Goal: Use online tool/utility: Use online tool/utility

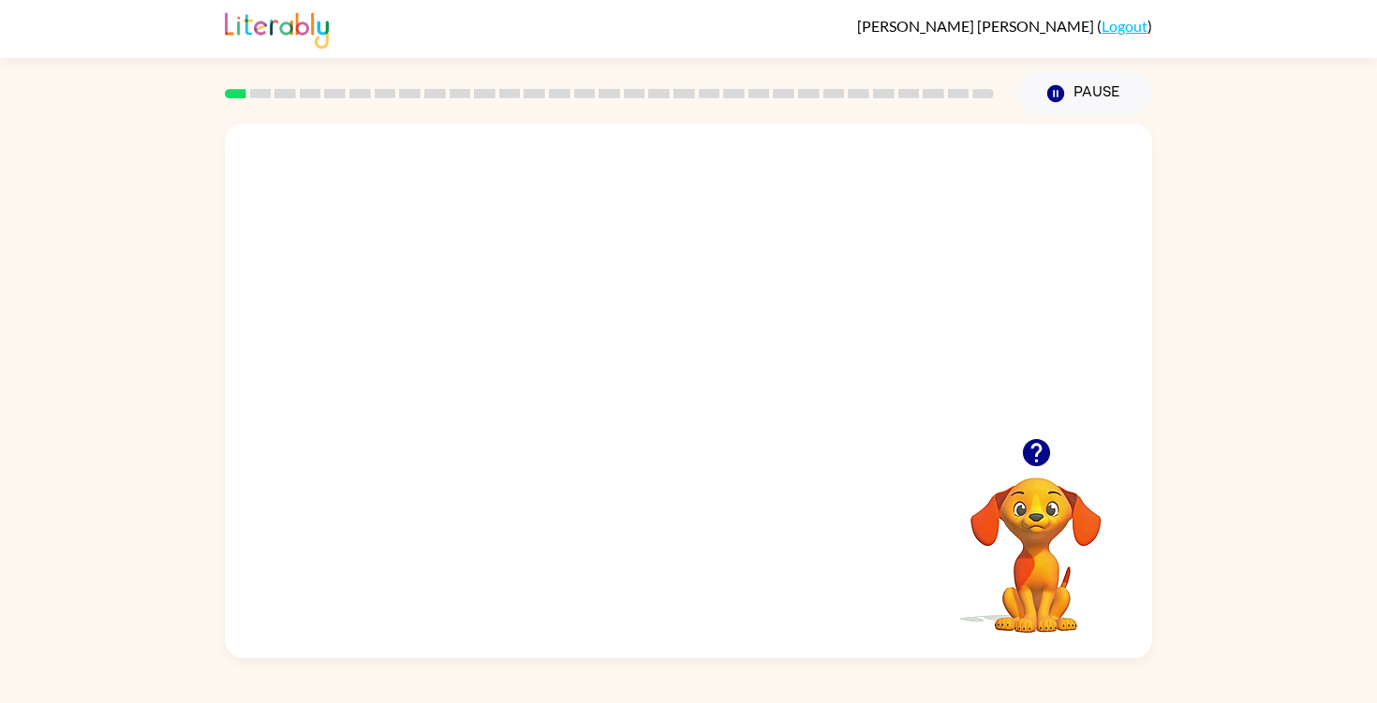
click at [797, 291] on video "Your browser must support playing .mp4 files to use Literably. Please try using…" at bounding box center [688, 281] width 927 height 315
click at [709, 404] on button "button" at bounding box center [688, 400] width 120 height 68
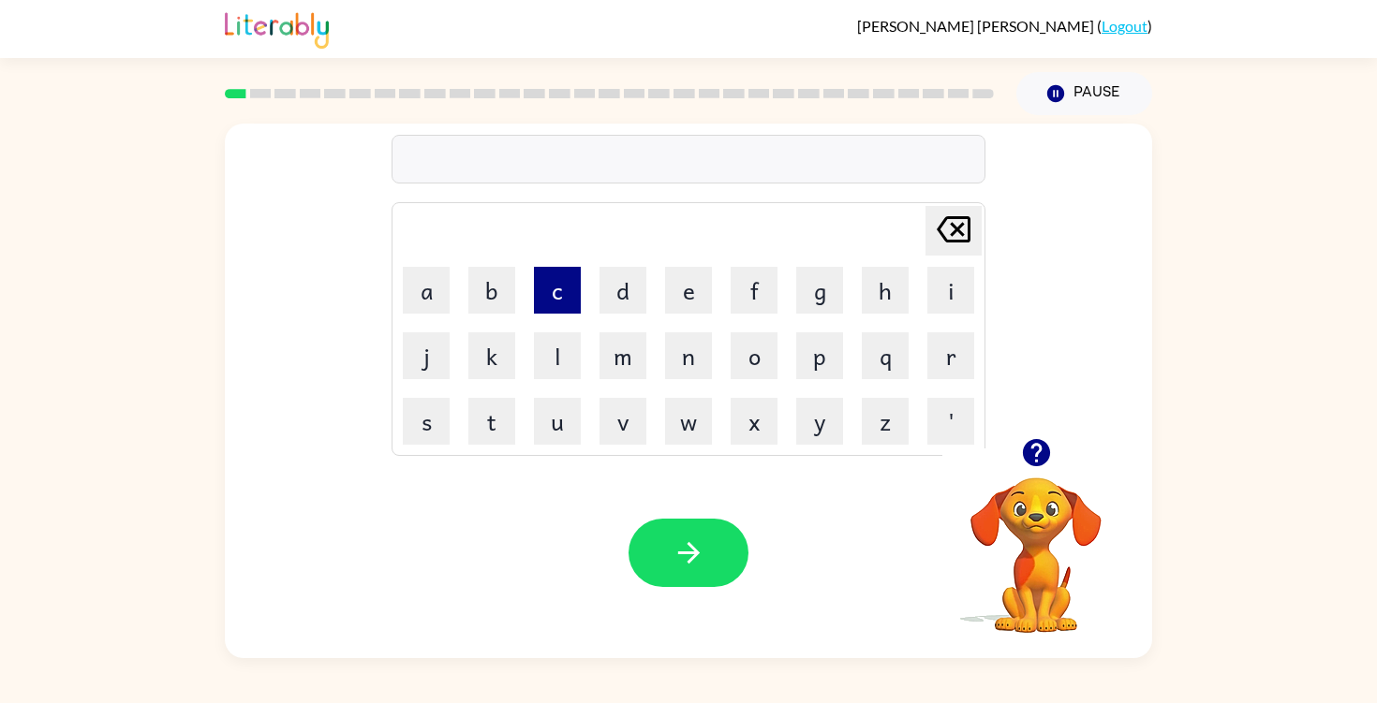
click at [556, 305] on button "c" at bounding box center [557, 290] width 47 height 47
click at [751, 361] on button "o" at bounding box center [753, 355] width 47 height 47
click at [698, 362] on button "n" at bounding box center [688, 355] width 47 height 47
click at [756, 294] on button "f" at bounding box center [753, 290] width 47 height 47
click at [947, 295] on button "i" at bounding box center [950, 290] width 47 height 47
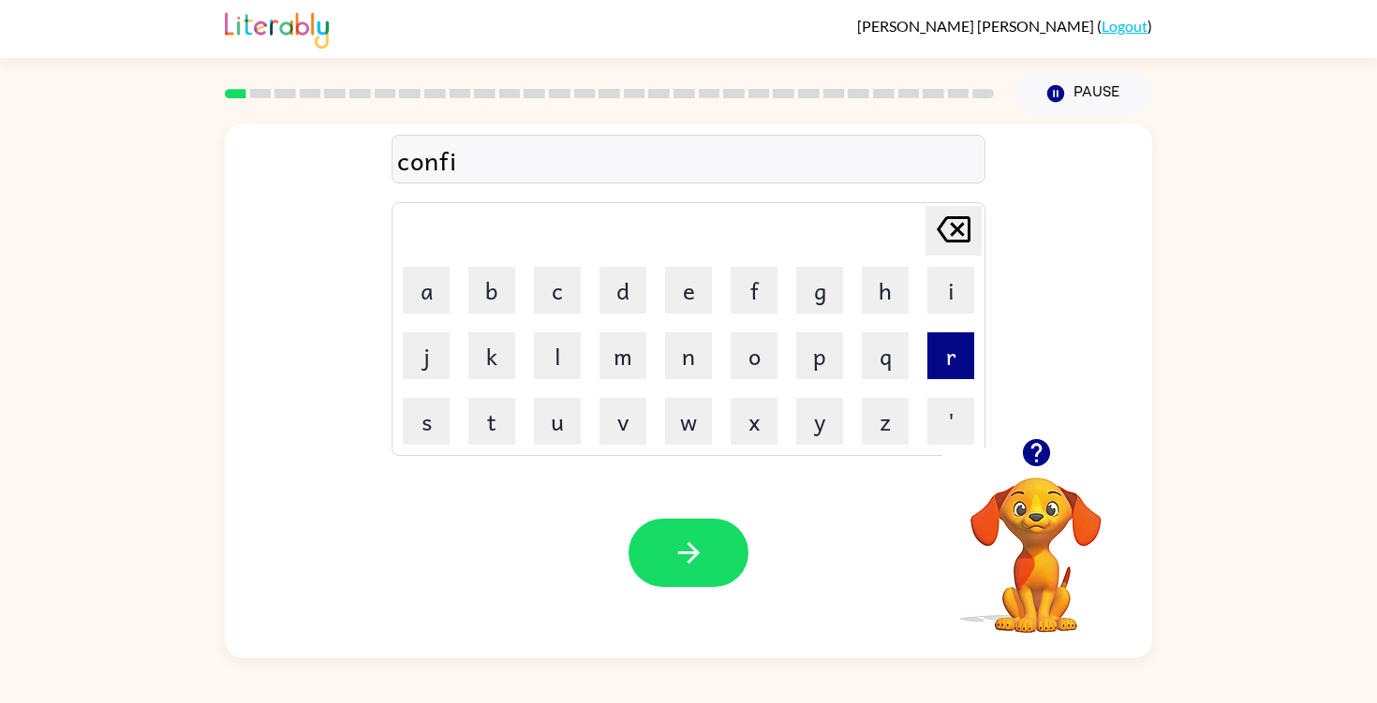
click at [933, 361] on button "r" at bounding box center [950, 355] width 47 height 47
click at [626, 372] on button "m" at bounding box center [622, 355] width 47 height 47
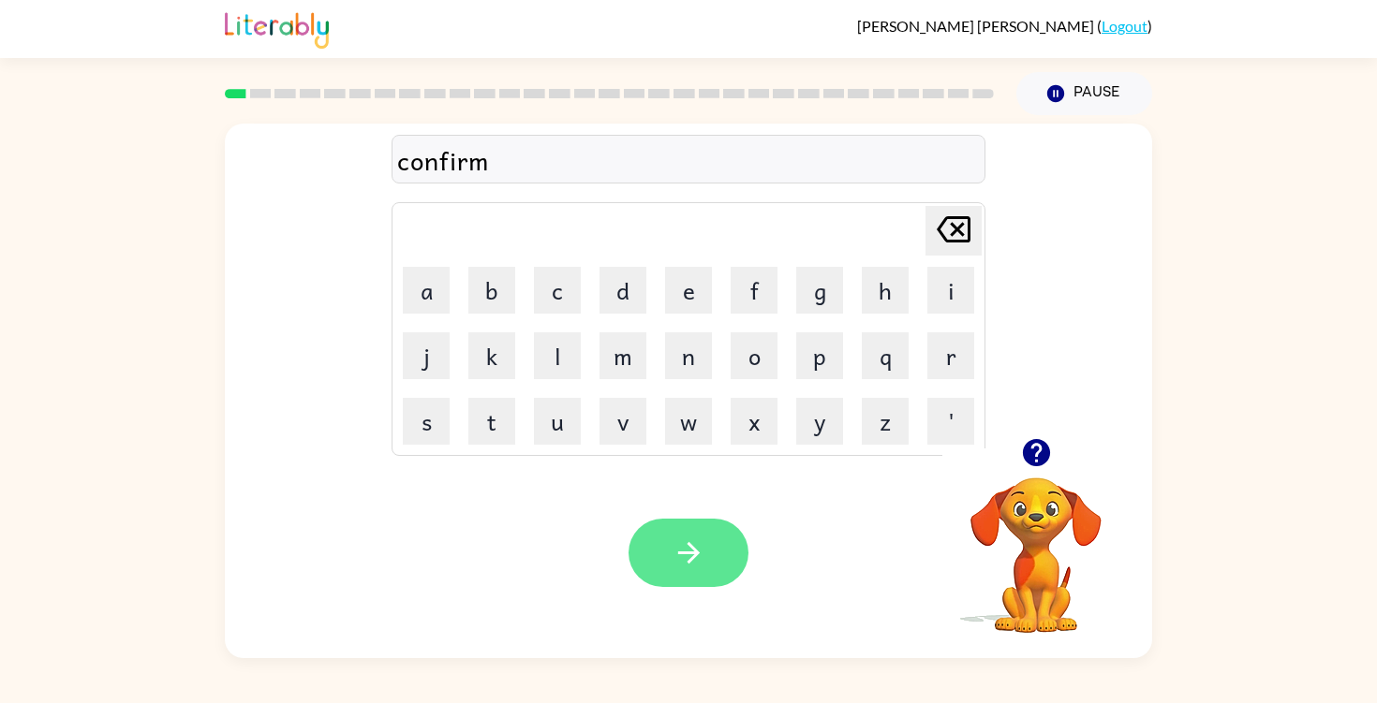
click at [680, 562] on icon "button" at bounding box center [688, 553] width 33 height 33
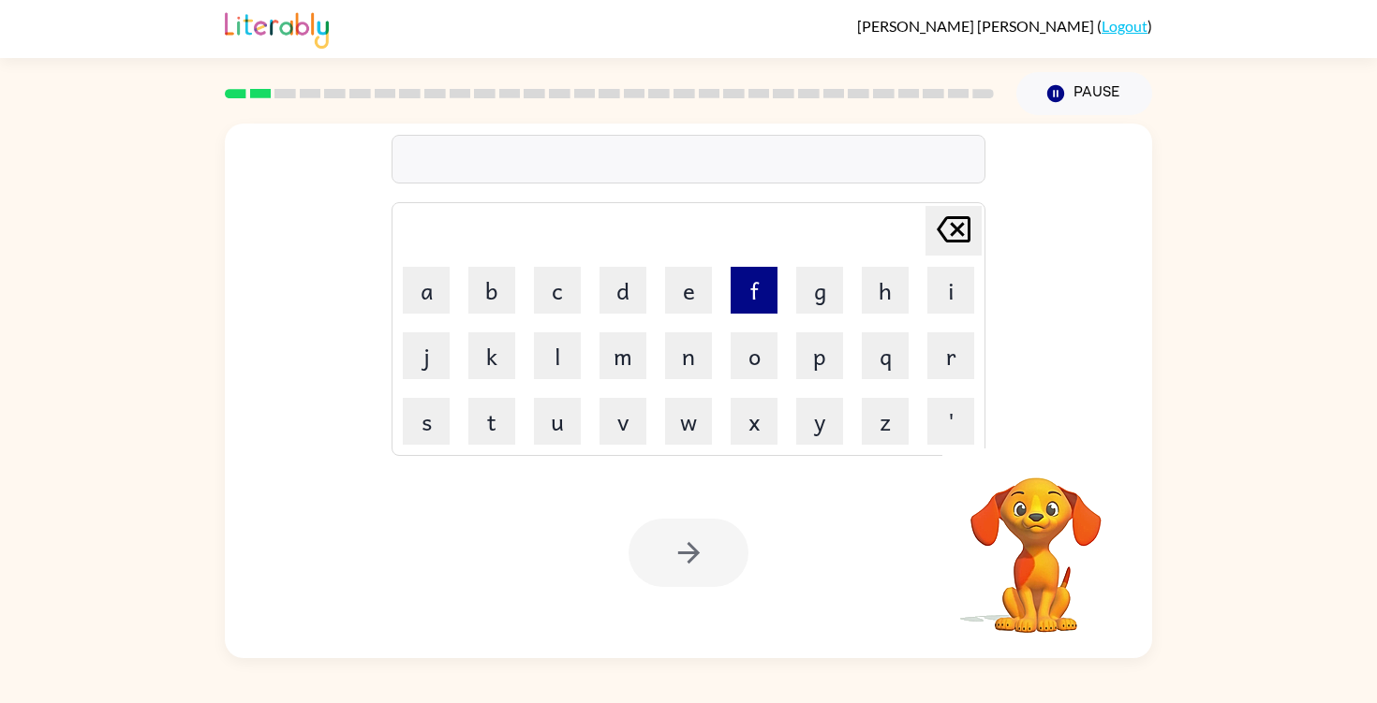
click at [756, 291] on button "f" at bounding box center [753, 290] width 47 height 47
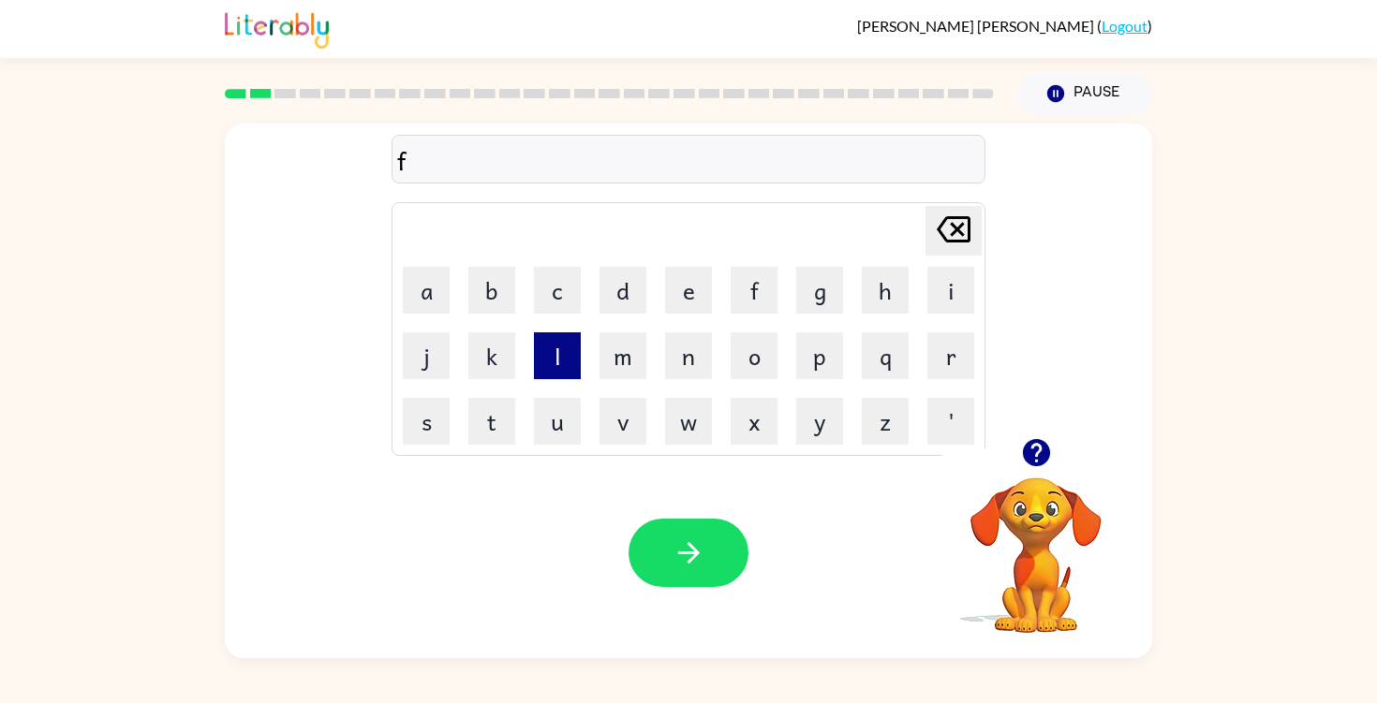
click at [547, 370] on button "l" at bounding box center [557, 355] width 47 height 47
click at [434, 291] on button "a" at bounding box center [426, 290] width 47 height 47
click at [685, 420] on button "w" at bounding box center [688, 421] width 47 height 47
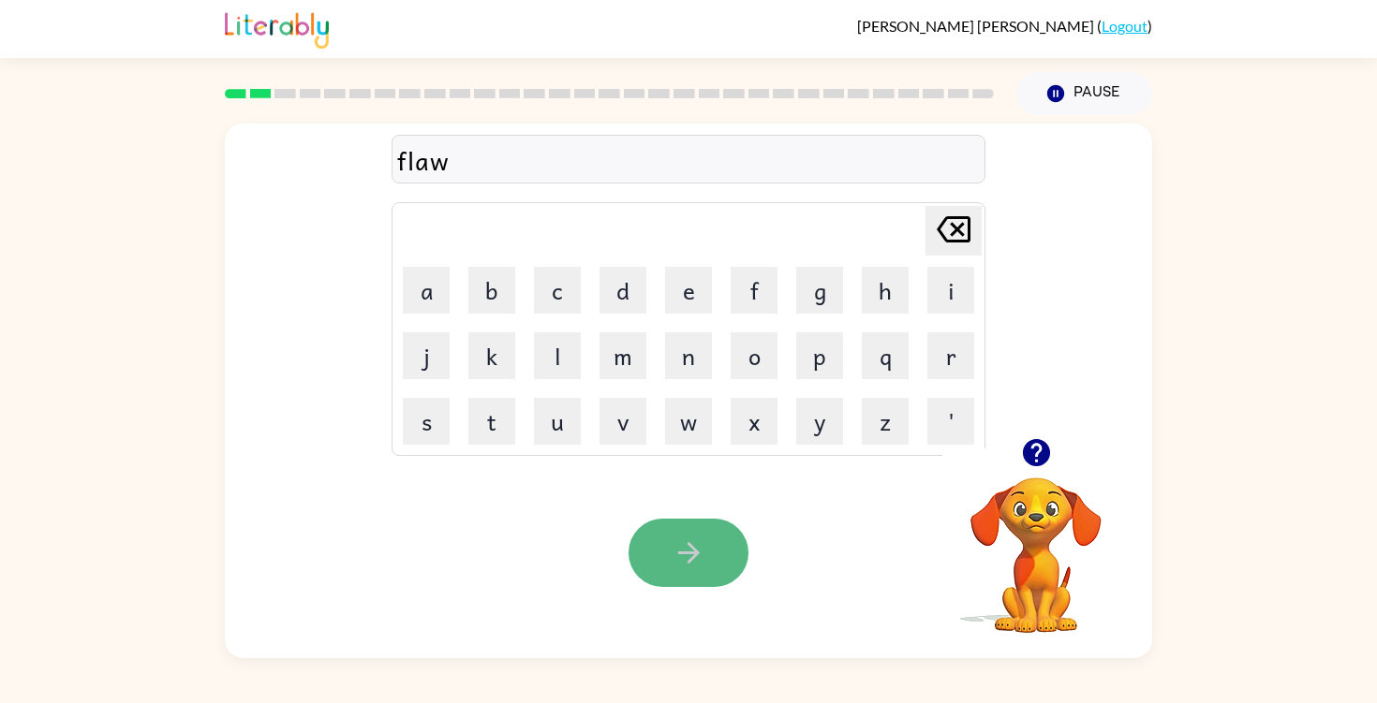
click at [688, 535] on button "button" at bounding box center [688, 553] width 120 height 68
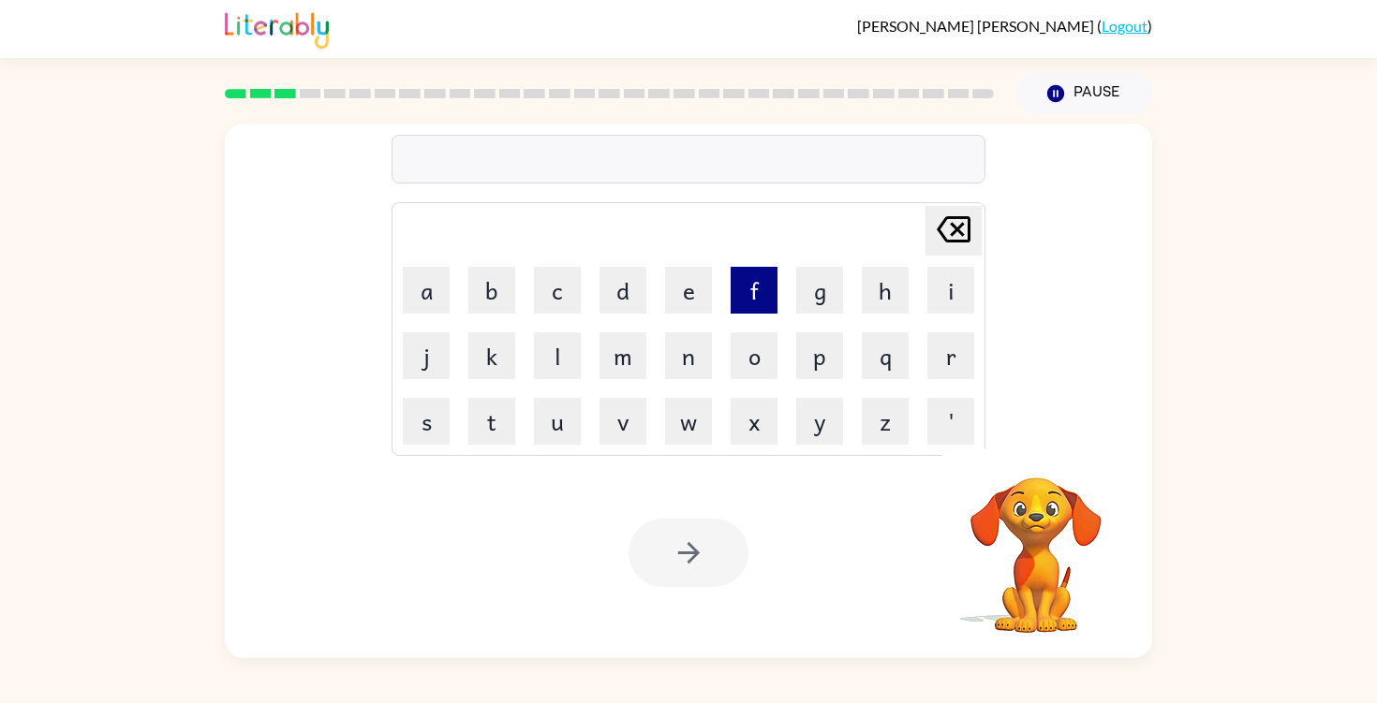
click at [745, 296] on button "f" at bounding box center [753, 290] width 47 height 47
click at [937, 290] on button "i" at bounding box center [950, 290] width 47 height 47
click at [954, 364] on button "r" at bounding box center [950, 355] width 47 height 47
click at [680, 285] on button "e" at bounding box center [688, 290] width 47 height 47
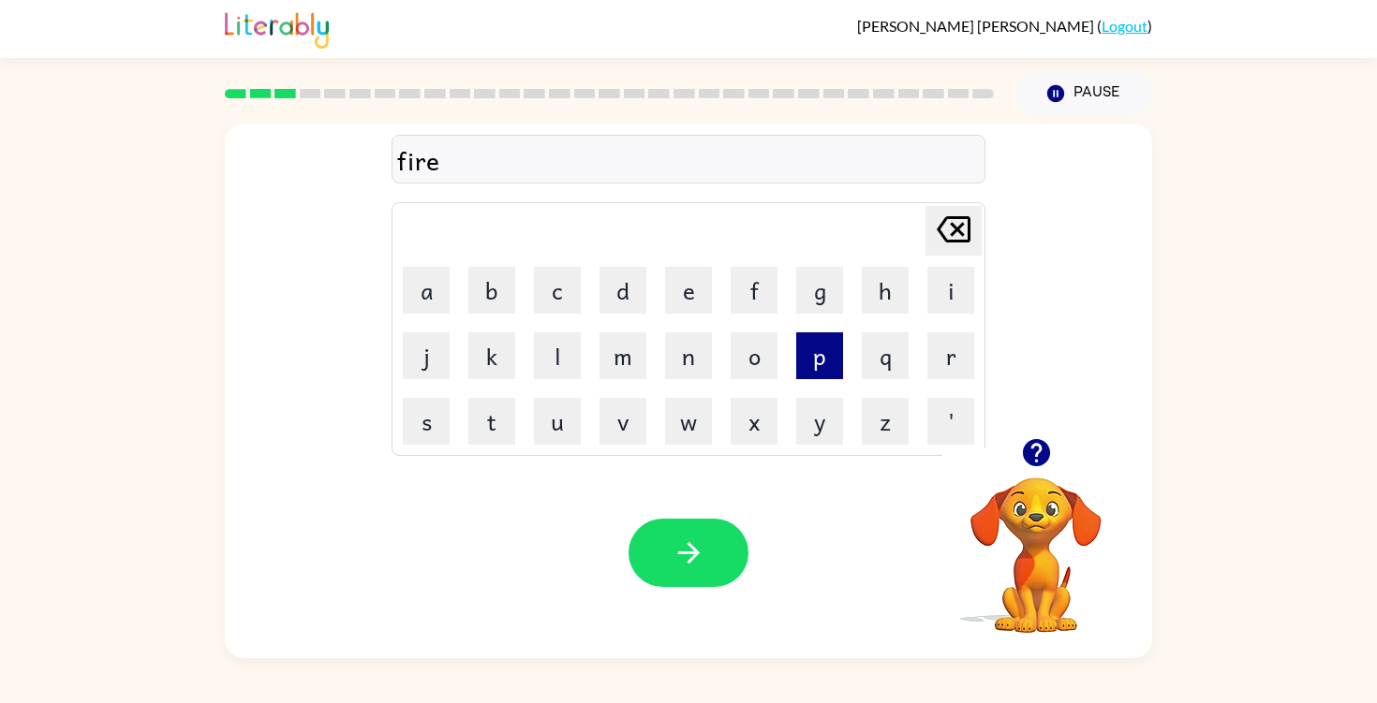
click at [826, 365] on button "p" at bounding box center [819, 355] width 47 height 47
click at [940, 362] on button "r" at bounding box center [950, 355] width 47 height 47
click at [744, 376] on button "o" at bounding box center [753, 355] width 47 height 47
click at [744, 302] on button "f" at bounding box center [753, 290] width 47 height 47
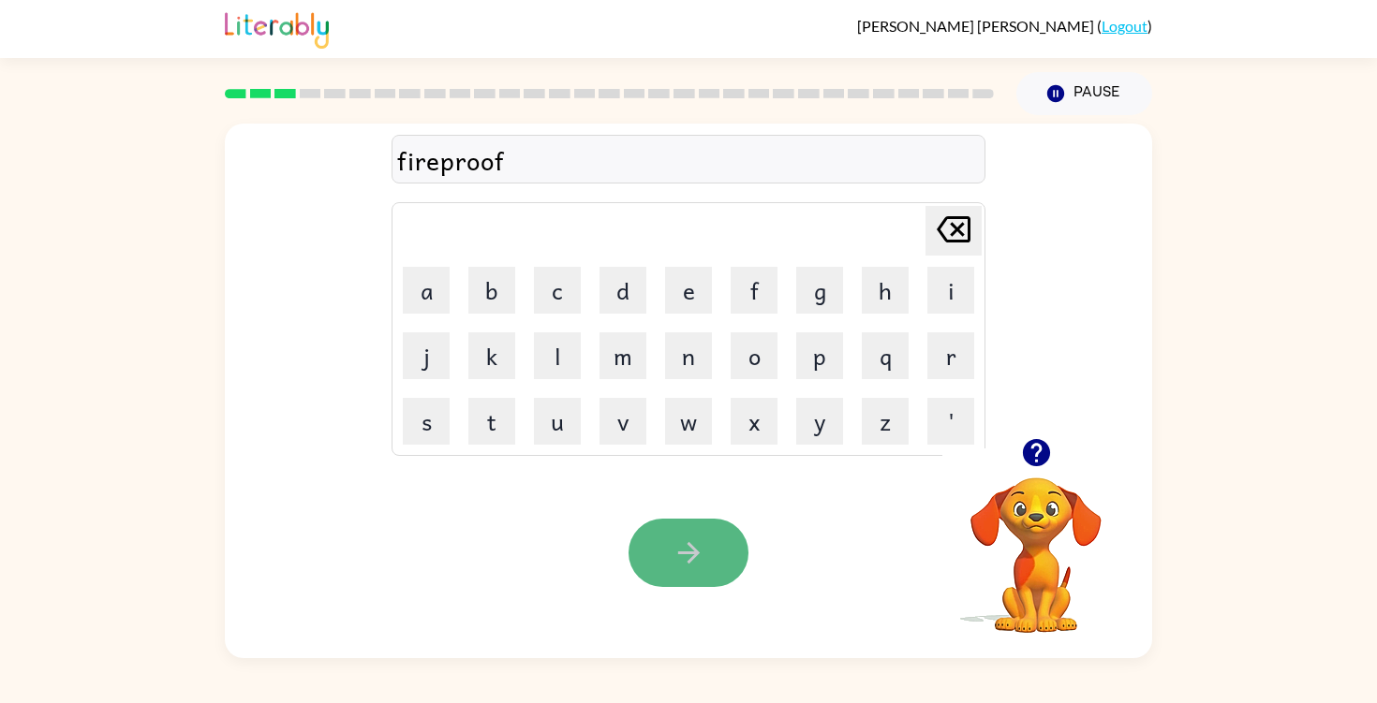
click at [682, 580] on button "button" at bounding box center [688, 553] width 120 height 68
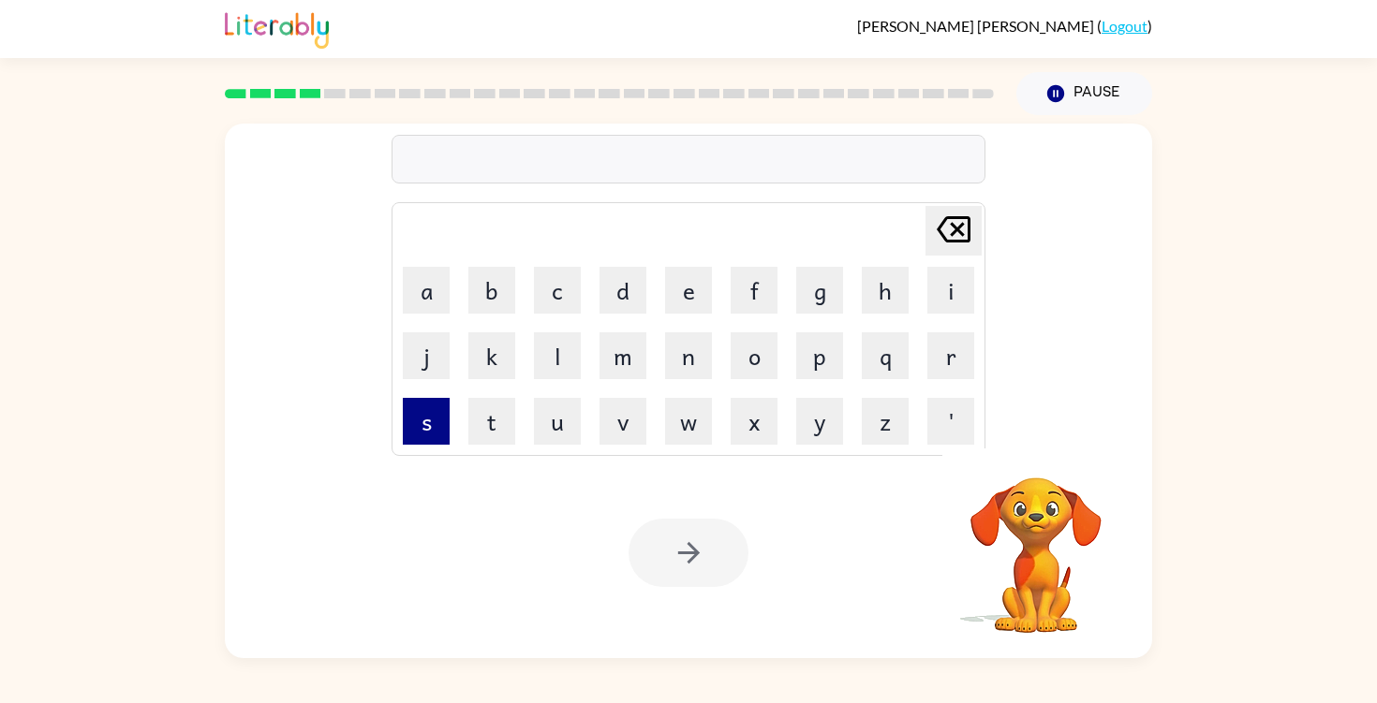
click at [431, 422] on button "s" at bounding box center [426, 421] width 47 height 47
click at [565, 310] on button "c" at bounding box center [557, 290] width 47 height 47
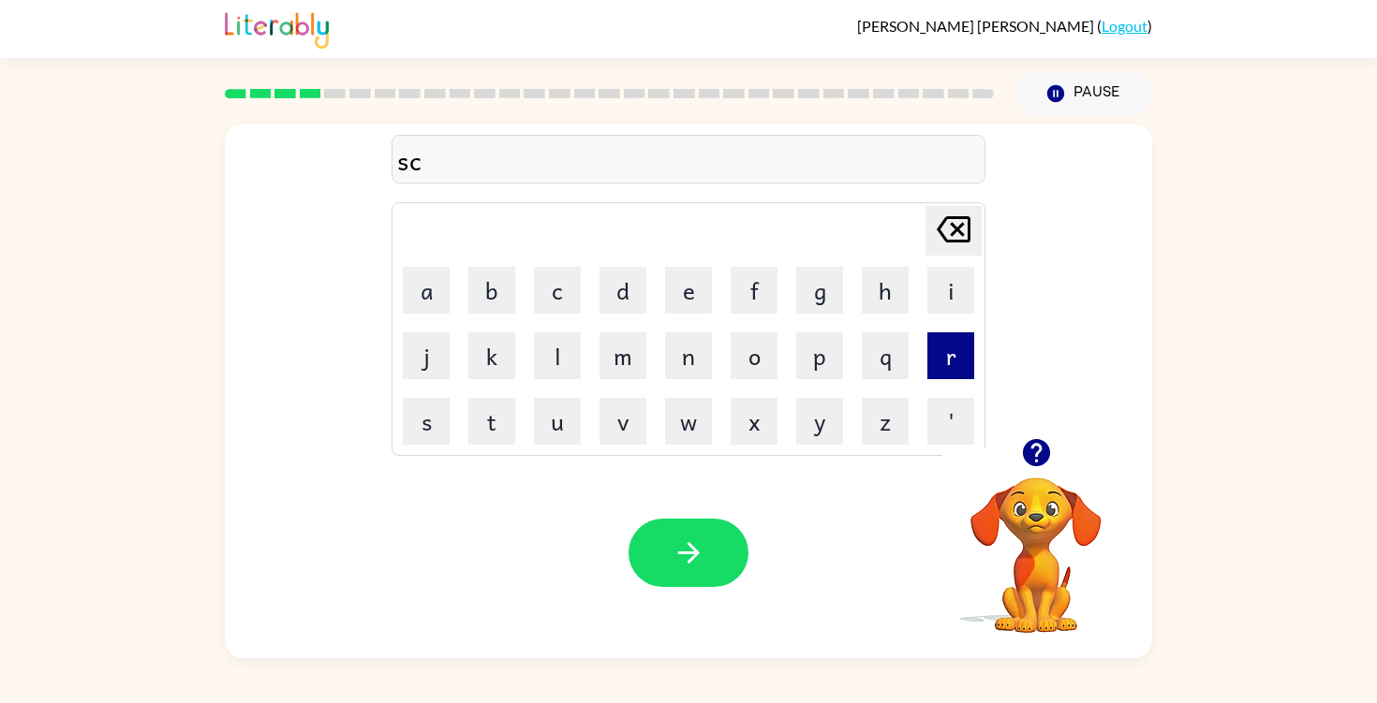
click at [937, 359] on button "r" at bounding box center [950, 355] width 47 height 47
click at [676, 270] on button "e" at bounding box center [688, 290] width 47 height 47
click at [699, 424] on button "w" at bounding box center [688, 421] width 47 height 47
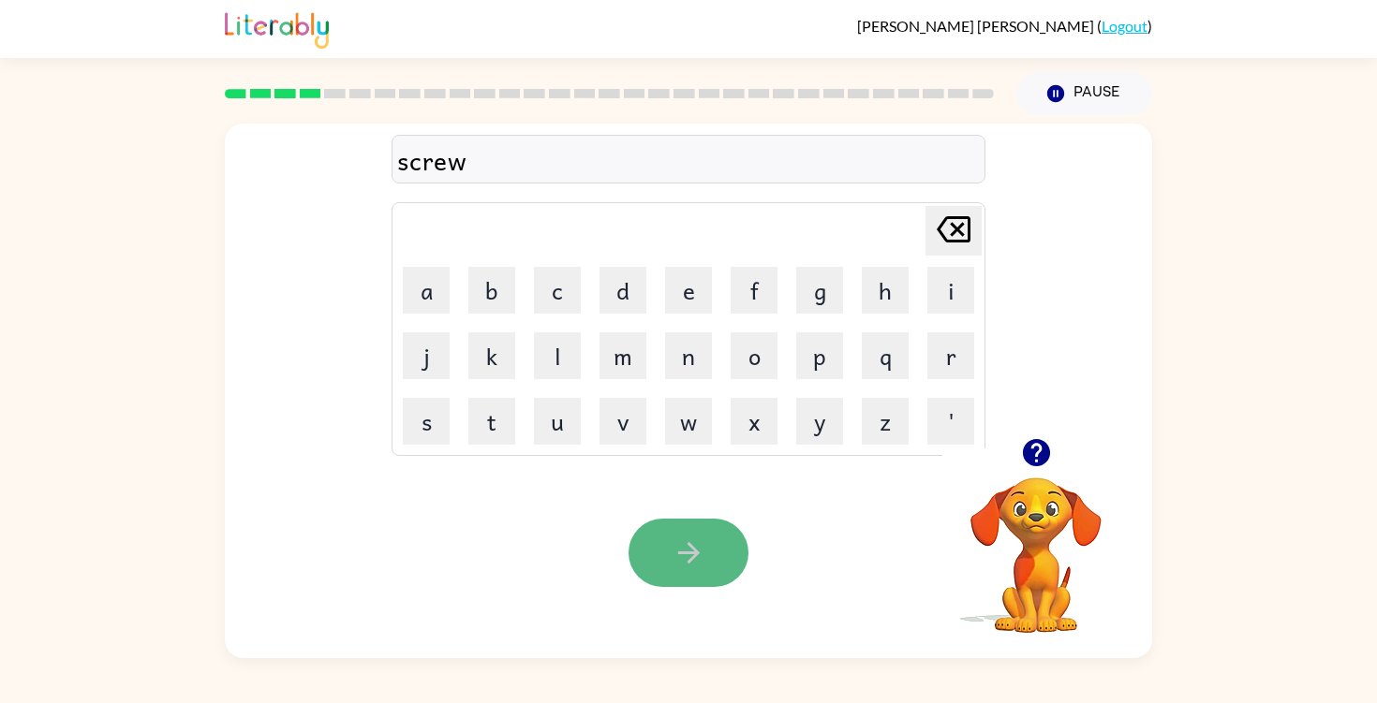
click at [692, 569] on button "button" at bounding box center [688, 553] width 120 height 68
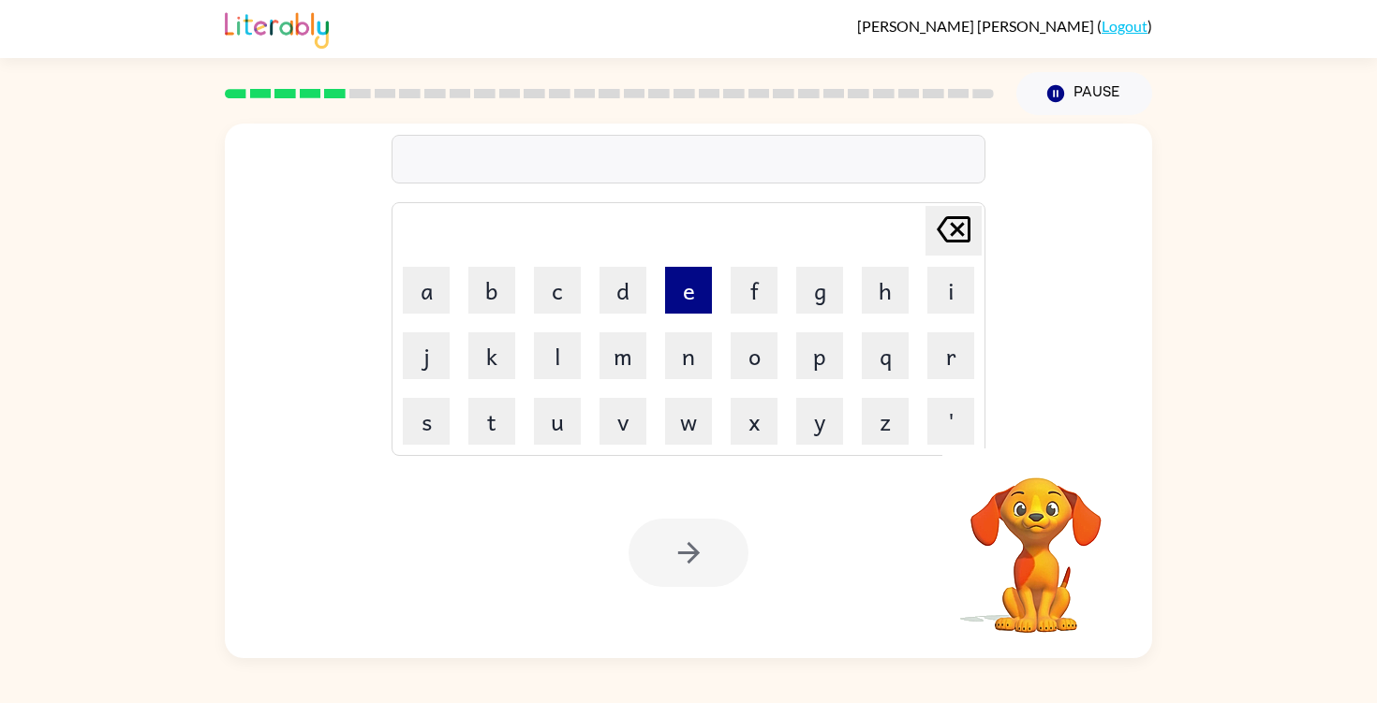
click at [679, 297] on button "e" at bounding box center [688, 290] width 47 height 47
click at [687, 368] on button "n" at bounding box center [688, 355] width 47 height 47
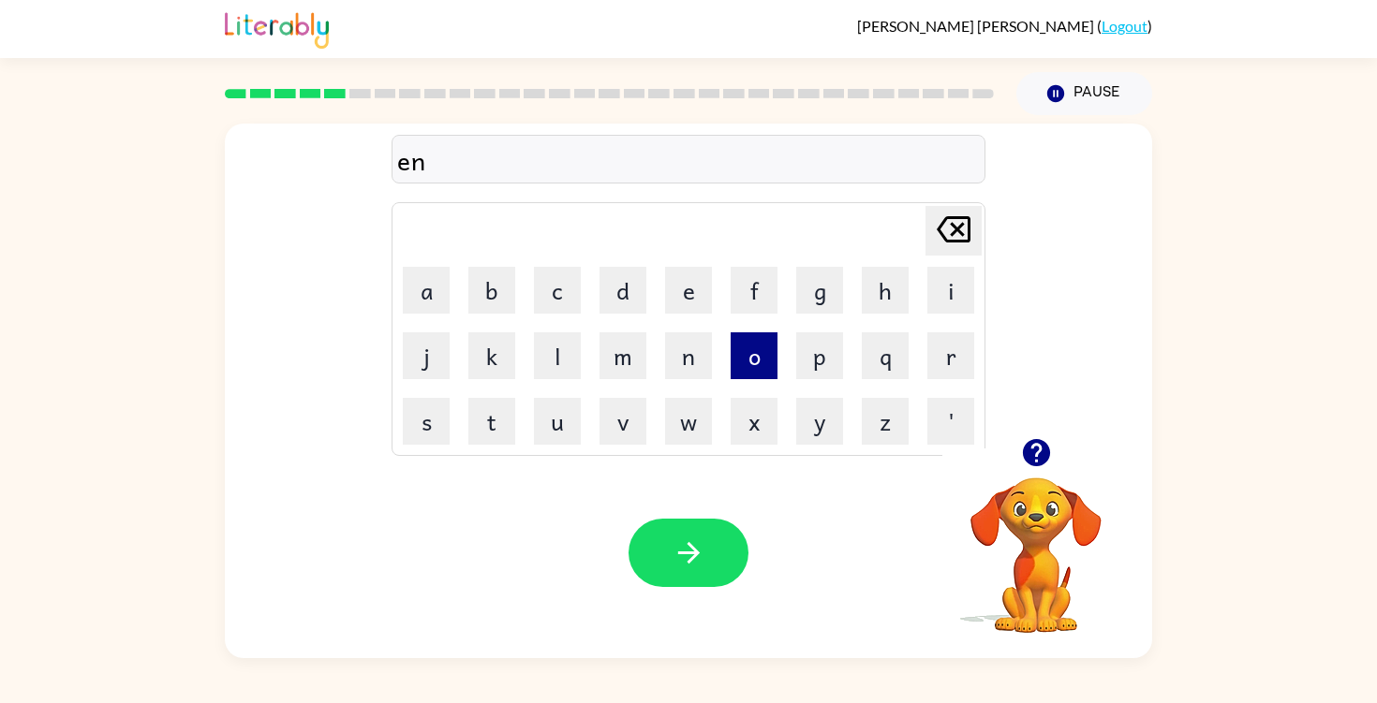
click at [761, 364] on button "o" at bounding box center [753, 355] width 47 height 47
click at [927, 340] on button "r" at bounding box center [950, 355] width 47 height 47
click at [622, 353] on button "m" at bounding box center [622, 355] width 47 height 47
click at [753, 368] on button "o" at bounding box center [753, 355] width 47 height 47
click at [566, 423] on button "u" at bounding box center [557, 421] width 47 height 47
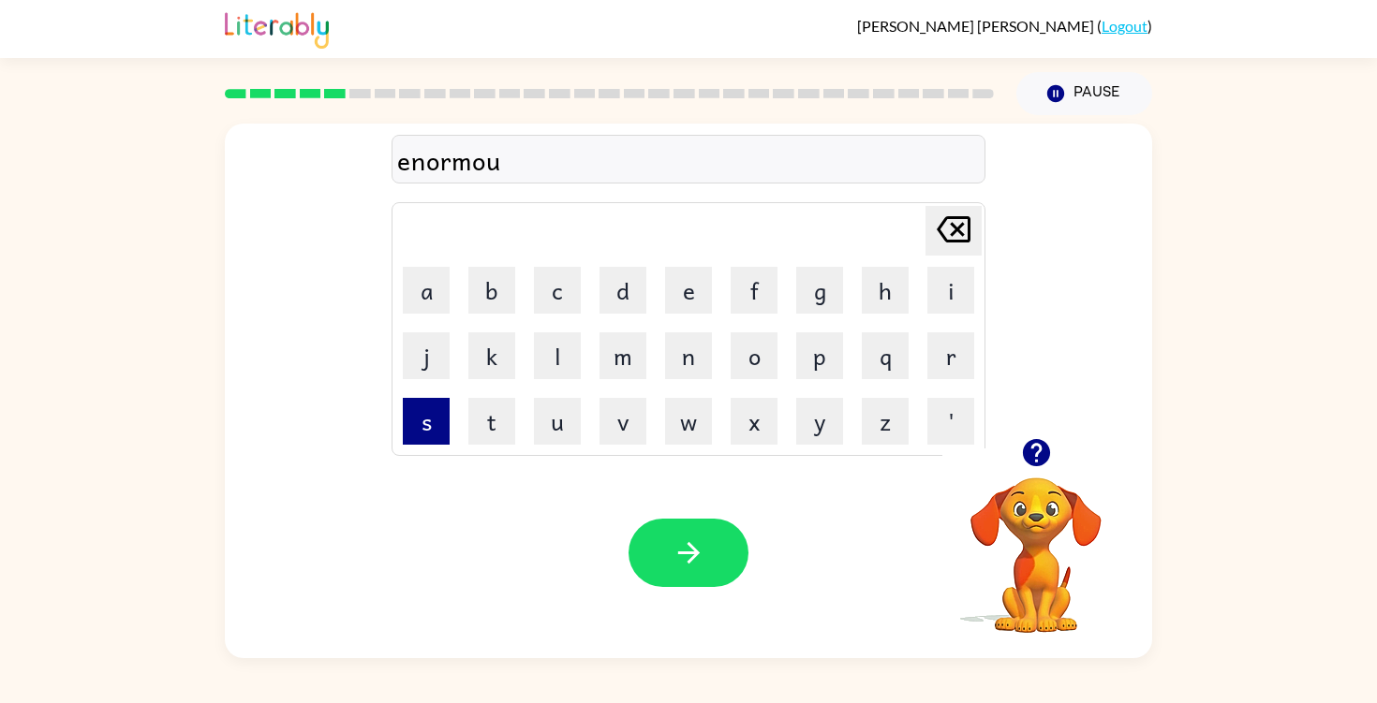
click at [423, 438] on button "s" at bounding box center [426, 421] width 47 height 47
click at [699, 557] on icon "button" at bounding box center [688, 553] width 33 height 33
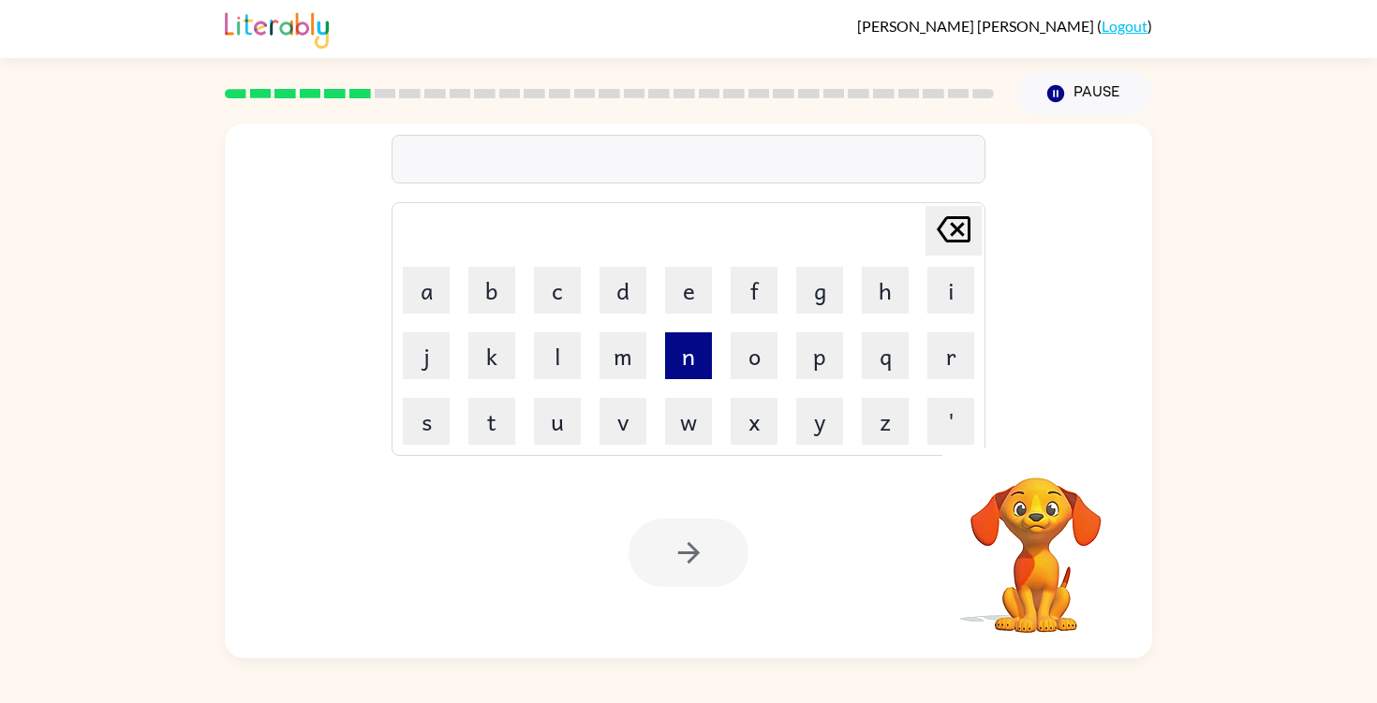
click at [687, 364] on button "n" at bounding box center [688, 355] width 47 height 47
click at [761, 365] on button "o" at bounding box center [753, 355] width 47 height 47
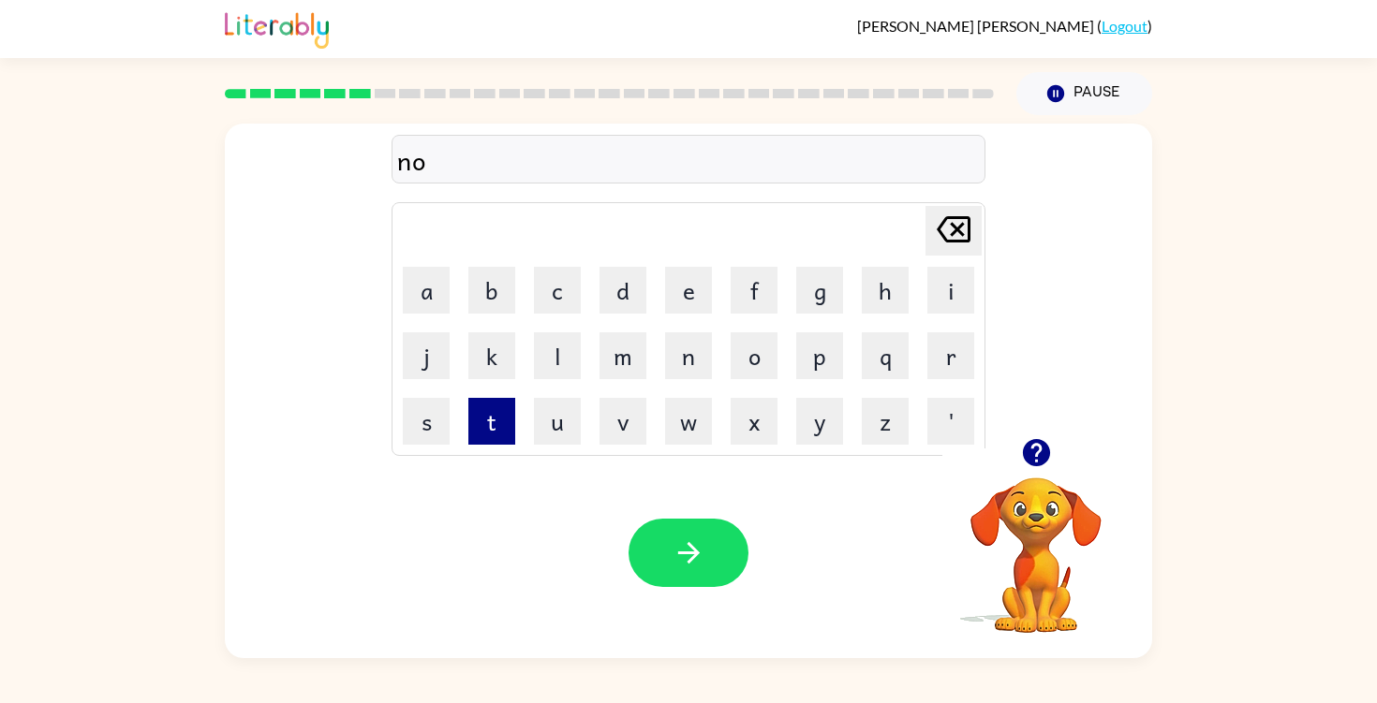
click at [496, 417] on button "t" at bounding box center [491, 421] width 47 height 47
click at [693, 290] on button "e" at bounding box center [688, 290] width 47 height 47
click at [458, 294] on table "[PERSON_NAME] last character input a b c d e f g h i j k l m n o p q r s t u v …" at bounding box center [688, 329] width 592 height 252
click at [443, 298] on button "a" at bounding box center [426, 290] width 47 height 47
click at [481, 298] on button "b" at bounding box center [491, 290] width 47 height 47
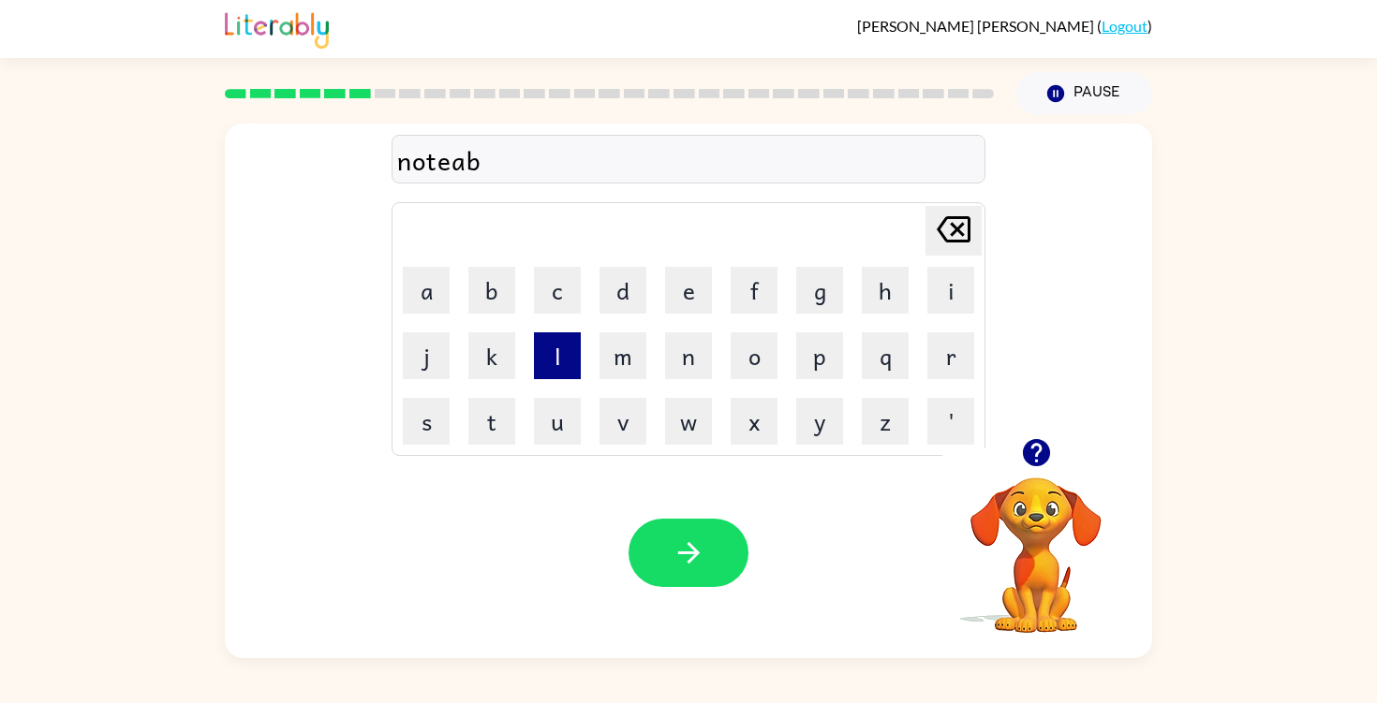
click at [541, 346] on button "l" at bounding box center [557, 355] width 47 height 47
click at [670, 291] on button "e" at bounding box center [688, 290] width 47 height 47
click at [660, 542] on button "button" at bounding box center [688, 553] width 120 height 68
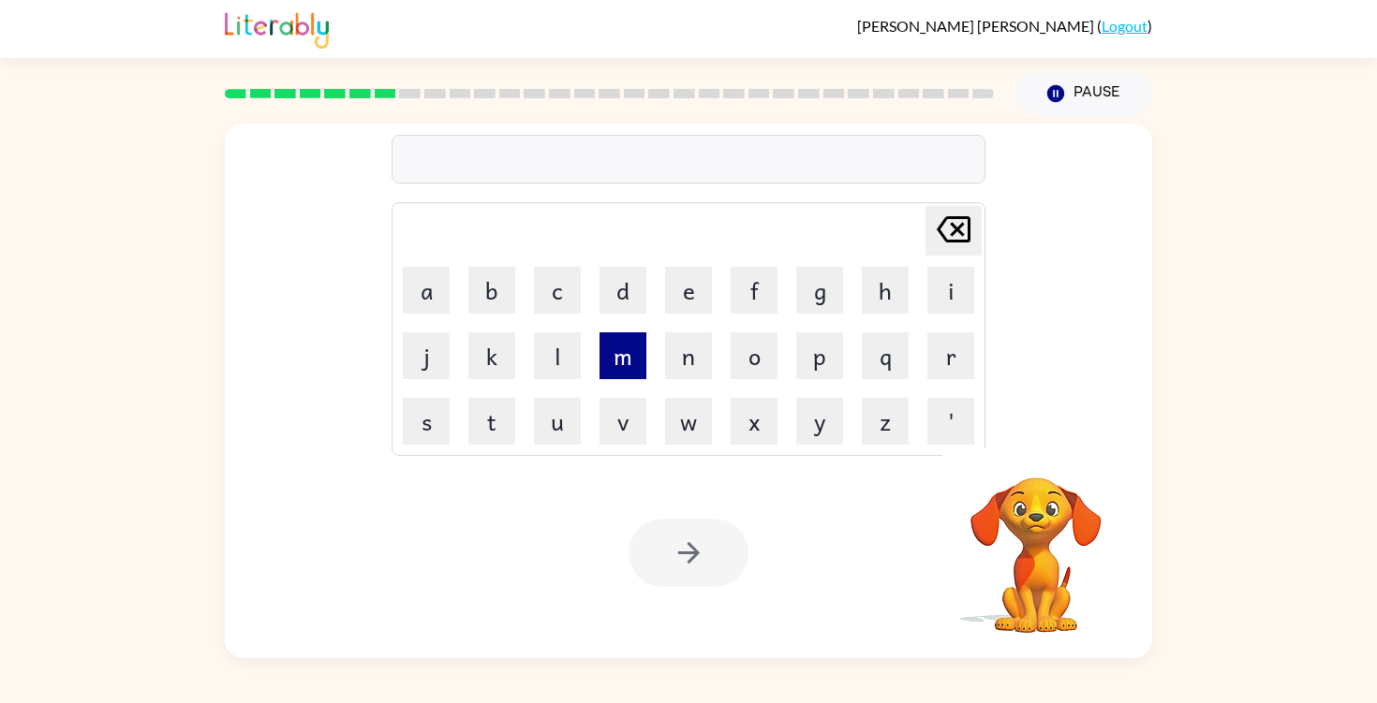
click at [626, 366] on button "m" at bounding box center [622, 355] width 47 height 47
click at [420, 301] on button "a" at bounding box center [426, 290] width 47 height 47
click at [820, 349] on button "p" at bounding box center [819, 355] width 47 height 47
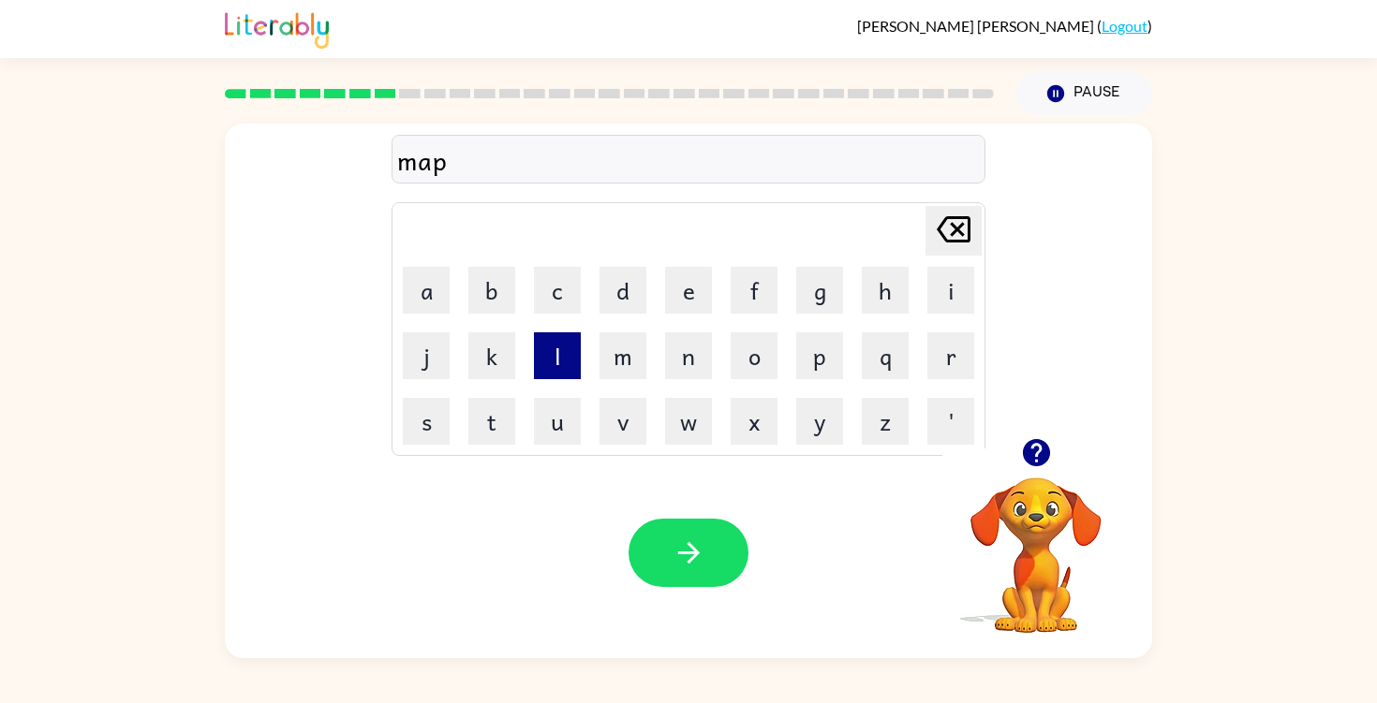
click at [561, 360] on button "l" at bounding box center [557, 355] width 47 height 47
click at [690, 299] on button "e" at bounding box center [688, 290] width 47 height 47
click at [683, 551] on icon "button" at bounding box center [688, 553] width 33 height 33
click at [941, 358] on button "r" at bounding box center [950, 355] width 47 height 47
click at [679, 292] on button "e" at bounding box center [688, 290] width 47 height 47
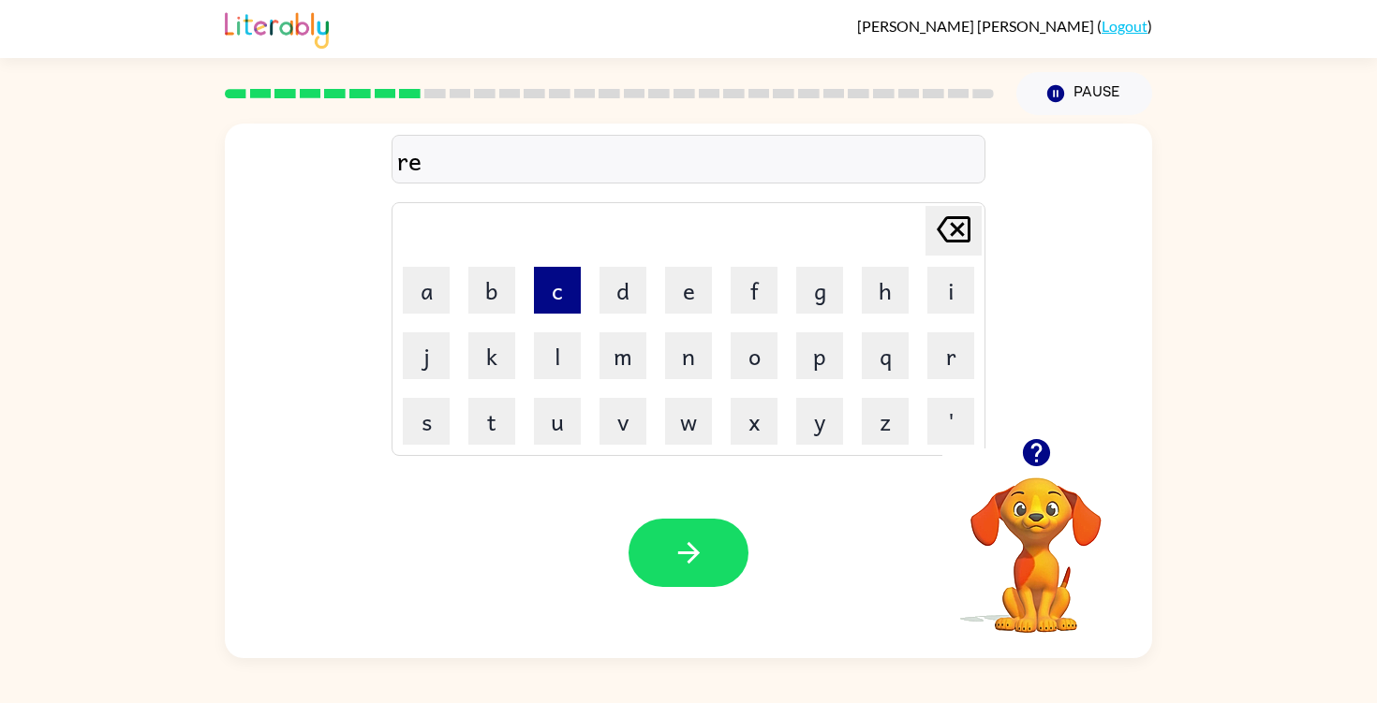
click at [553, 286] on button "c" at bounding box center [557, 290] width 47 height 47
click at [502, 425] on button "t" at bounding box center [491, 421] width 47 height 47
click at [421, 307] on button "a" at bounding box center [426, 290] width 47 height 47
click at [681, 371] on button "n" at bounding box center [688, 355] width 47 height 47
click at [815, 305] on button "g" at bounding box center [819, 290] width 47 height 47
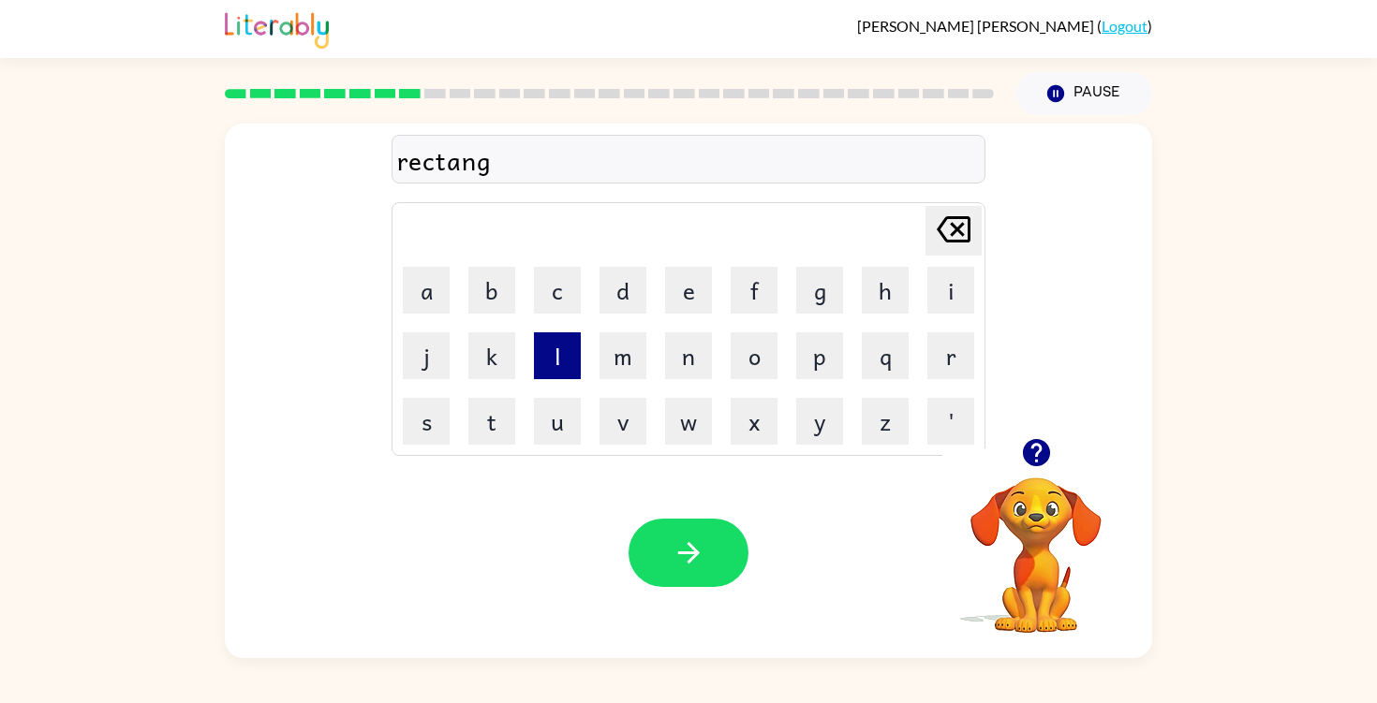
click at [566, 352] on button "l" at bounding box center [557, 355] width 47 height 47
click at [701, 307] on button "e" at bounding box center [688, 290] width 47 height 47
click at [708, 548] on button "button" at bounding box center [688, 553] width 120 height 68
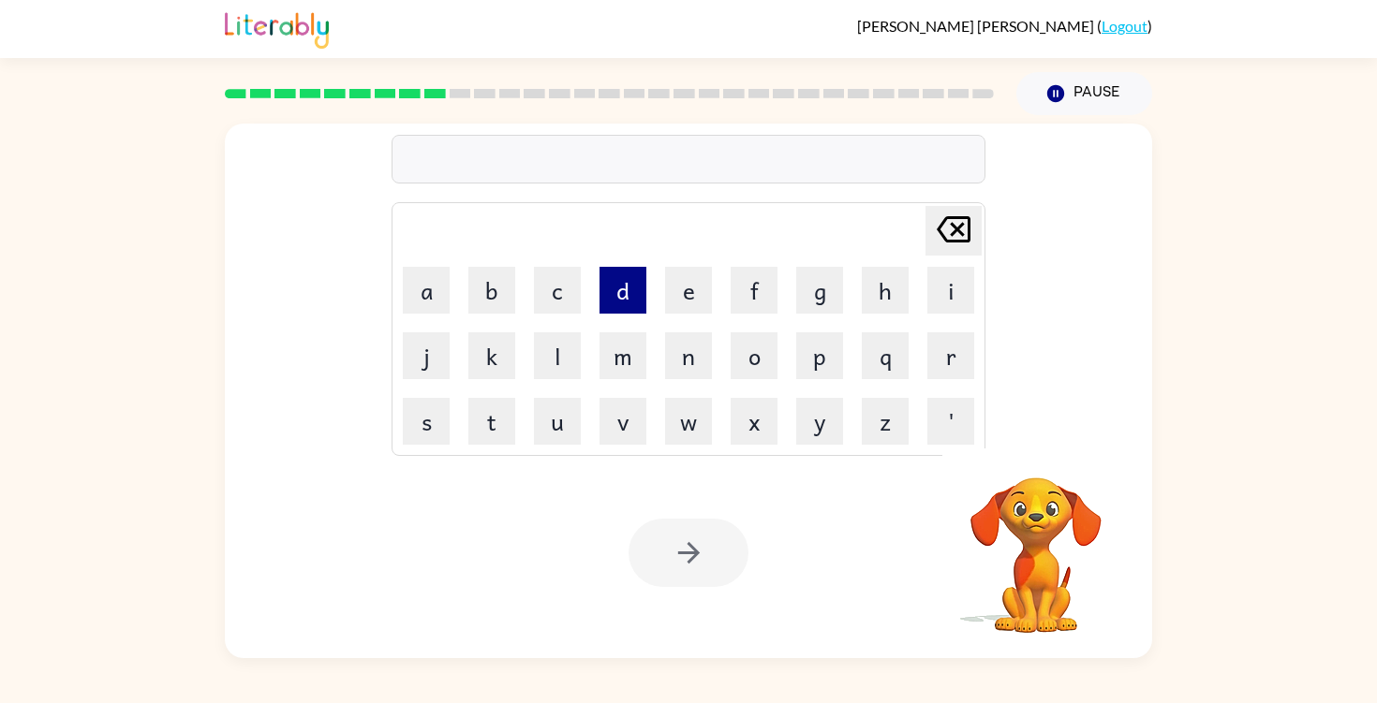
click at [617, 293] on button "d" at bounding box center [622, 290] width 47 height 47
click at [955, 280] on button "i" at bounding box center [950, 290] width 47 height 47
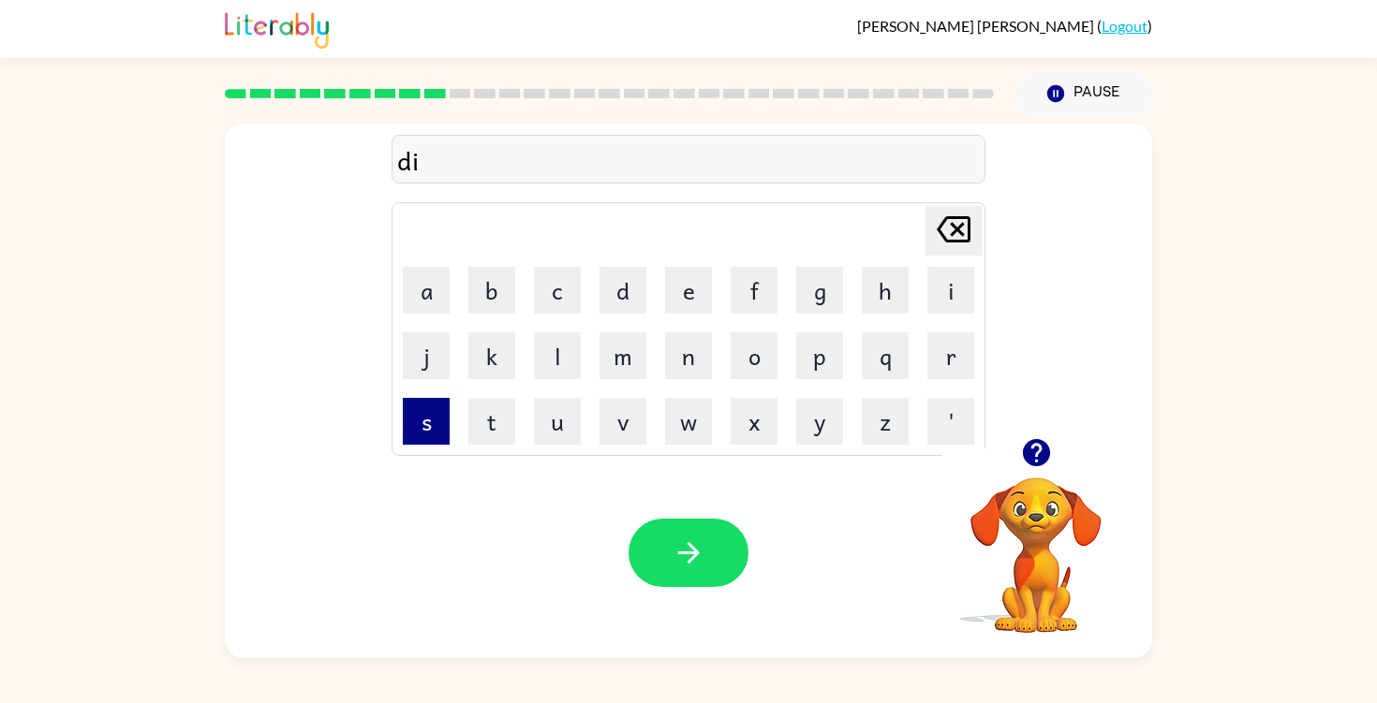
click at [446, 432] on button "s" at bounding box center [426, 421] width 47 height 47
click at [944, 358] on button "r" at bounding box center [950, 355] width 47 height 47
click at [697, 295] on button "e" at bounding box center [688, 290] width 47 height 47
click at [813, 362] on button "p" at bounding box center [819, 355] width 47 height 47
click at [692, 304] on button "e" at bounding box center [688, 290] width 47 height 47
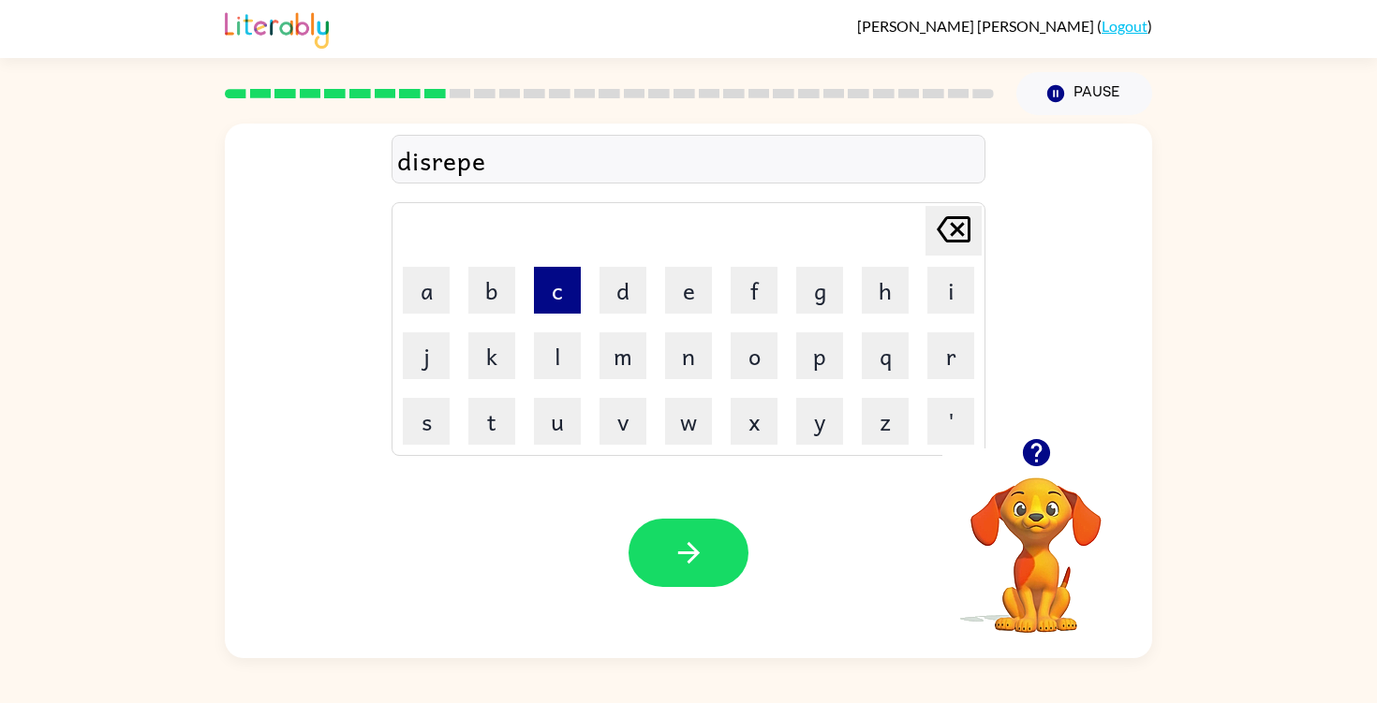
click at [563, 308] on button "c" at bounding box center [557, 290] width 47 height 47
click at [493, 421] on button "t" at bounding box center [491, 421] width 47 height 47
click at [686, 536] on button "button" at bounding box center [688, 553] width 120 height 68
click at [558, 415] on button "u" at bounding box center [557, 421] width 47 height 47
click at [694, 368] on button "n" at bounding box center [688, 355] width 47 height 47
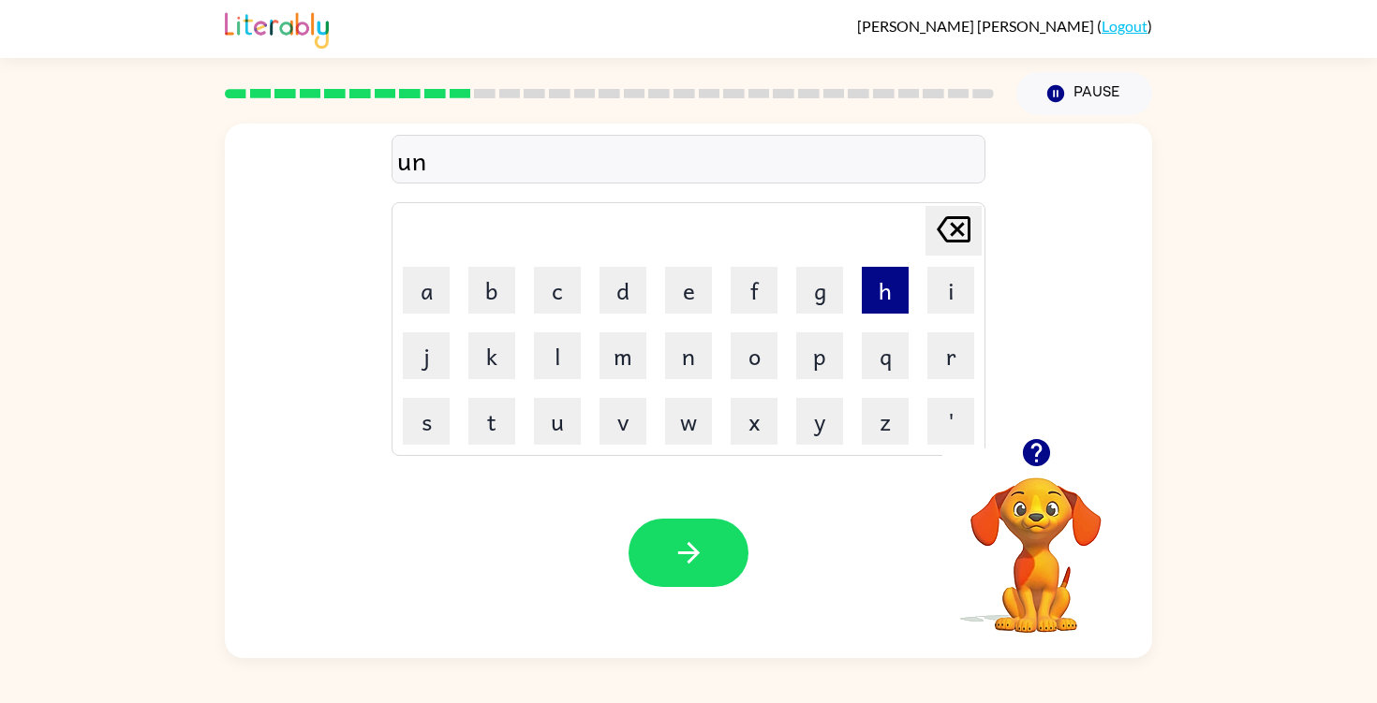
click at [889, 301] on button "h" at bounding box center [885, 290] width 47 height 47
click at [746, 366] on button "o" at bounding box center [753, 355] width 47 height 47
click at [512, 361] on button "k" at bounding box center [491, 355] width 47 height 47
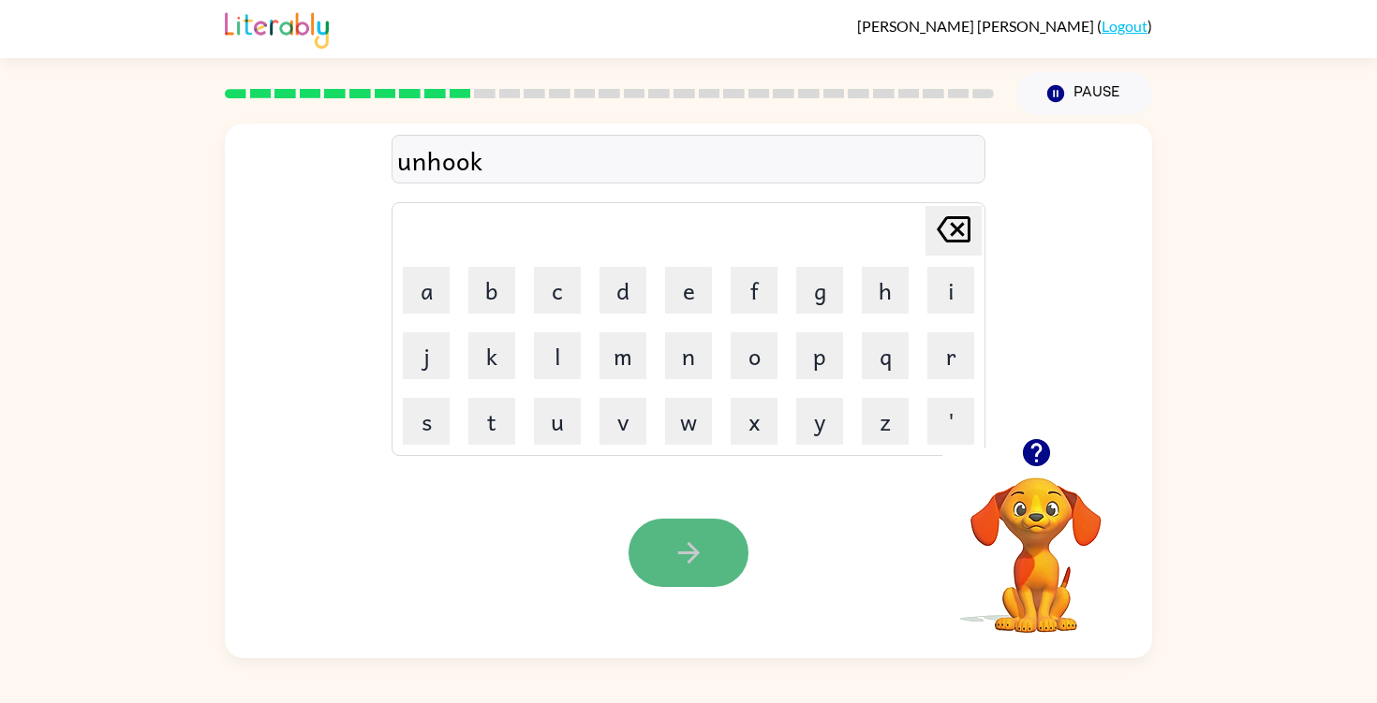
click at [700, 544] on icon "button" at bounding box center [688, 553] width 33 height 33
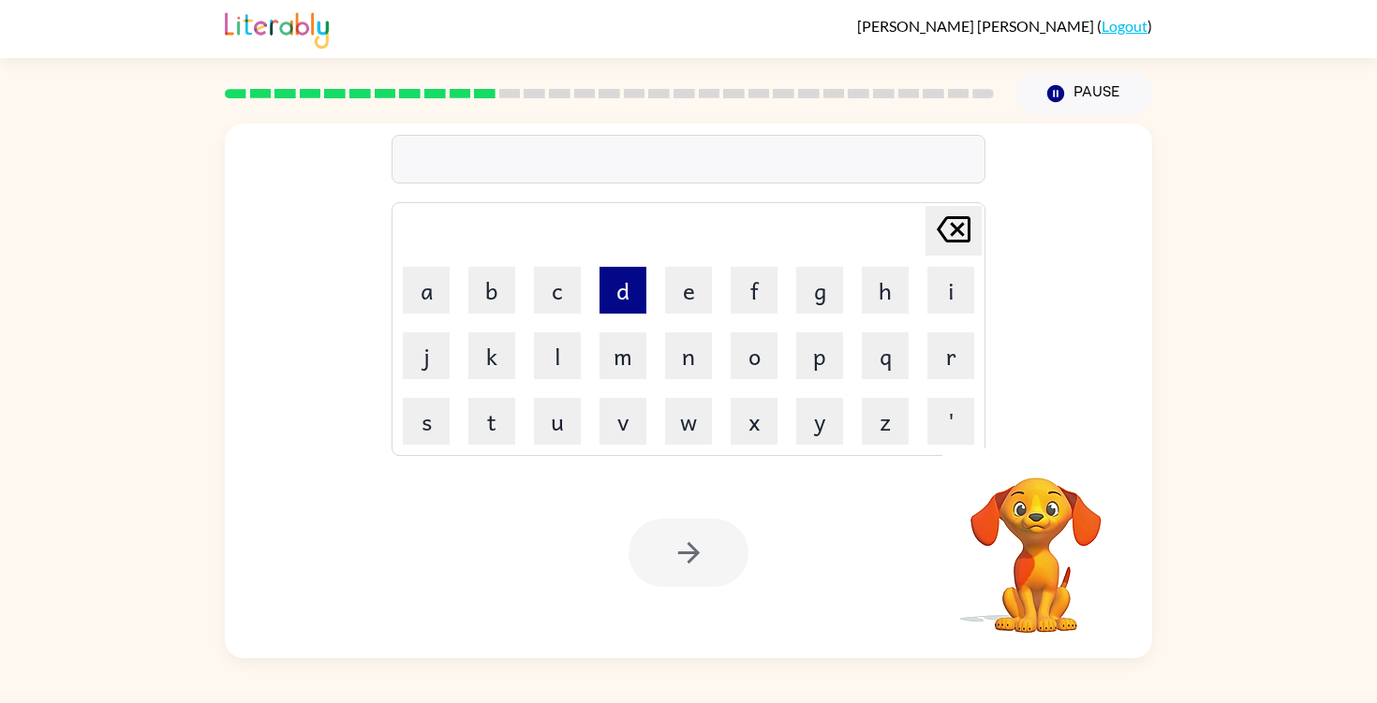
click at [619, 301] on button "d" at bounding box center [622, 290] width 47 height 47
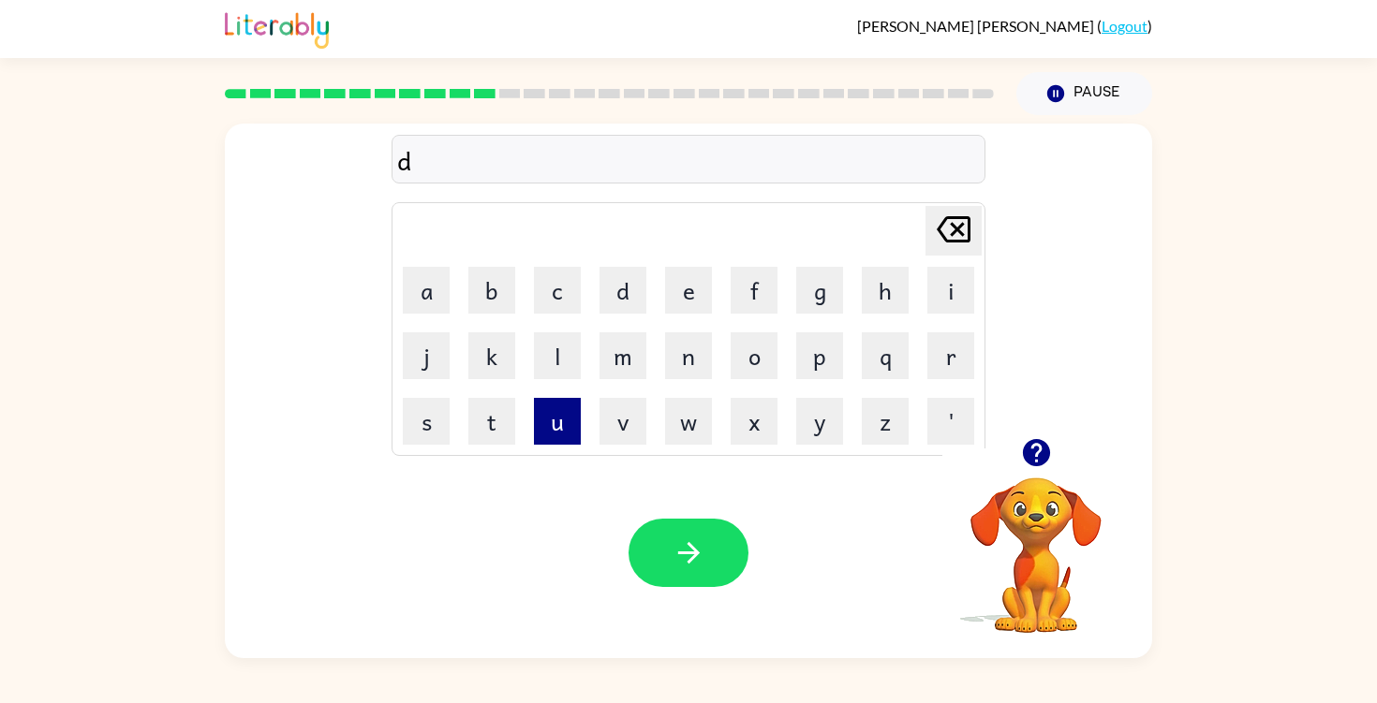
click at [559, 420] on button "u" at bounding box center [557, 421] width 47 height 47
click at [707, 371] on button "n" at bounding box center [688, 355] width 47 height 47
click at [671, 288] on button "e" at bounding box center [688, 290] width 47 height 47
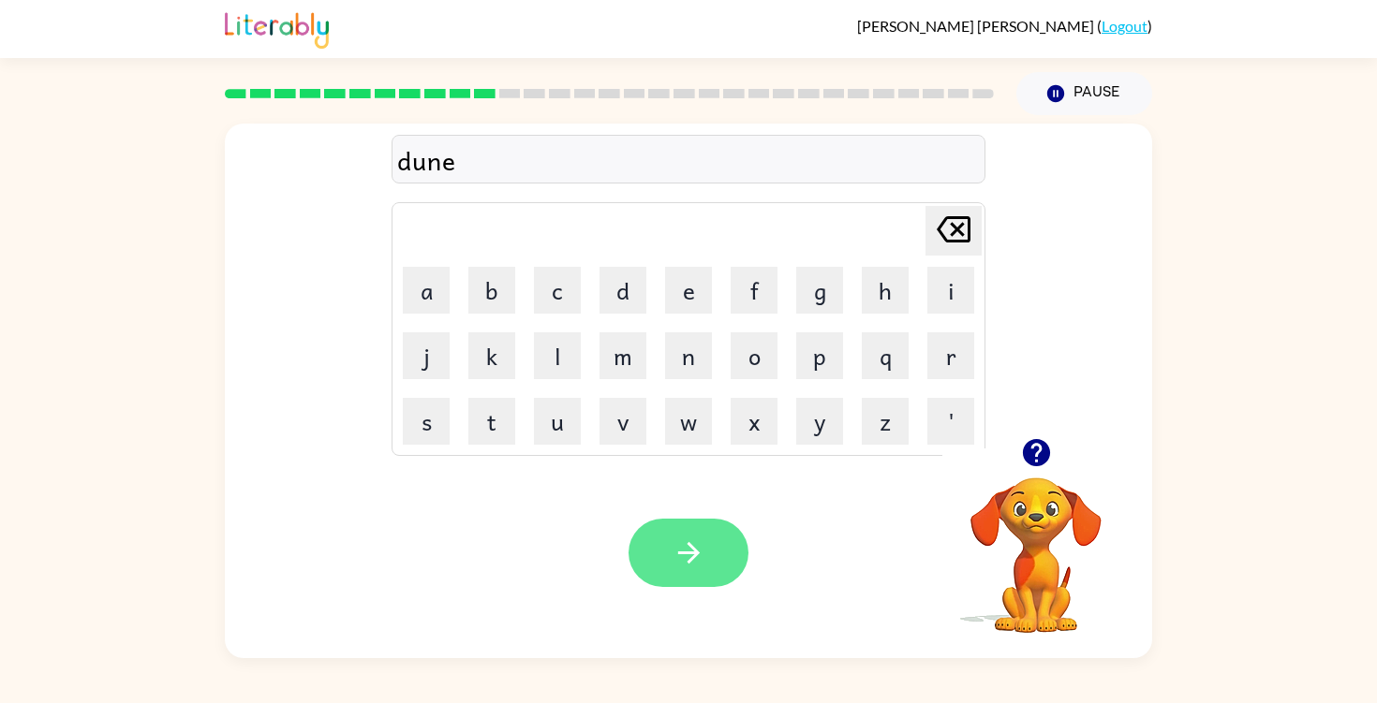
click at [661, 567] on button "button" at bounding box center [688, 553] width 120 height 68
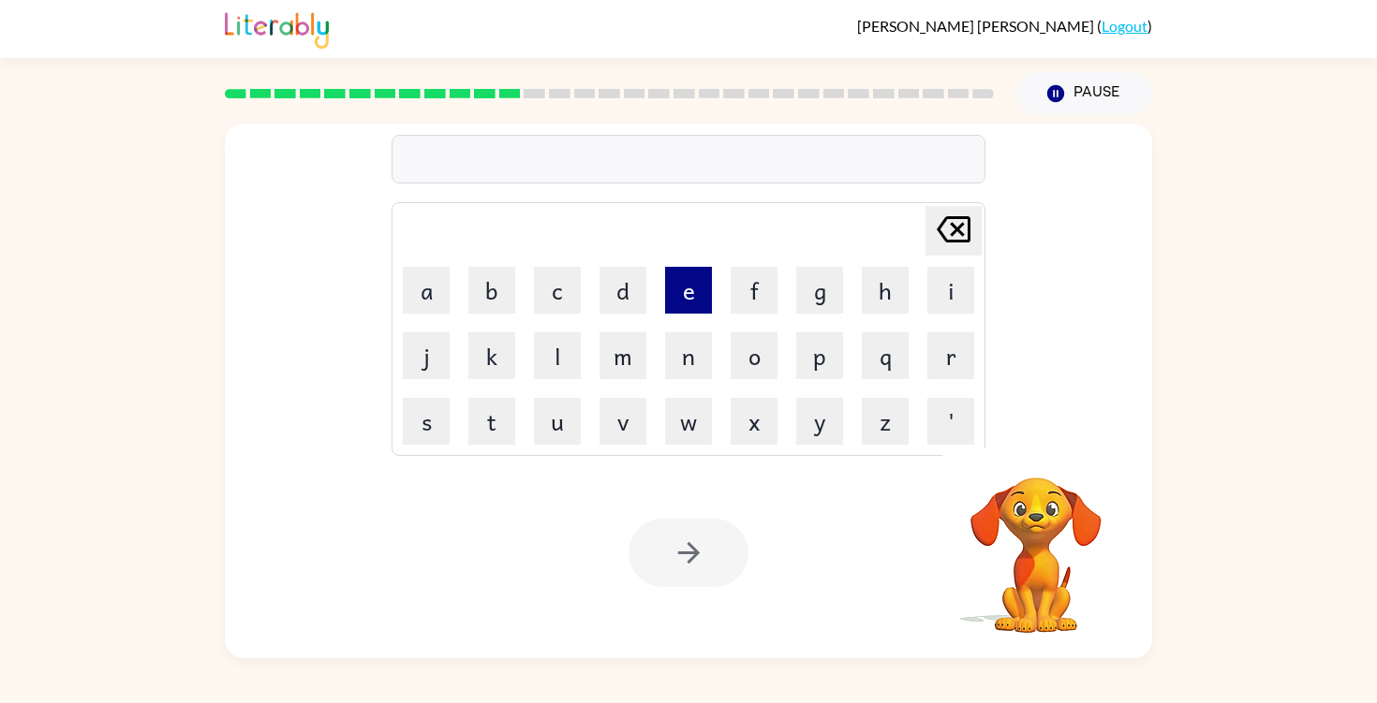
click at [697, 301] on button "e" at bounding box center [688, 290] width 47 height 47
click at [744, 423] on button "x" at bounding box center [753, 421] width 47 height 47
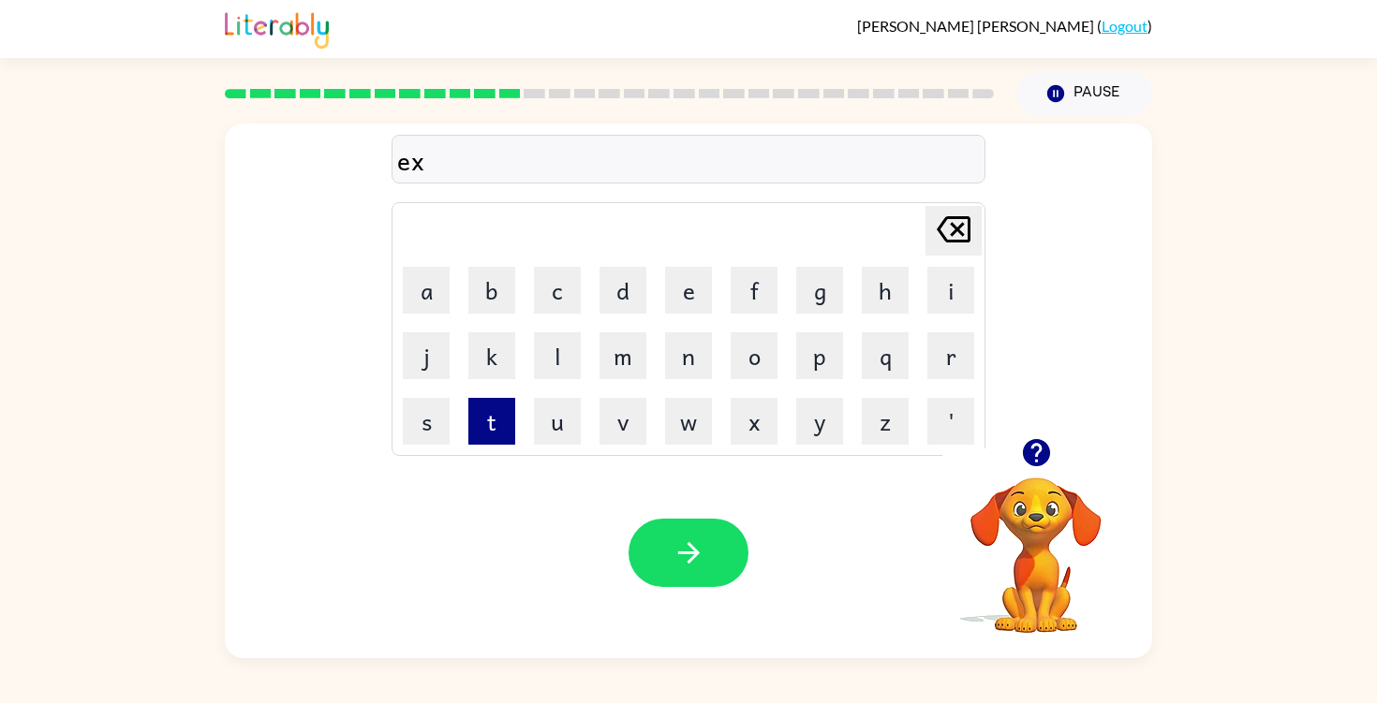
click at [496, 431] on button "t" at bounding box center [491, 421] width 47 height 47
click at [936, 360] on button "r" at bounding box center [950, 355] width 47 height 47
click at [673, 297] on button "e" at bounding box center [688, 290] width 47 height 47
click at [626, 355] on button "m" at bounding box center [622, 355] width 47 height 47
click at [681, 301] on button "e" at bounding box center [688, 290] width 47 height 47
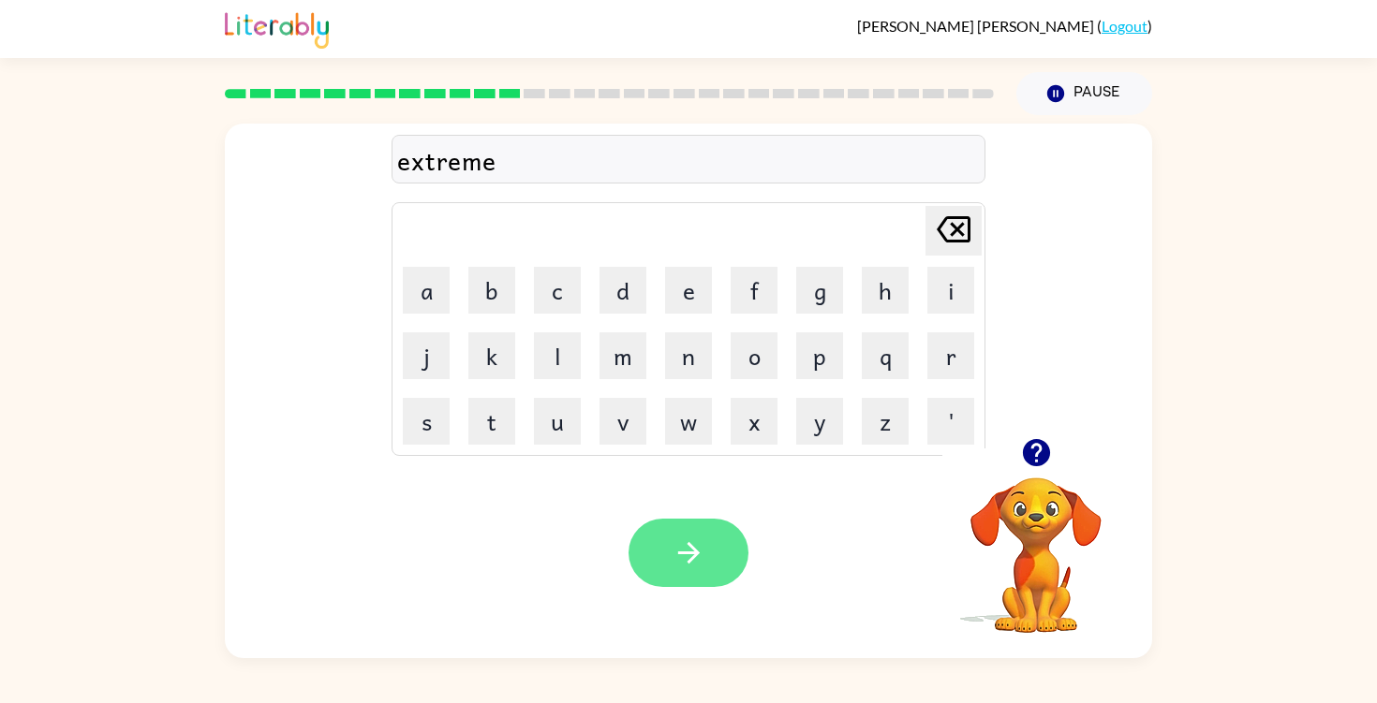
click at [673, 542] on icon "button" at bounding box center [688, 553] width 33 height 33
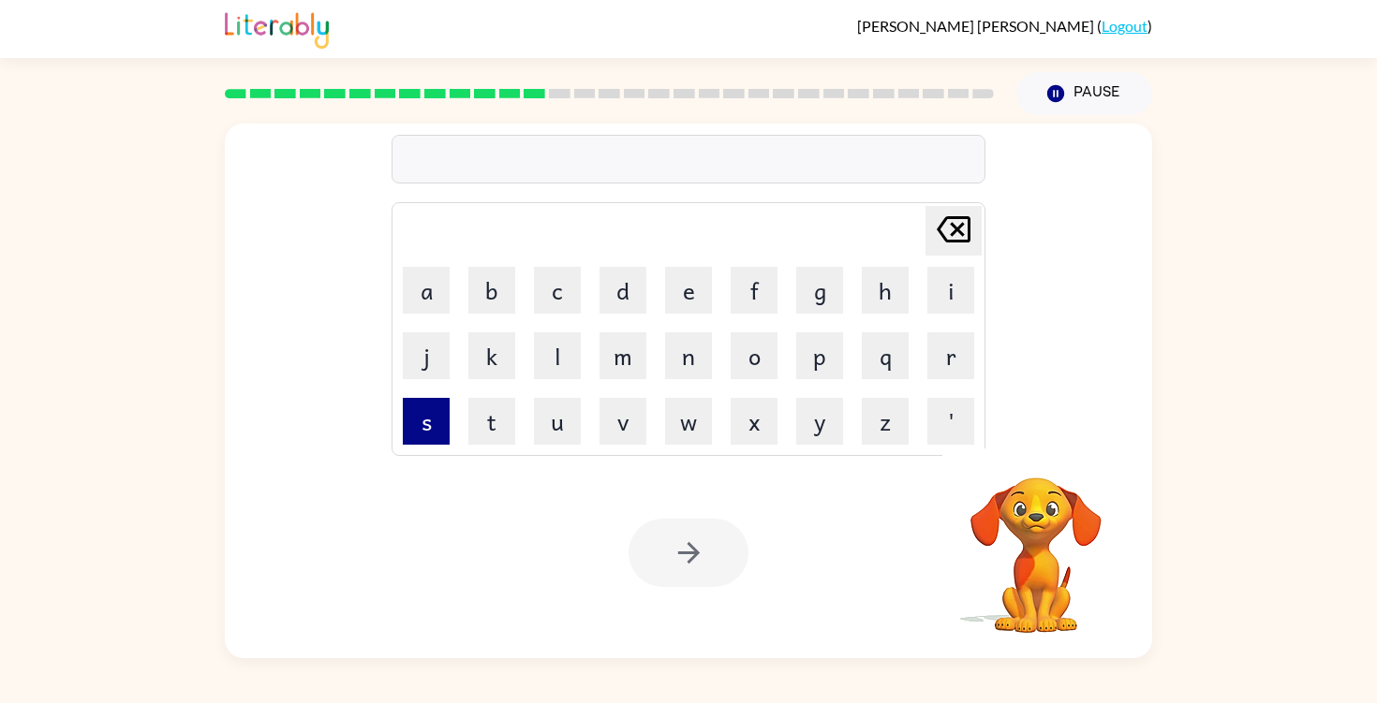
click at [434, 429] on button "s" at bounding box center [426, 421] width 47 height 47
click at [709, 425] on button "w" at bounding box center [688, 421] width 47 height 47
click at [692, 302] on button "e" at bounding box center [688, 290] width 47 height 47
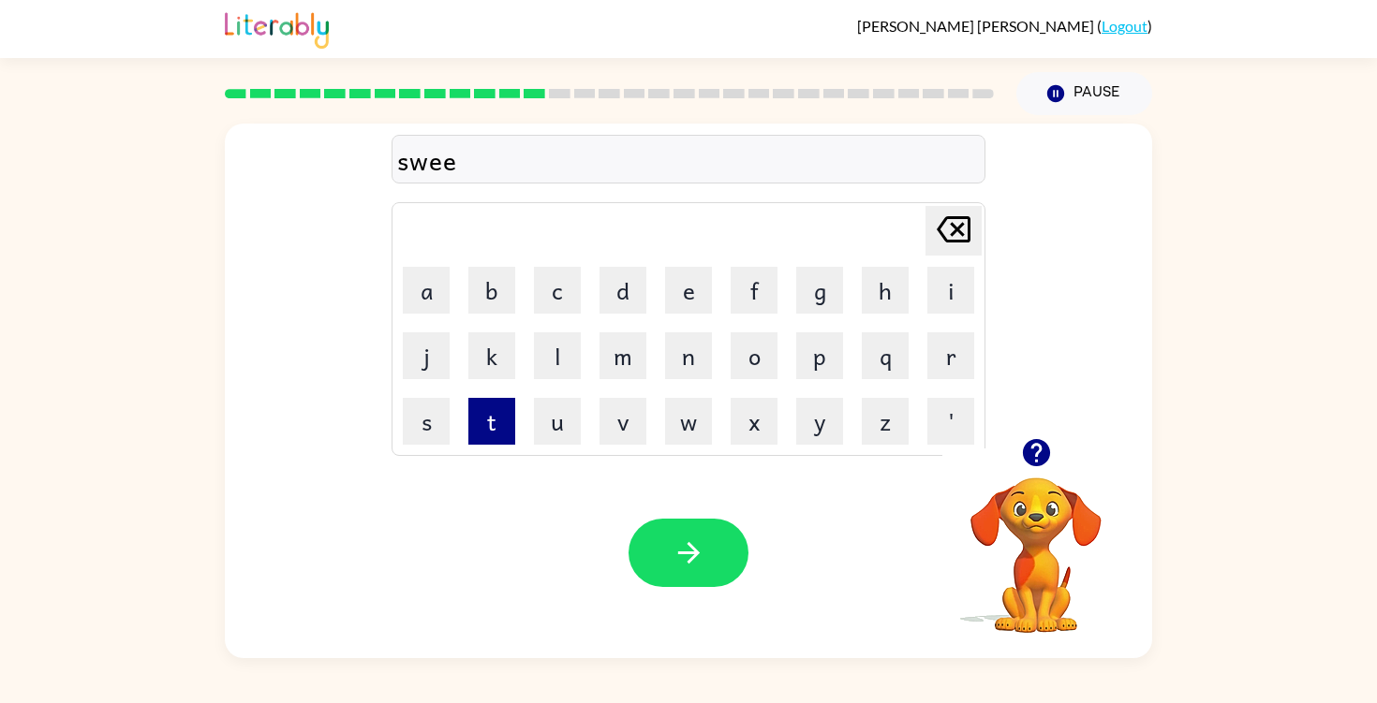
click at [495, 431] on button "t" at bounding box center [491, 421] width 47 height 47
click at [679, 363] on button "n" at bounding box center [688, 355] width 47 height 47
click at [682, 306] on button "e" at bounding box center [688, 290] width 47 height 47
click at [420, 429] on button "s" at bounding box center [426, 421] width 47 height 47
click at [421, 429] on button "s" at bounding box center [426, 421] width 47 height 47
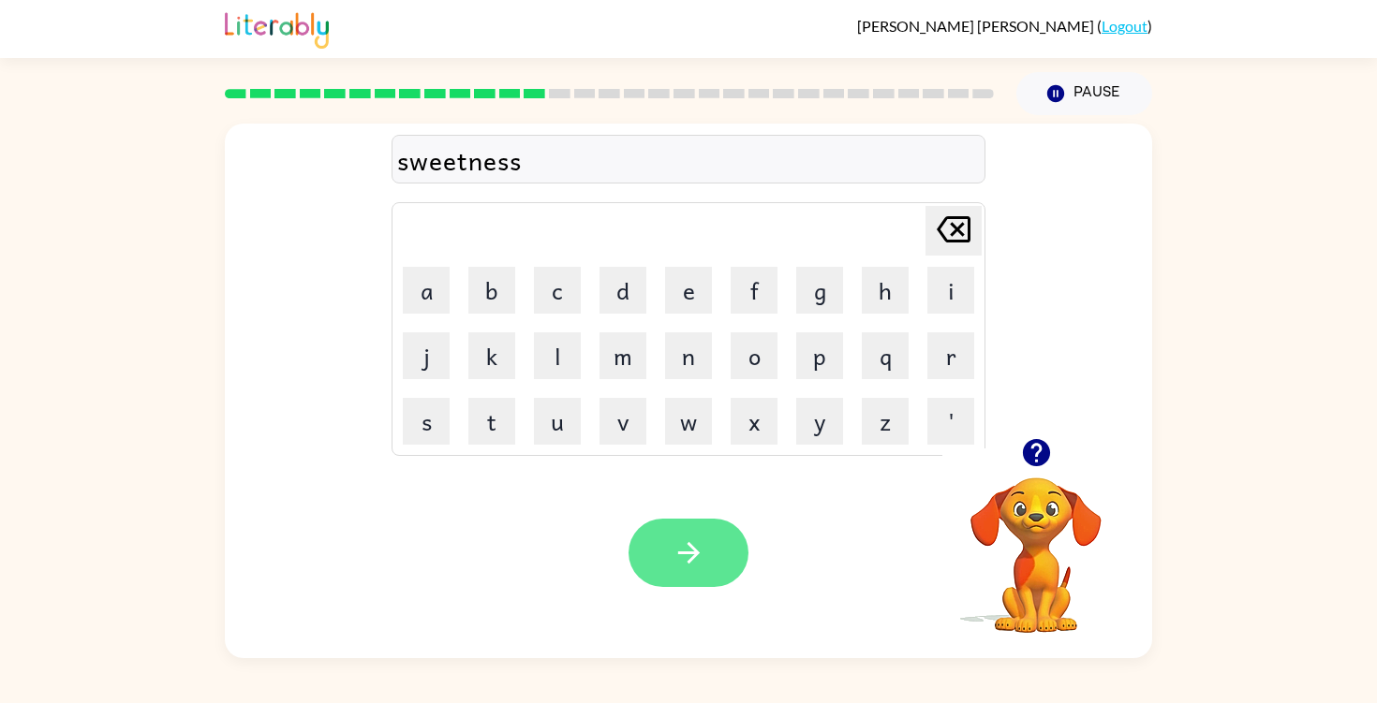
click at [686, 554] on icon "button" at bounding box center [688, 553] width 33 height 33
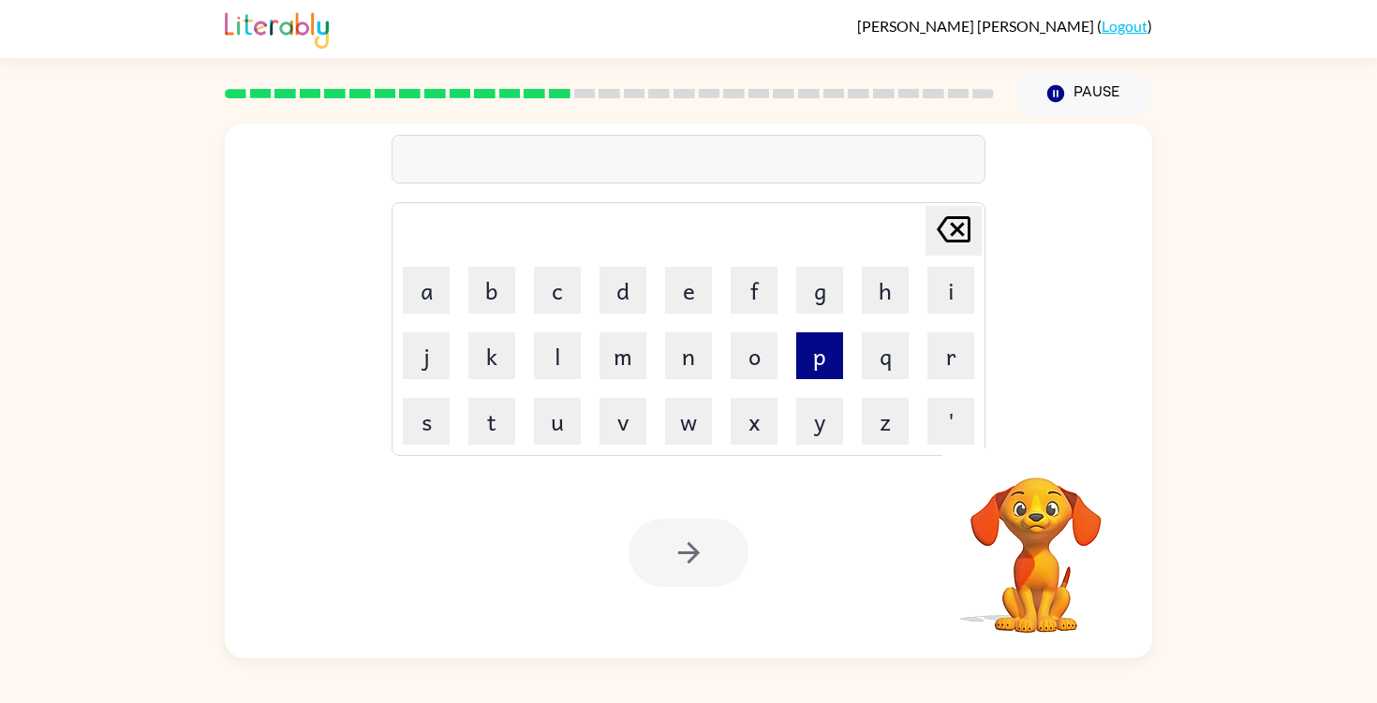
click at [814, 361] on button "p" at bounding box center [819, 355] width 47 height 47
click at [988, 351] on div "p Delete Delete last character input a b c d e f g h i j k l m n o p q r s t u …" at bounding box center [688, 281] width 927 height 315
click at [969, 351] on button "r" at bounding box center [950, 355] width 47 height 47
click at [761, 356] on button "o" at bounding box center [753, 355] width 47 height 47
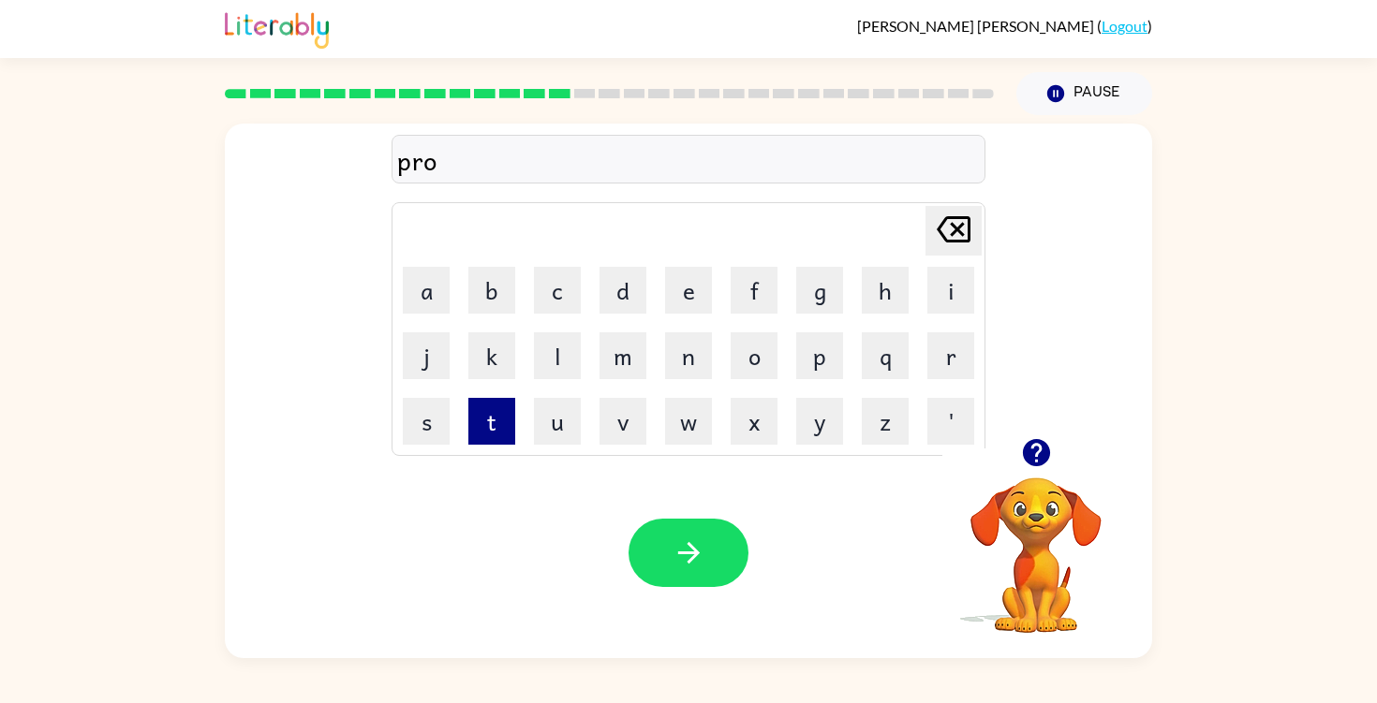
click at [500, 410] on button "t" at bounding box center [491, 421] width 47 height 47
click at [678, 296] on button "e" at bounding box center [688, 290] width 47 height 47
click at [435, 420] on button "s" at bounding box center [426, 421] width 47 height 47
click at [488, 420] on button "t" at bounding box center [491, 421] width 47 height 47
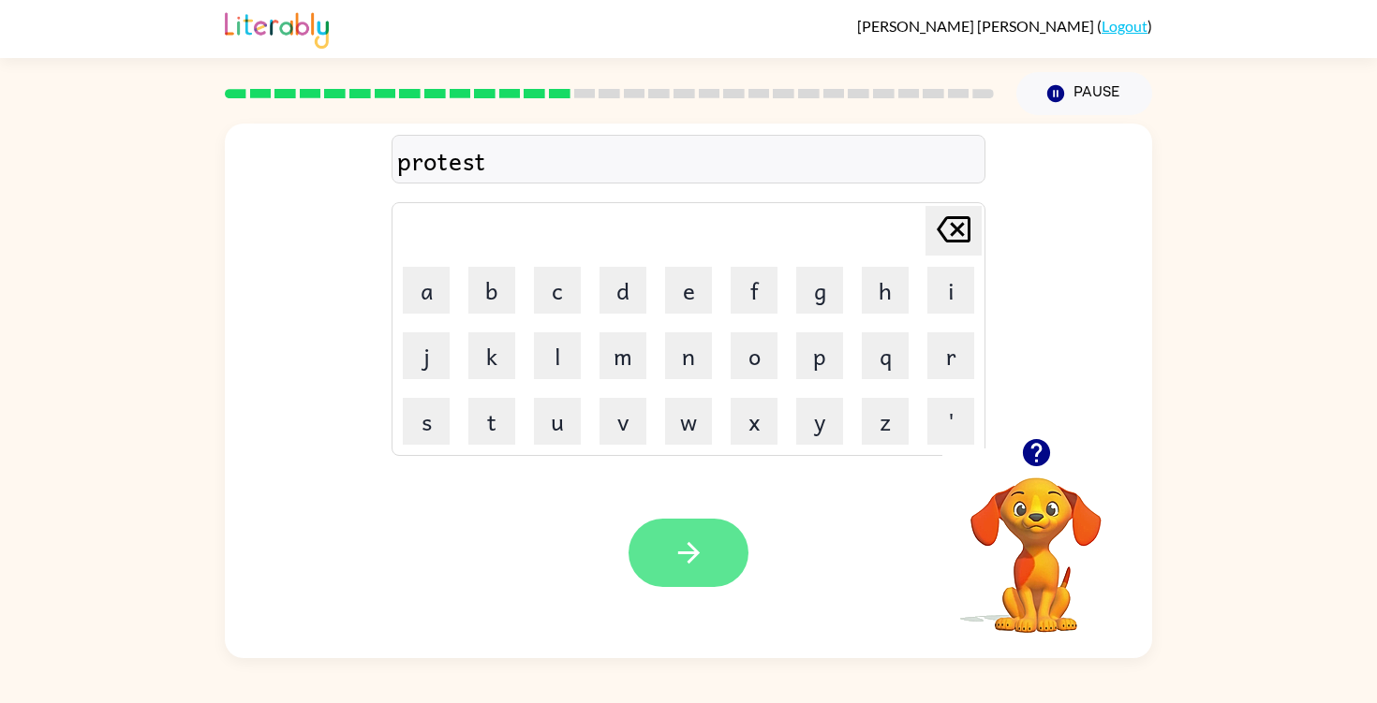
click at [691, 563] on icon "button" at bounding box center [688, 553] width 33 height 33
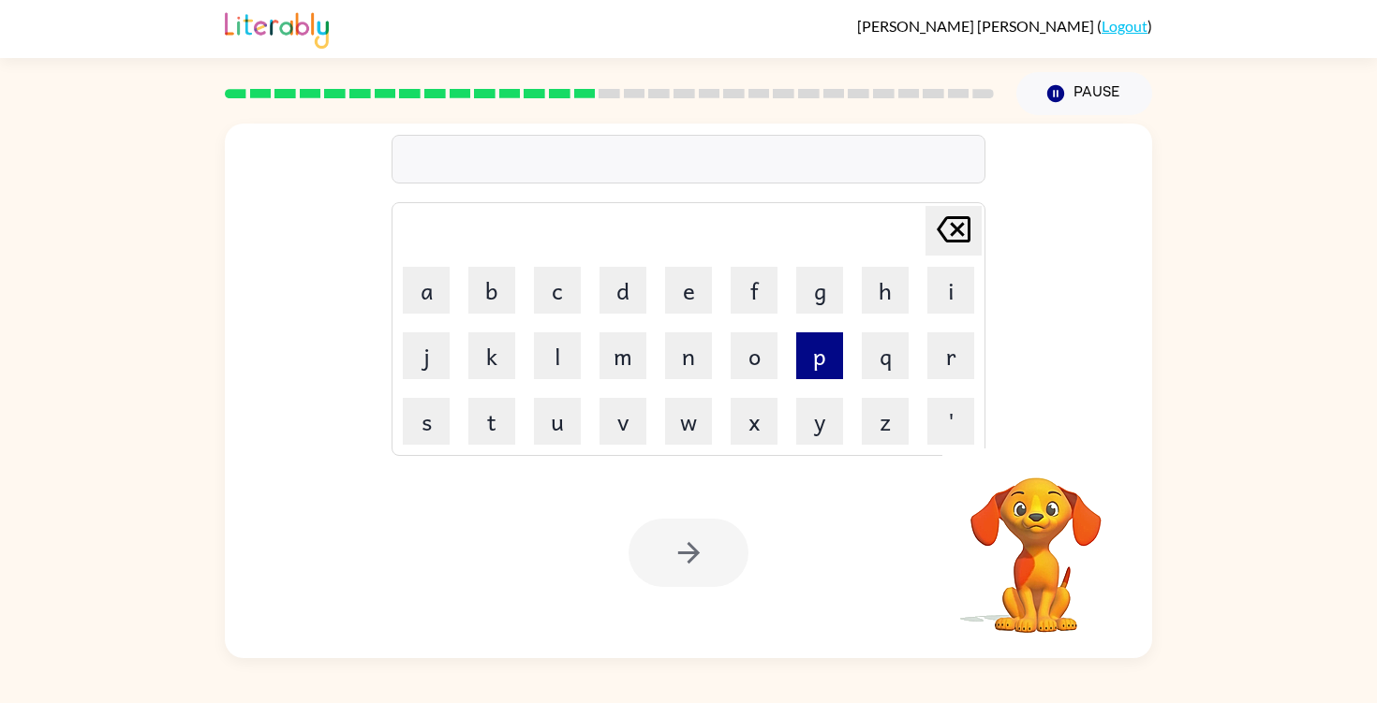
click at [827, 376] on button "p" at bounding box center [819, 355] width 47 height 47
click at [745, 368] on button "o" at bounding box center [753, 355] width 47 height 47
click at [931, 347] on button "r" at bounding box center [950, 355] width 47 height 47
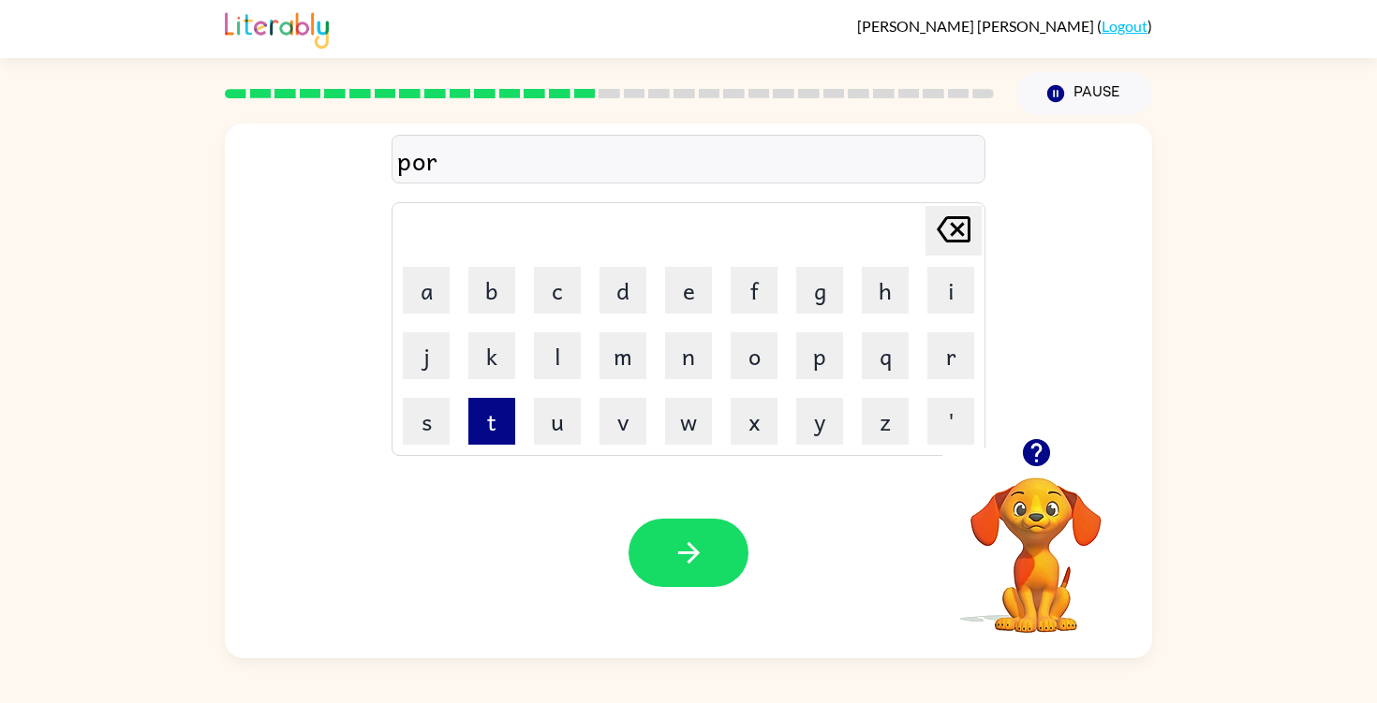
click at [503, 426] on button "t" at bounding box center [491, 421] width 47 height 47
click at [711, 556] on button "button" at bounding box center [688, 553] width 120 height 68
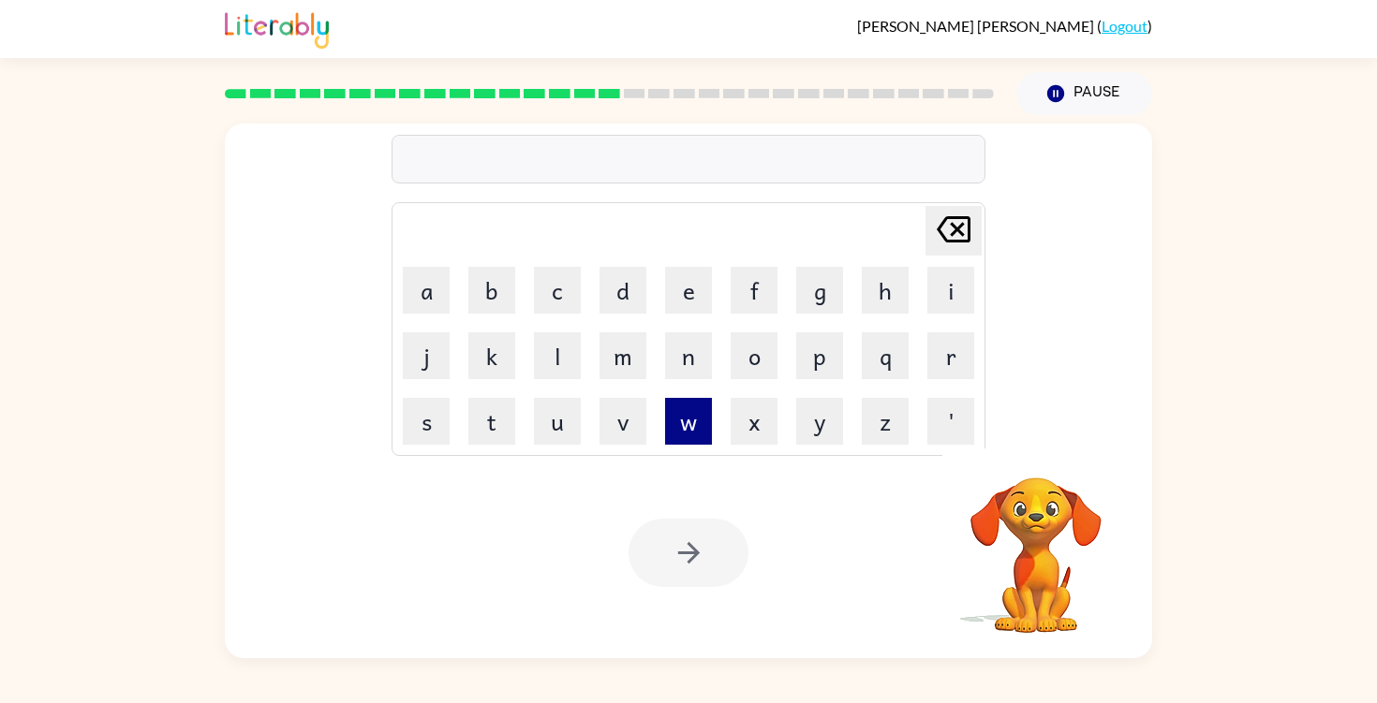
click at [683, 413] on button "w" at bounding box center [688, 421] width 47 height 47
click at [681, 274] on button "e" at bounding box center [688, 290] width 47 height 47
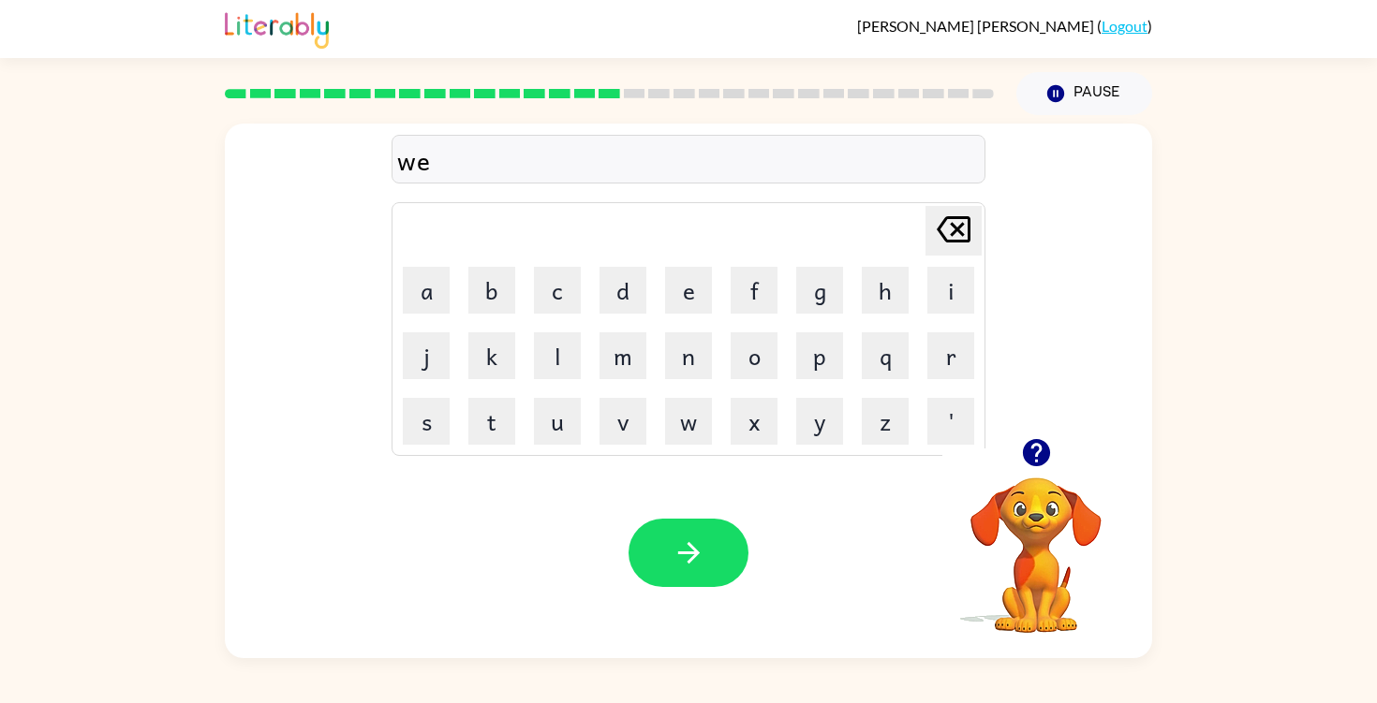
click at [515, 282] on td "b" at bounding box center [492, 290] width 64 height 64
click at [503, 281] on button "b" at bounding box center [491, 290] width 47 height 47
click at [689, 534] on button "button" at bounding box center [688, 553] width 120 height 68
click at [682, 545] on icon "button" at bounding box center [688, 553] width 33 height 33
click at [676, 570] on button "button" at bounding box center [688, 553] width 120 height 68
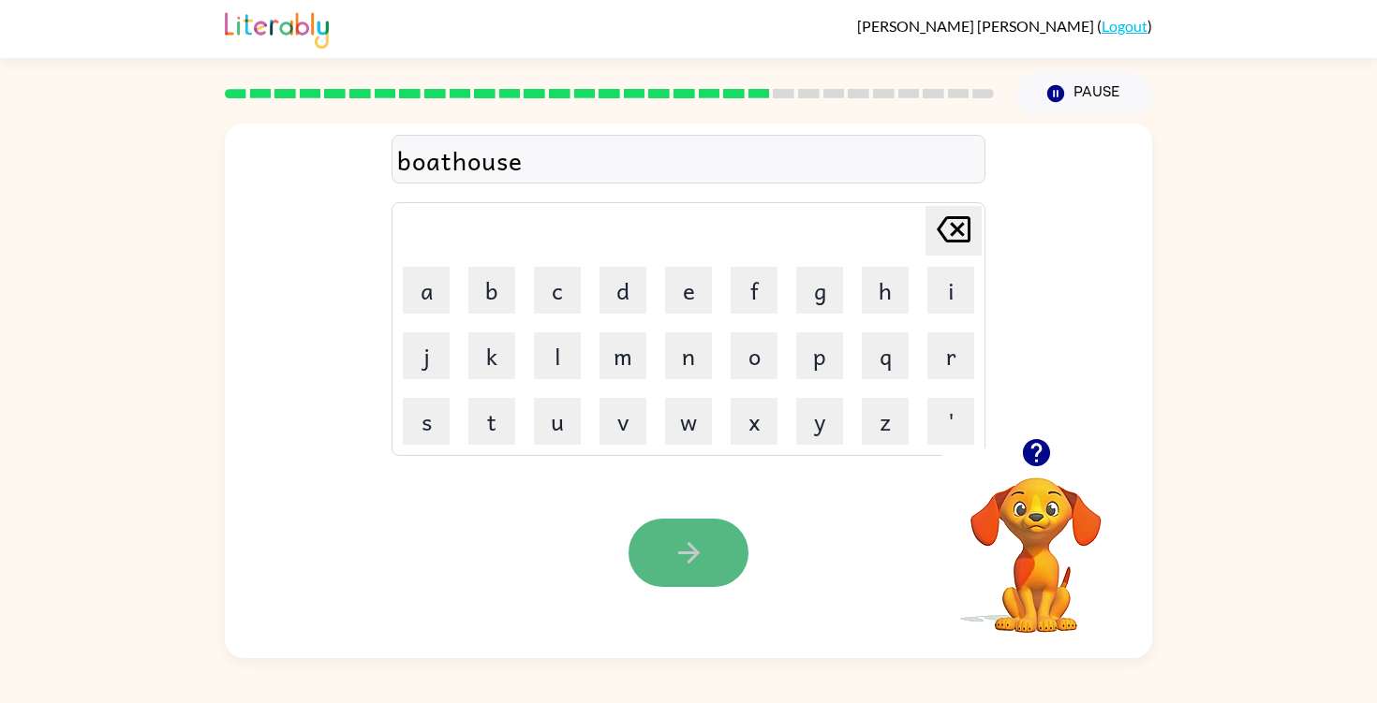
click at [715, 567] on button "button" at bounding box center [688, 553] width 120 height 68
click at [698, 576] on button "button" at bounding box center [688, 553] width 120 height 68
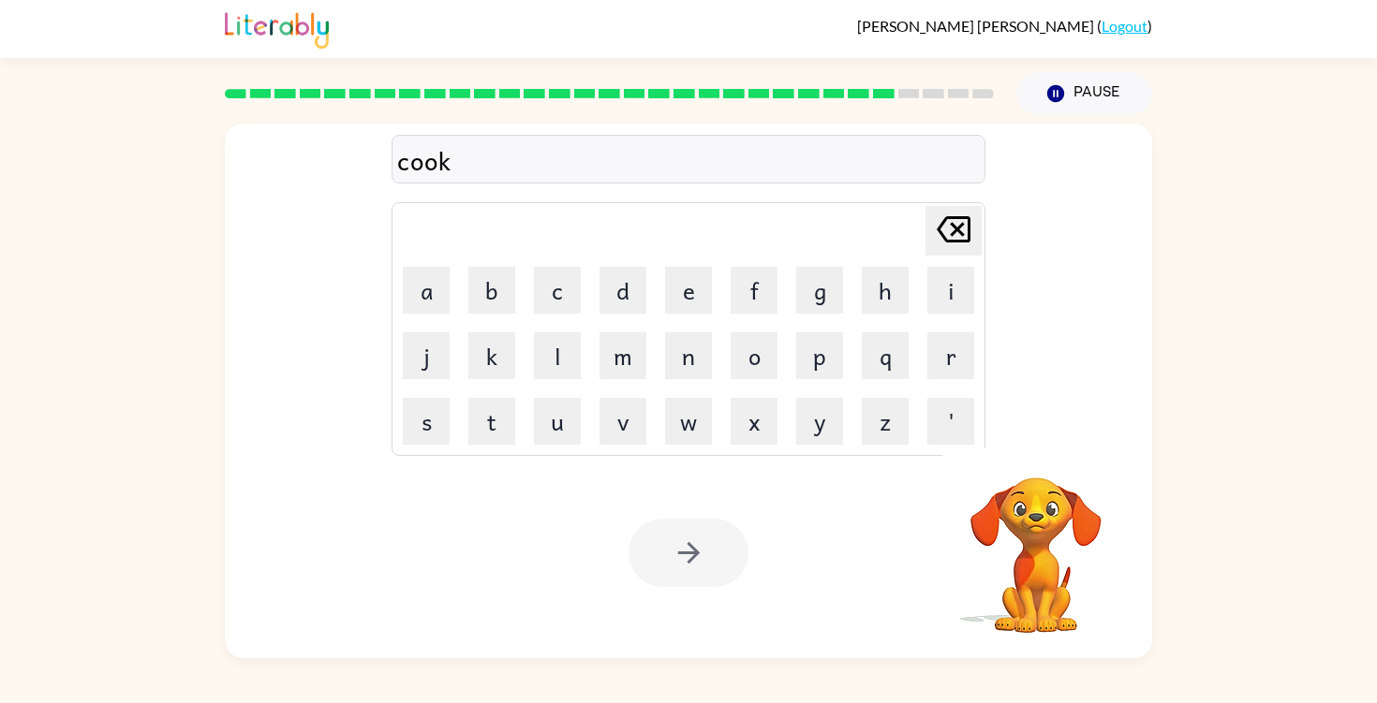
click at [698, 578] on div at bounding box center [688, 553] width 120 height 68
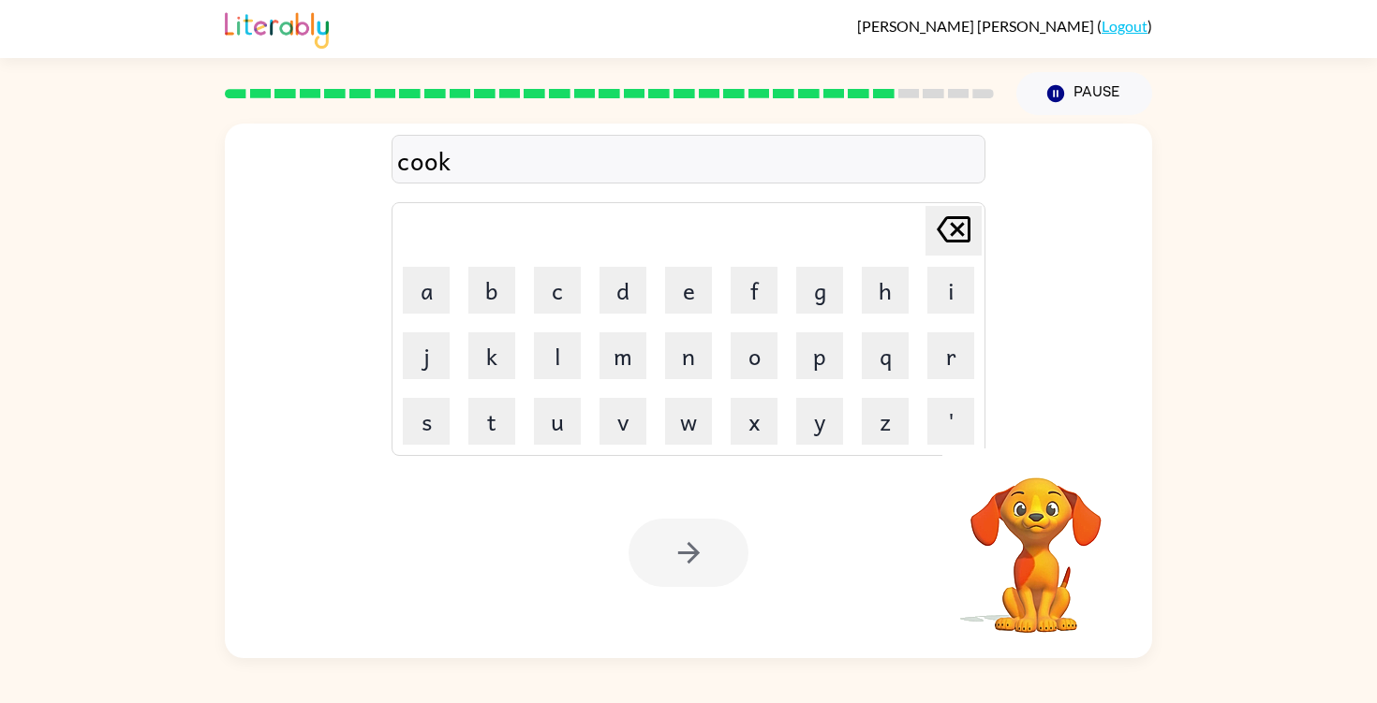
click at [698, 568] on div at bounding box center [688, 553] width 120 height 68
click at [712, 563] on button "button" at bounding box center [688, 553] width 120 height 68
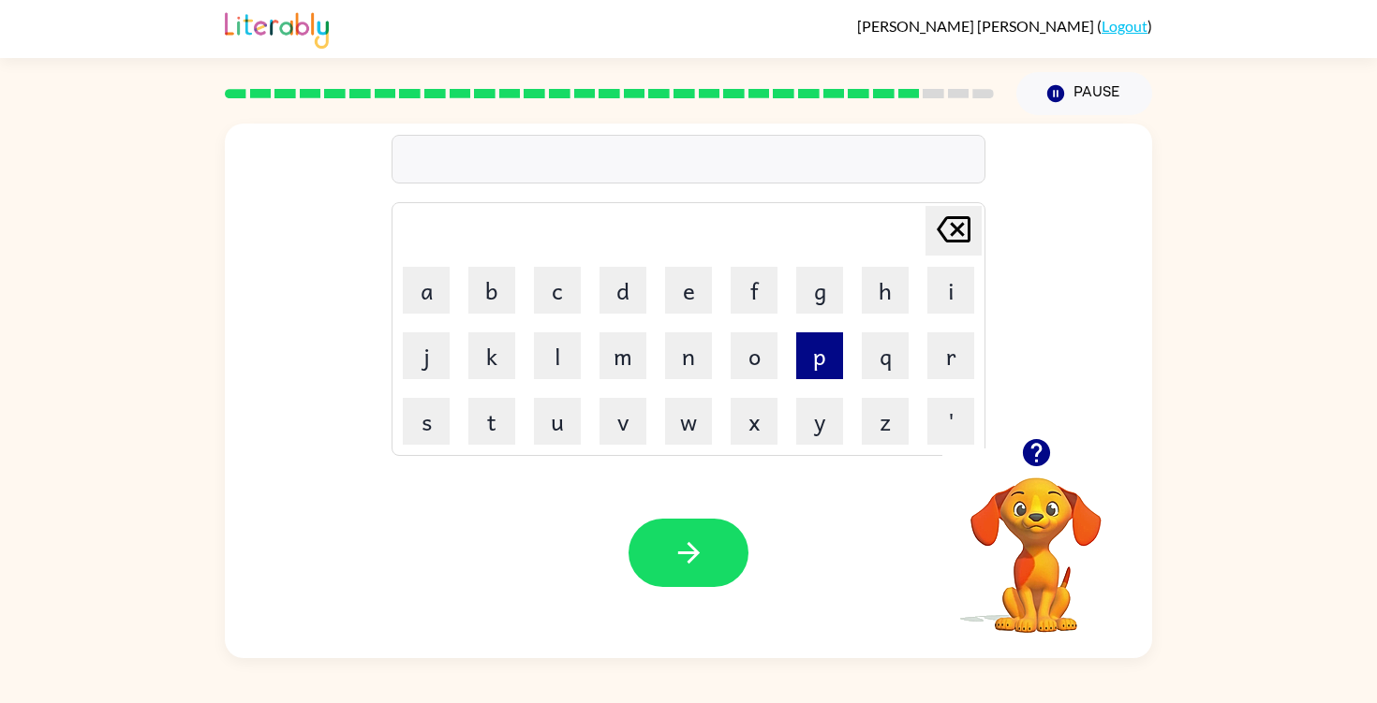
click at [831, 367] on button "p" at bounding box center [819, 355] width 47 height 47
type button "p"
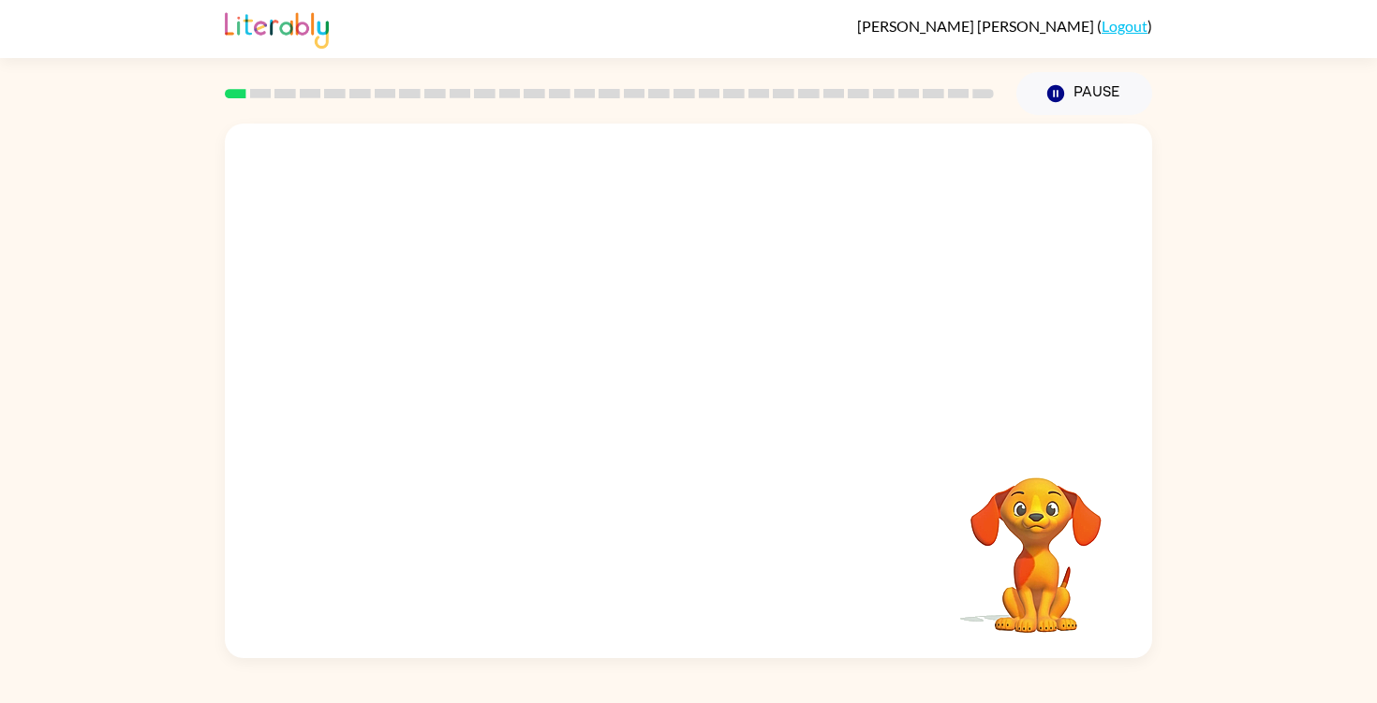
click at [471, 349] on video "Your browser must support playing .mp4 files to use Literably. Please try using…" at bounding box center [688, 281] width 927 height 315
click at [463, 346] on video "Your browser must support playing .mp4 files to use Literably. Please try using…" at bounding box center [688, 281] width 927 height 315
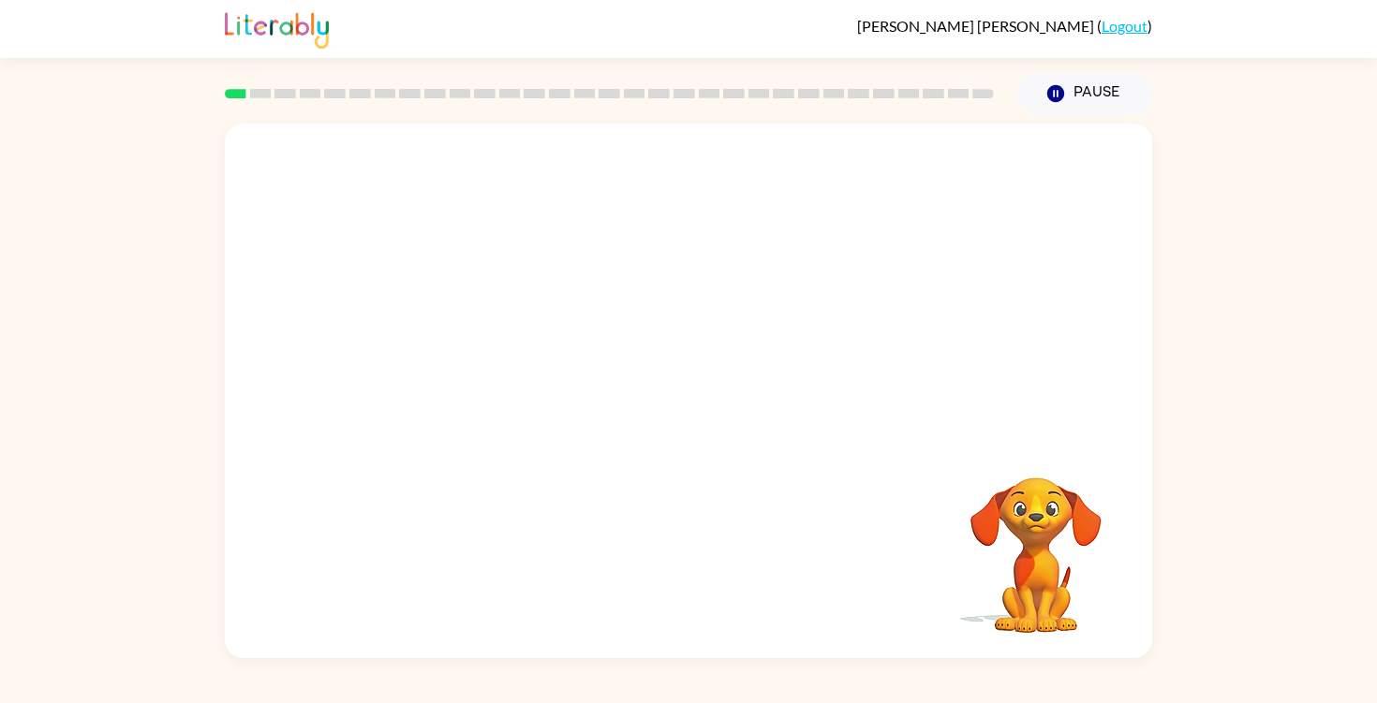
click at [463, 346] on video "Your browser must support playing .mp4 files to use Literably. Please try using…" at bounding box center [688, 281] width 927 height 315
click at [464, 350] on video "Your browser must support playing .mp4 files to use Literably. Please try using…" at bounding box center [688, 281] width 927 height 315
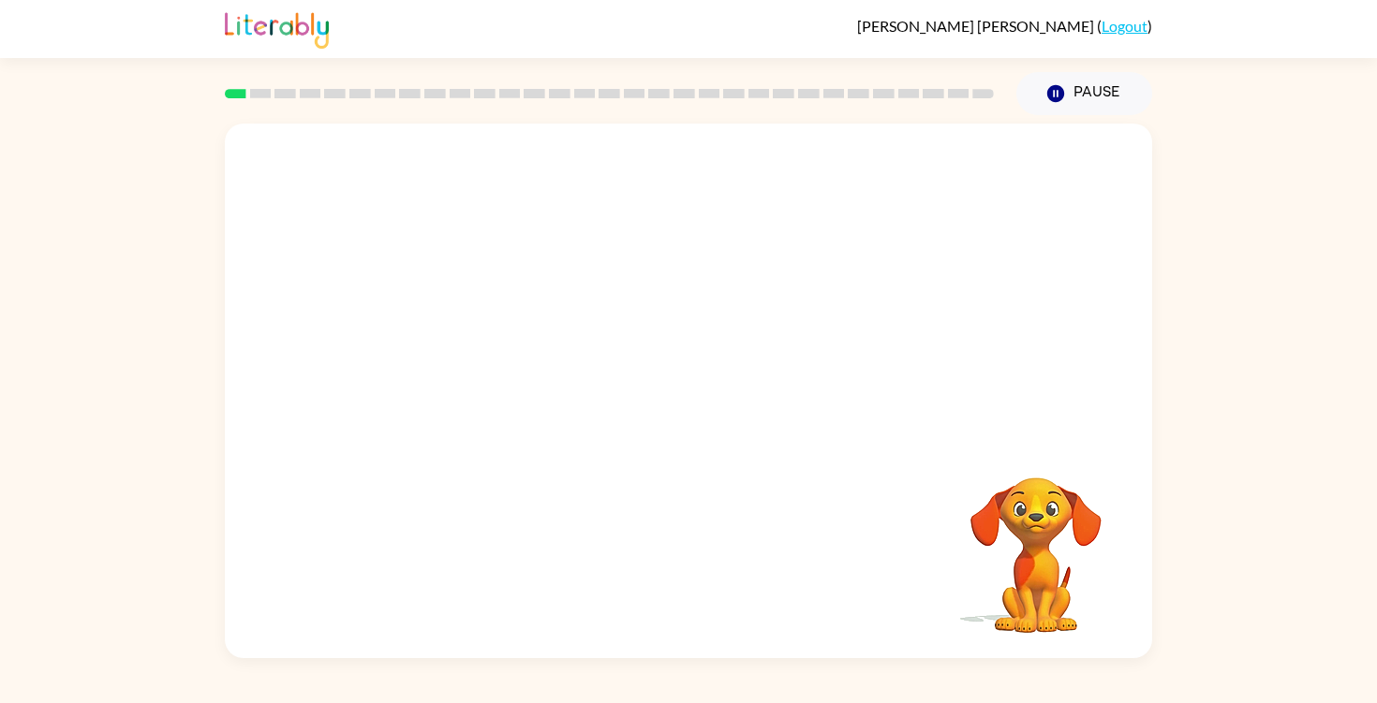
click at [464, 350] on video "Your browser must support playing .mp4 files to use Literably. Please try using…" at bounding box center [688, 281] width 927 height 315
click at [481, 358] on video "Your browser must support playing .mp4 files to use Literably. Please try using…" at bounding box center [688, 281] width 927 height 315
click at [704, 407] on button "button" at bounding box center [688, 400] width 120 height 68
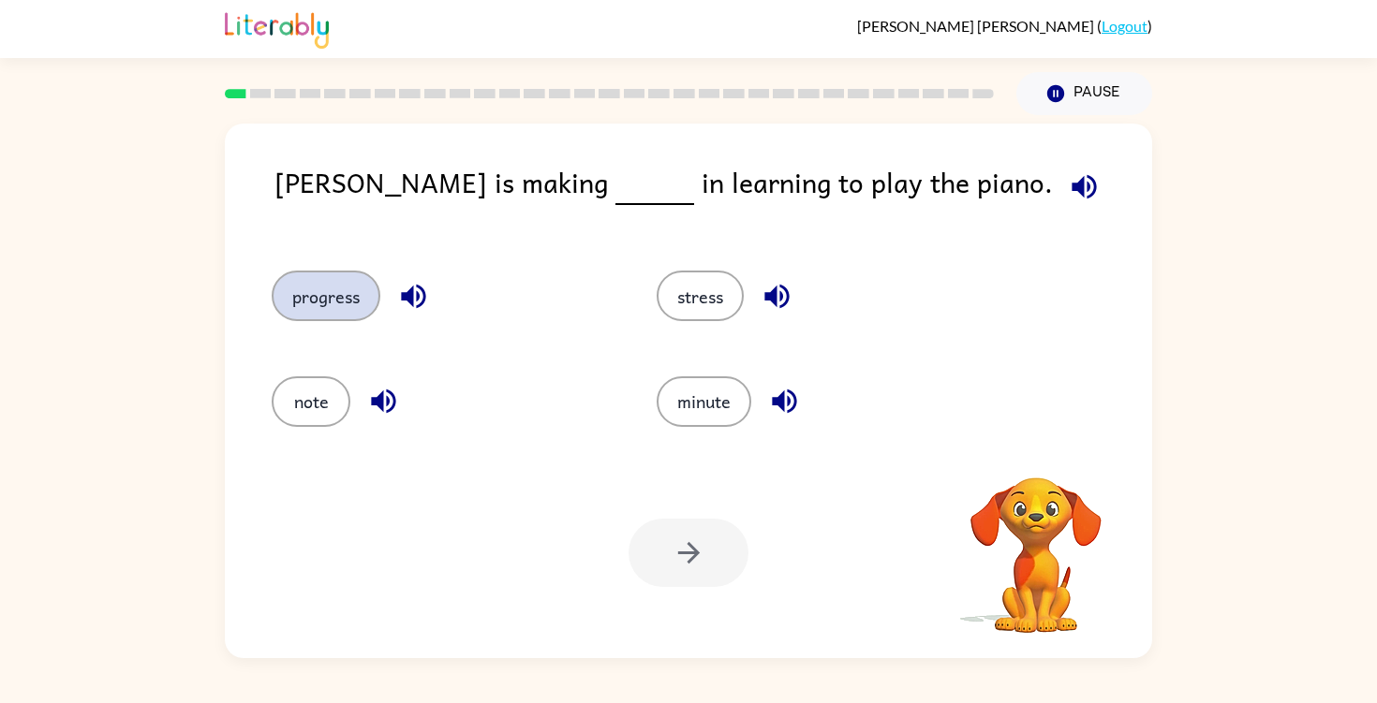
click at [321, 284] on button "progress" at bounding box center [326, 296] width 109 height 51
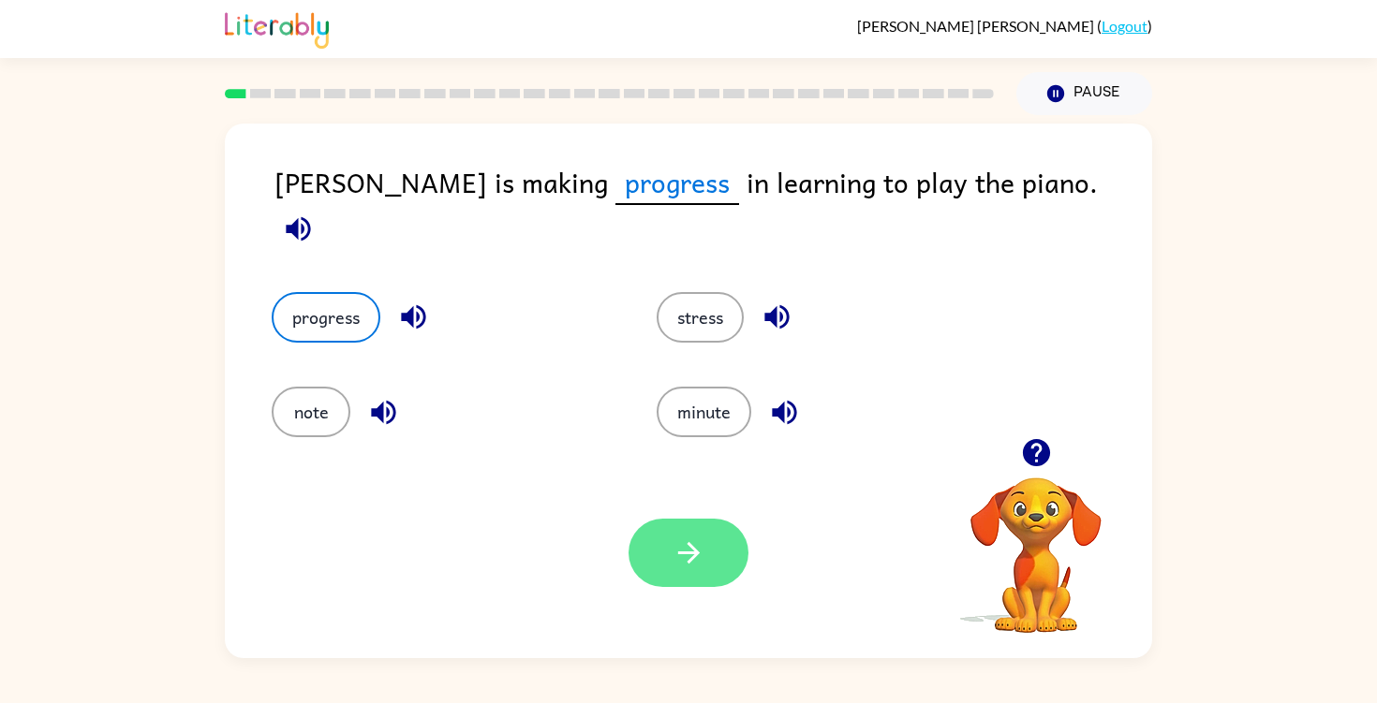
click at [272, 292] on button "progress" at bounding box center [326, 317] width 109 height 51
click at [699, 553] on icon "button" at bounding box center [688, 553] width 33 height 33
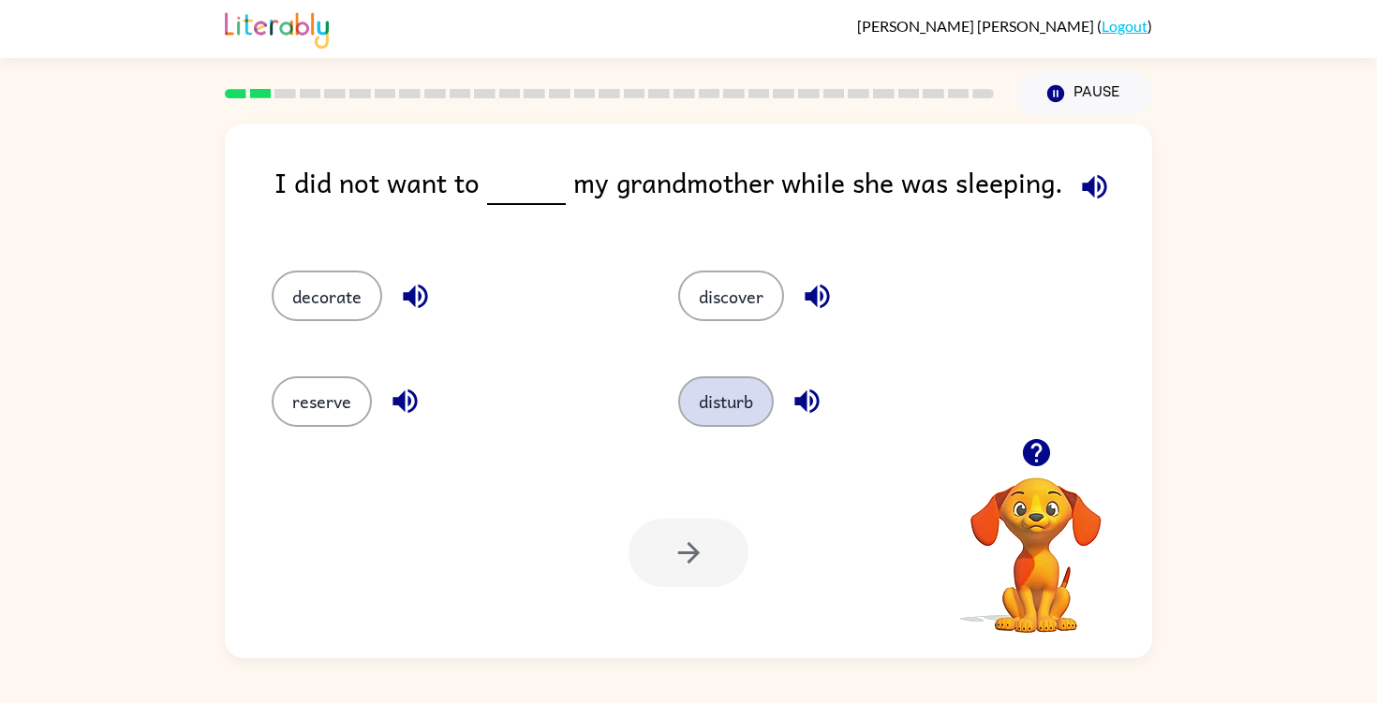
click at [704, 410] on button "disturb" at bounding box center [726, 401] width 96 height 51
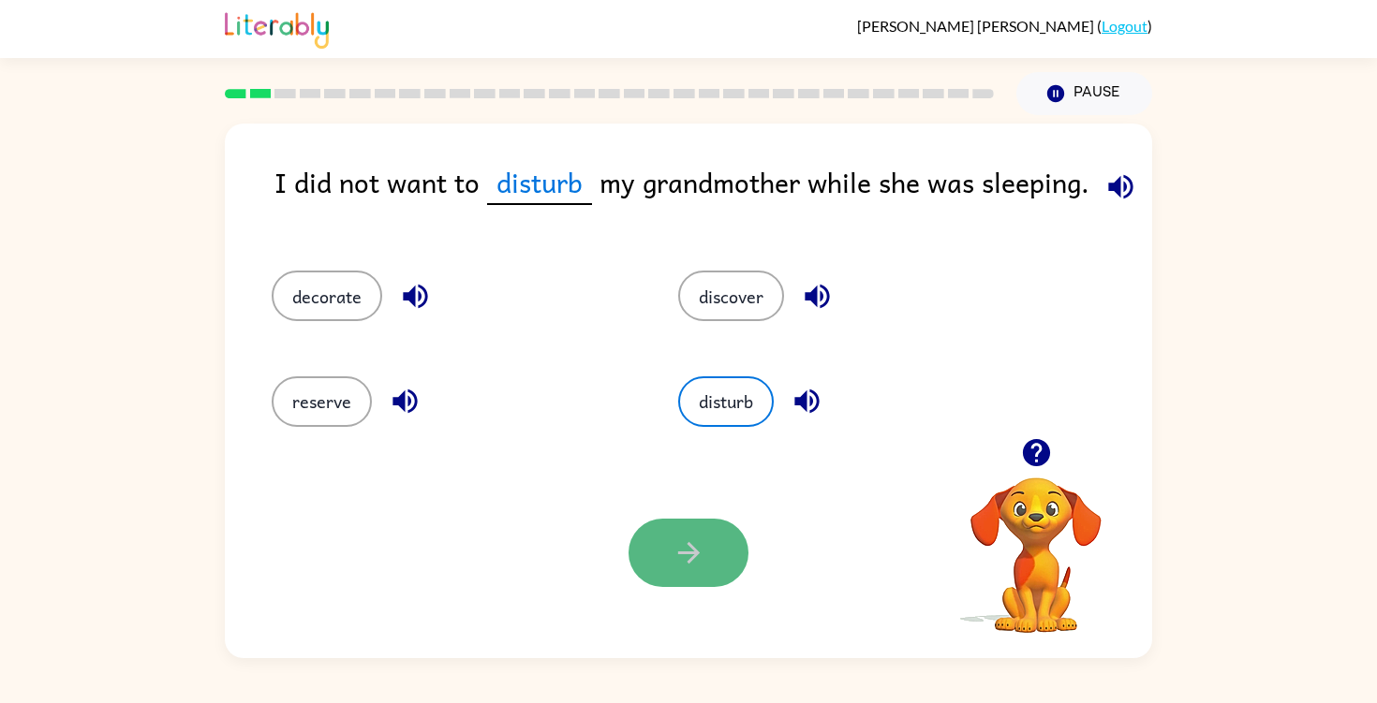
click at [666, 550] on button "button" at bounding box center [688, 553] width 120 height 68
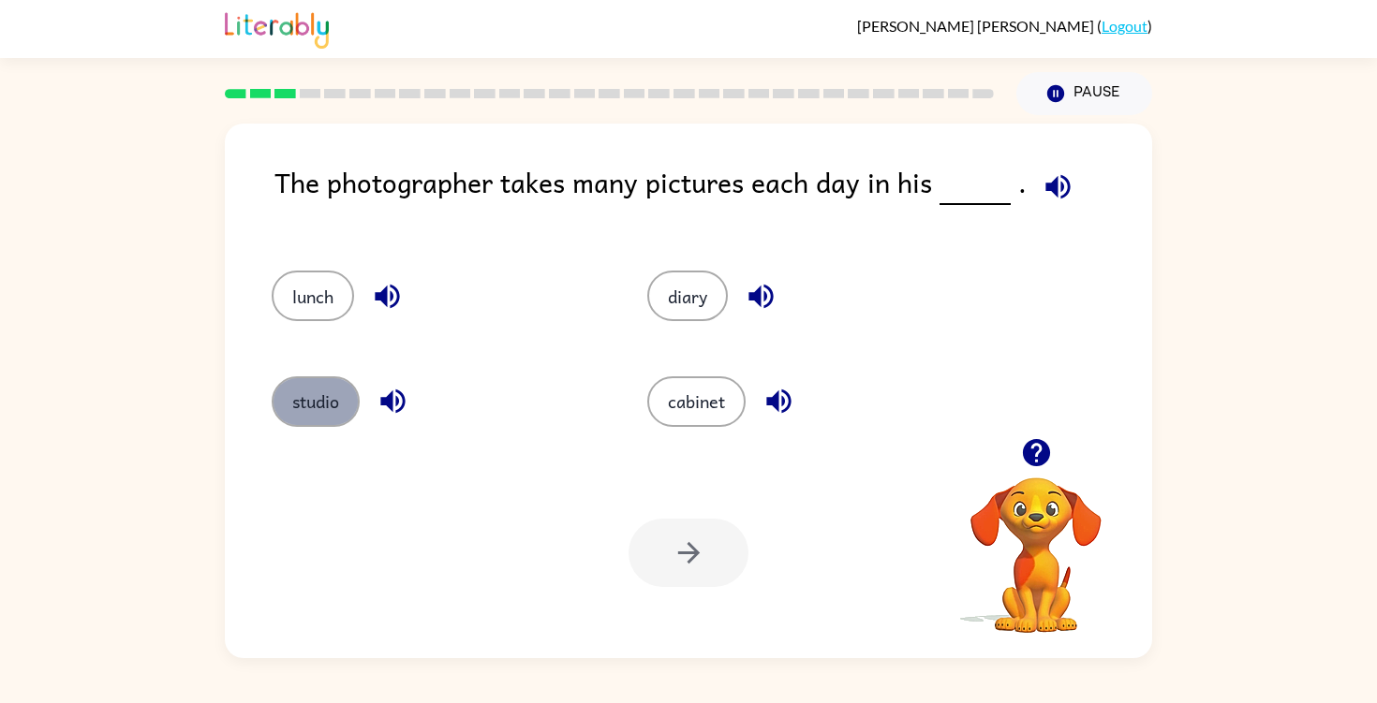
click at [295, 415] on button "studio" at bounding box center [316, 401] width 88 height 51
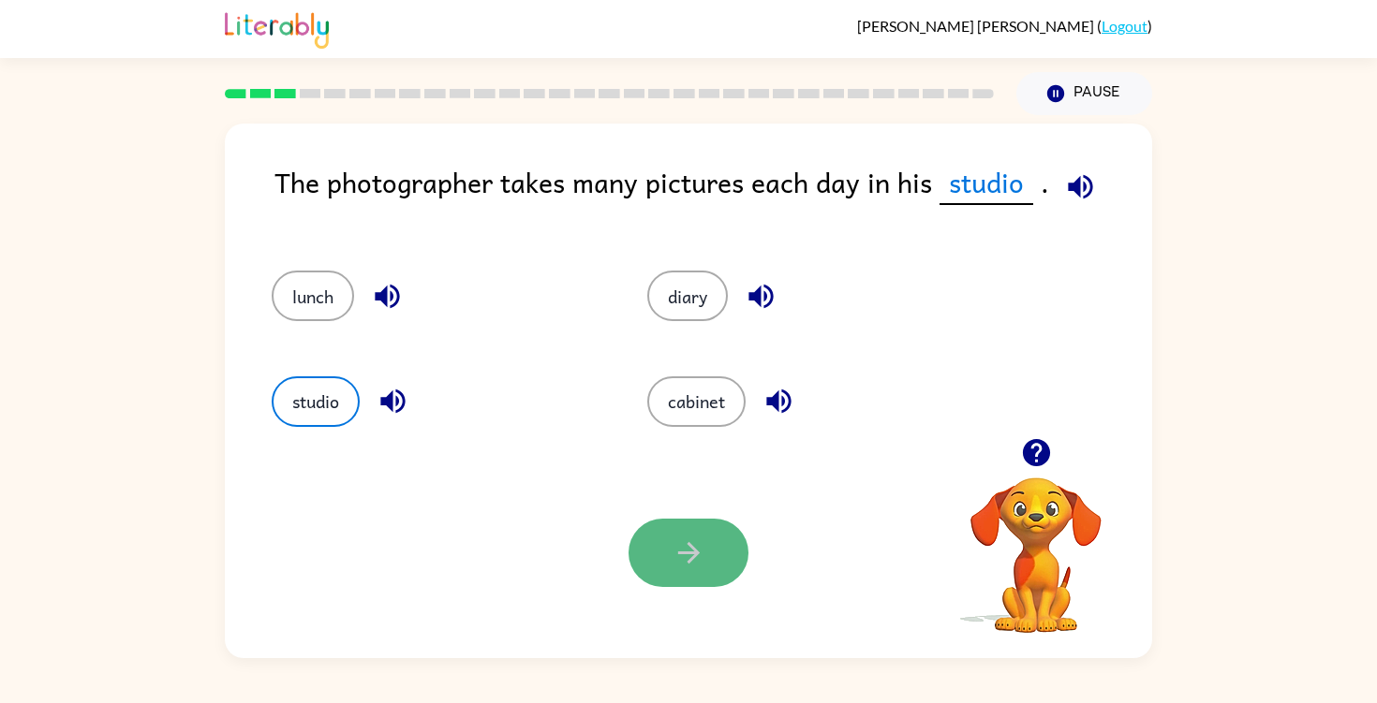
click at [661, 550] on button "button" at bounding box center [688, 553] width 120 height 68
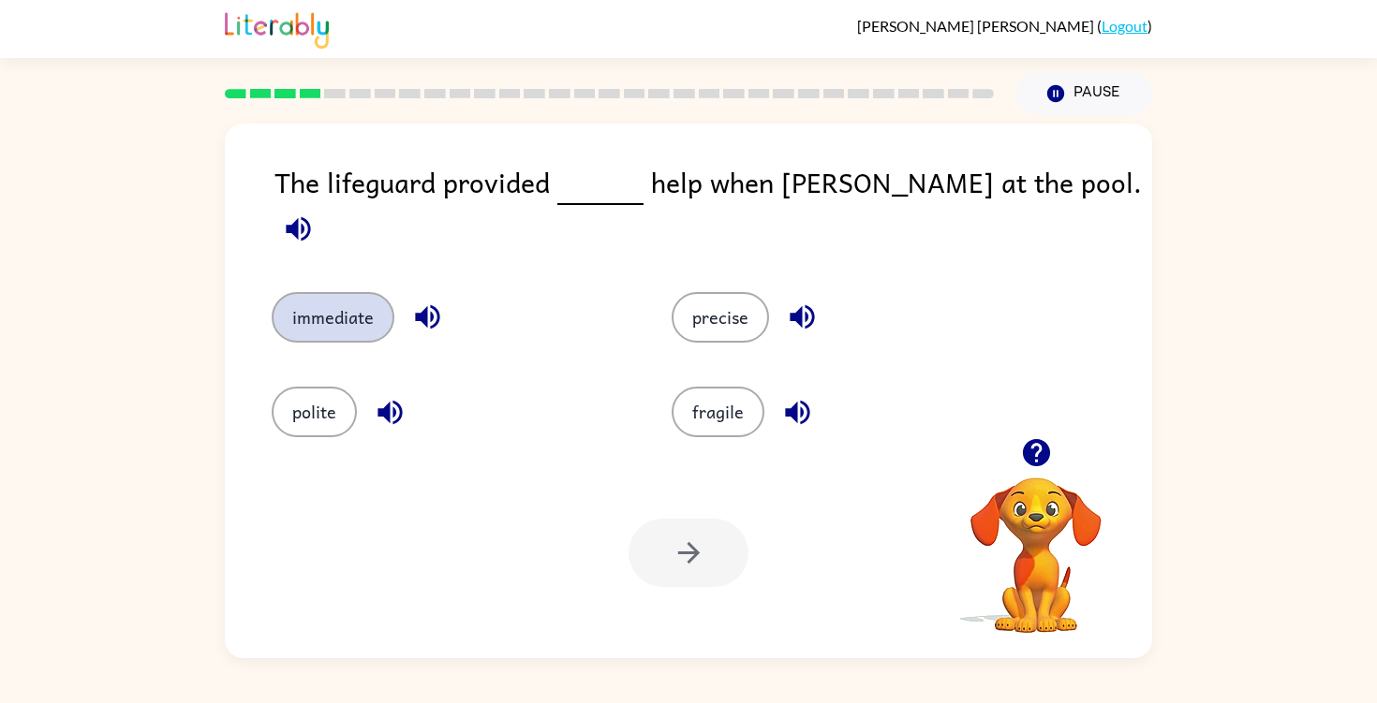
click at [352, 312] on button "immediate" at bounding box center [333, 317] width 123 height 51
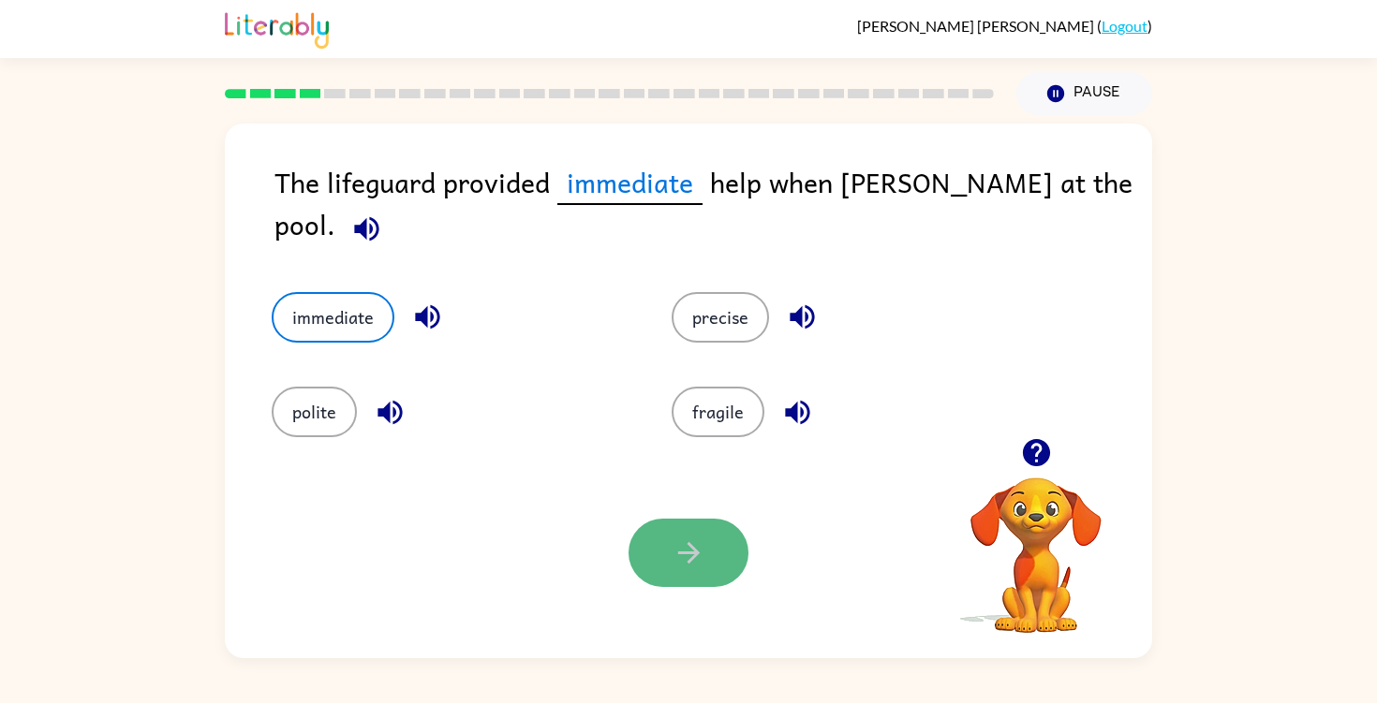
click at [641, 566] on button "button" at bounding box center [688, 553] width 120 height 68
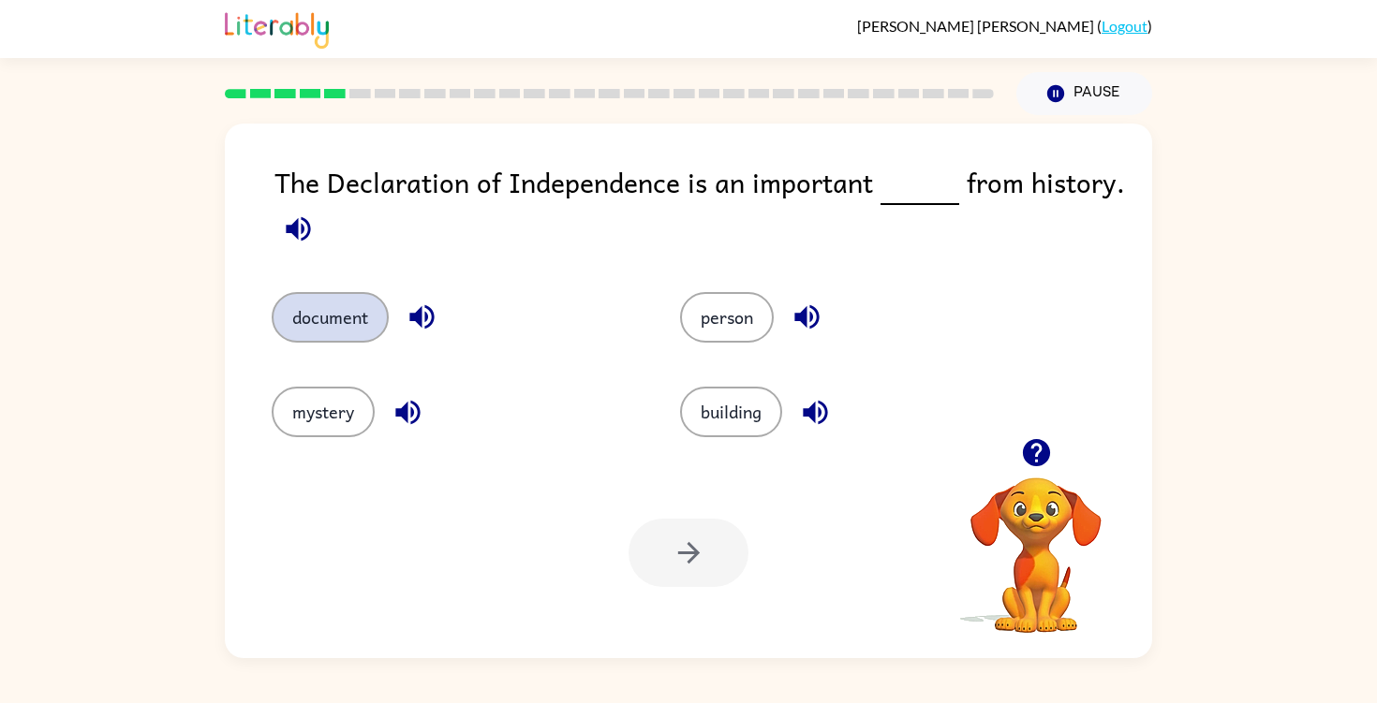
click at [353, 338] on button "document" at bounding box center [330, 317] width 117 height 51
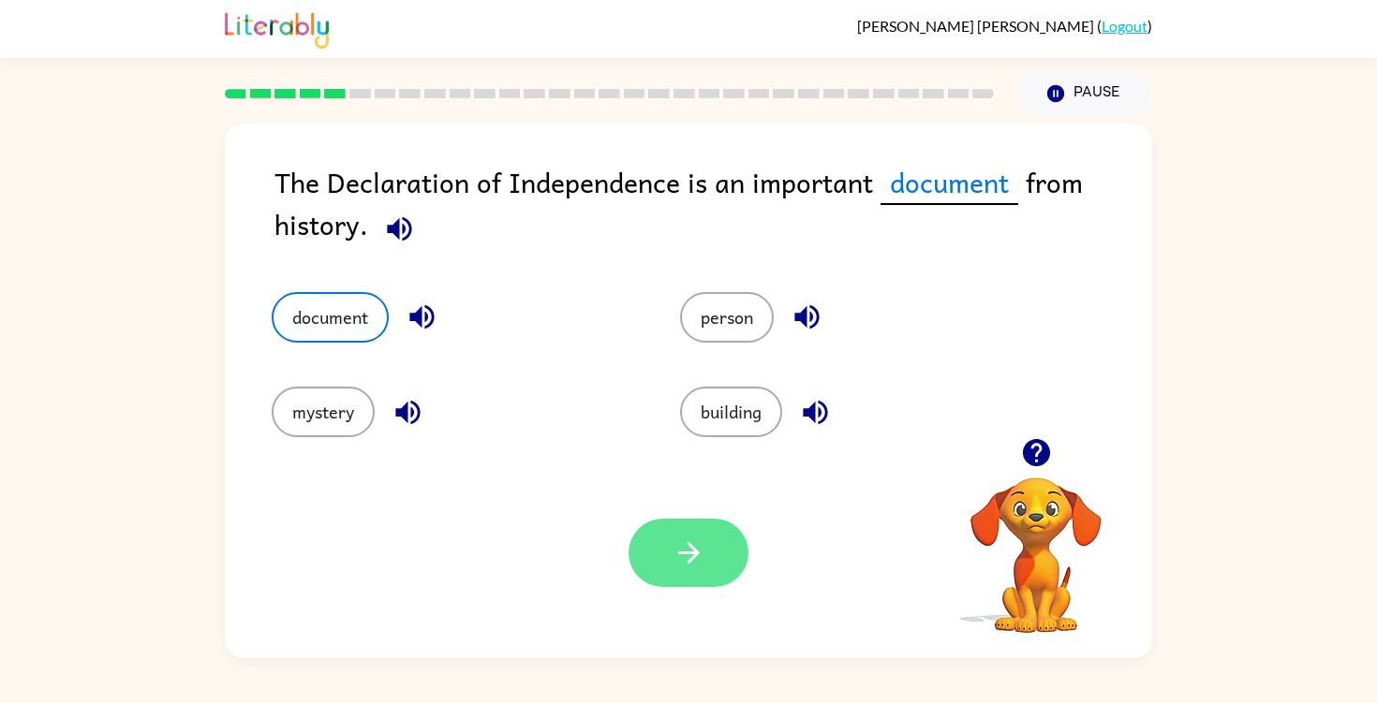
click at [666, 579] on button "button" at bounding box center [688, 553] width 120 height 68
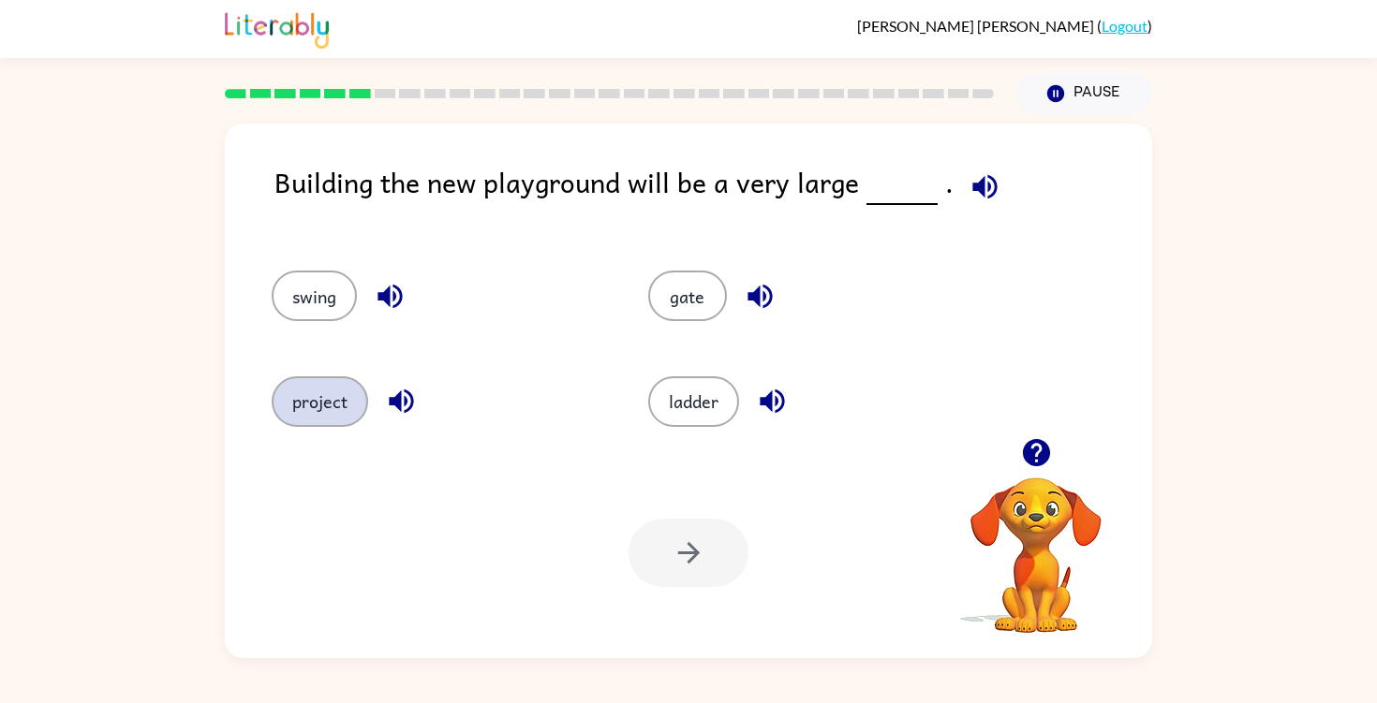
click at [327, 399] on button "project" at bounding box center [320, 401] width 96 height 51
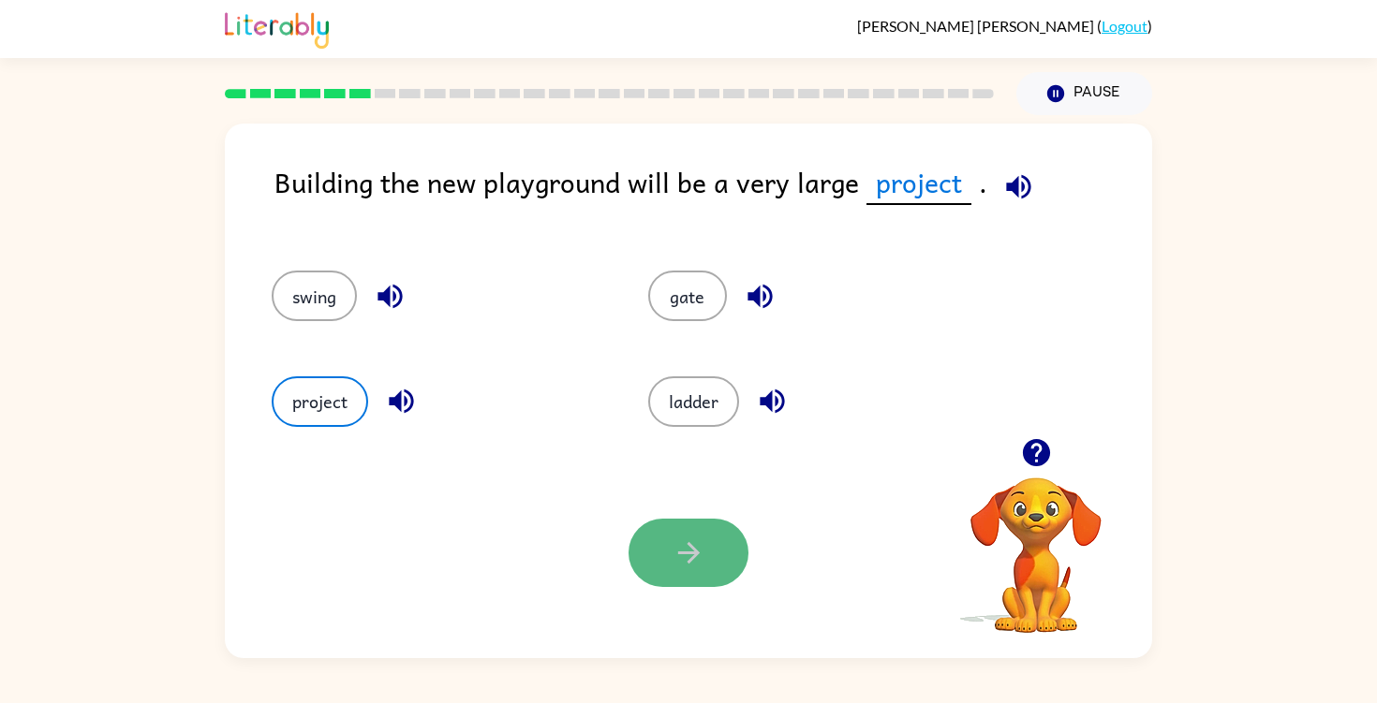
click at [672, 538] on icon "button" at bounding box center [688, 553] width 33 height 33
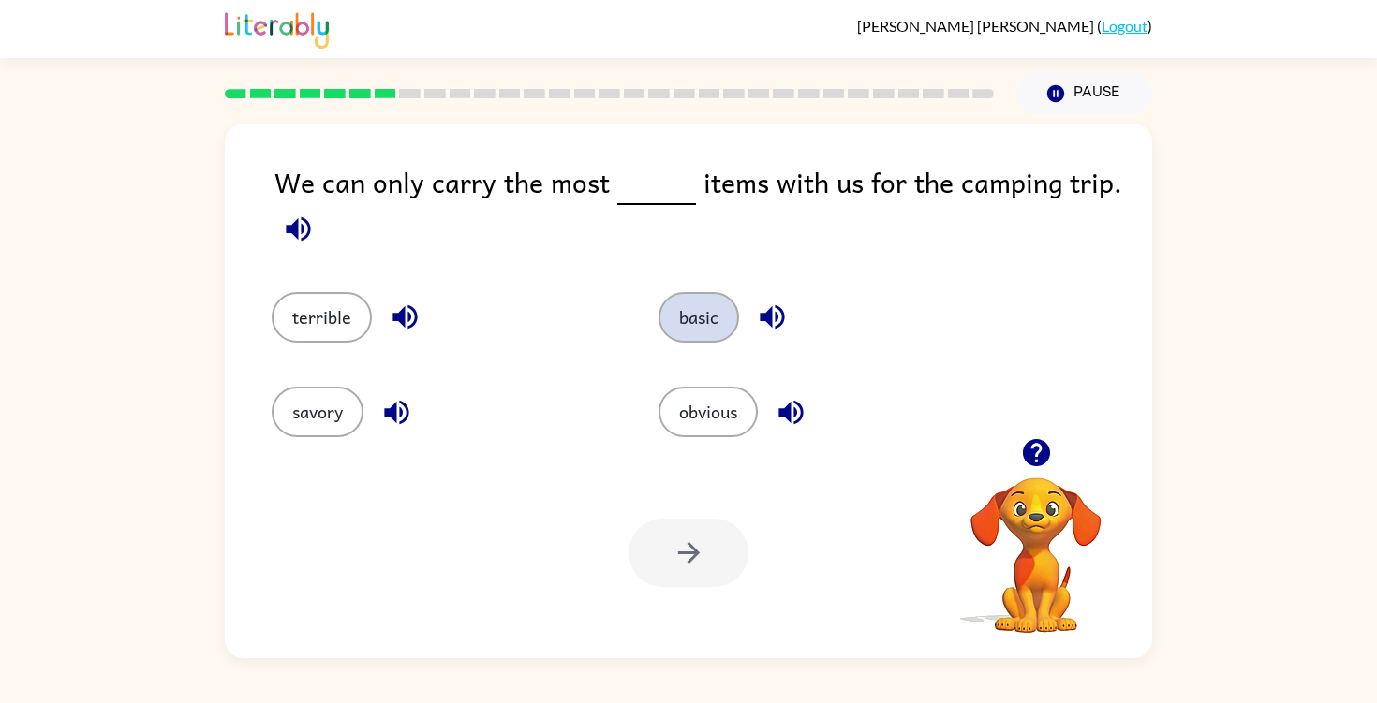
click at [686, 338] on button "basic" at bounding box center [698, 317] width 81 height 51
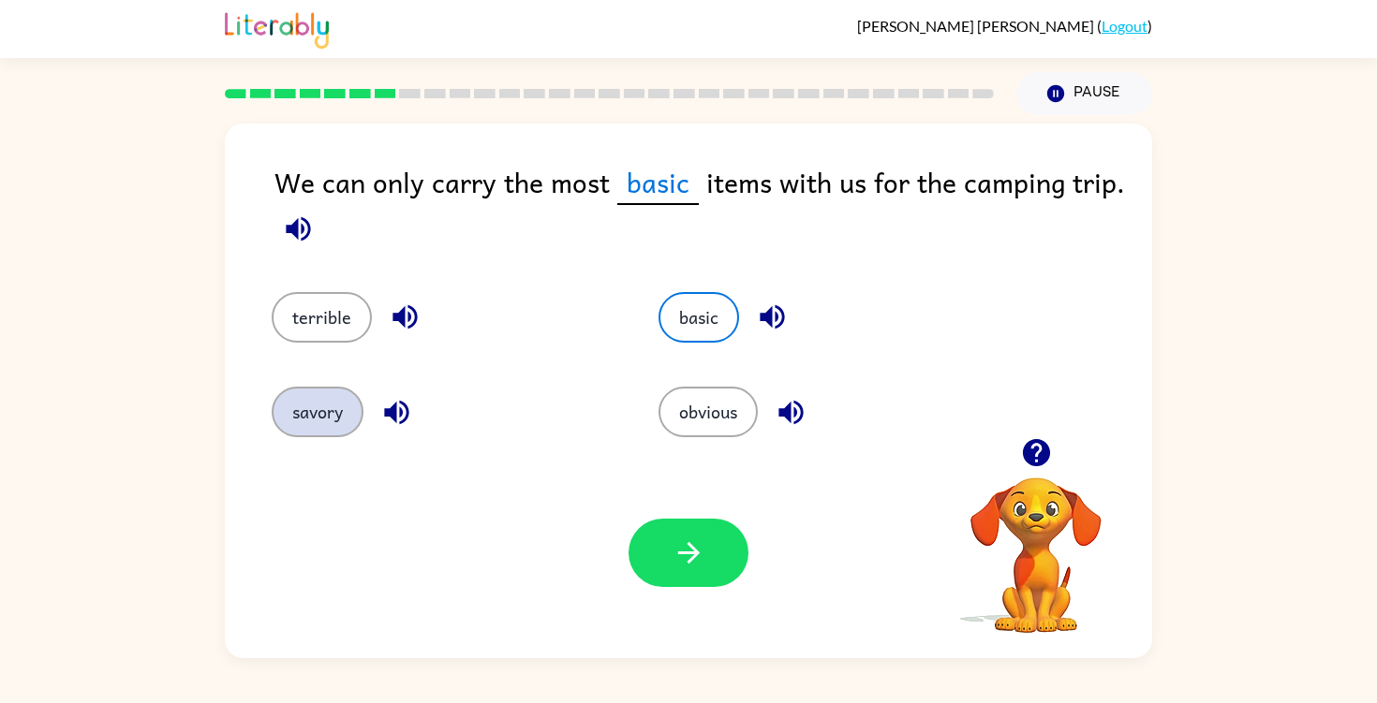
click at [336, 405] on button "savory" at bounding box center [318, 412] width 92 height 51
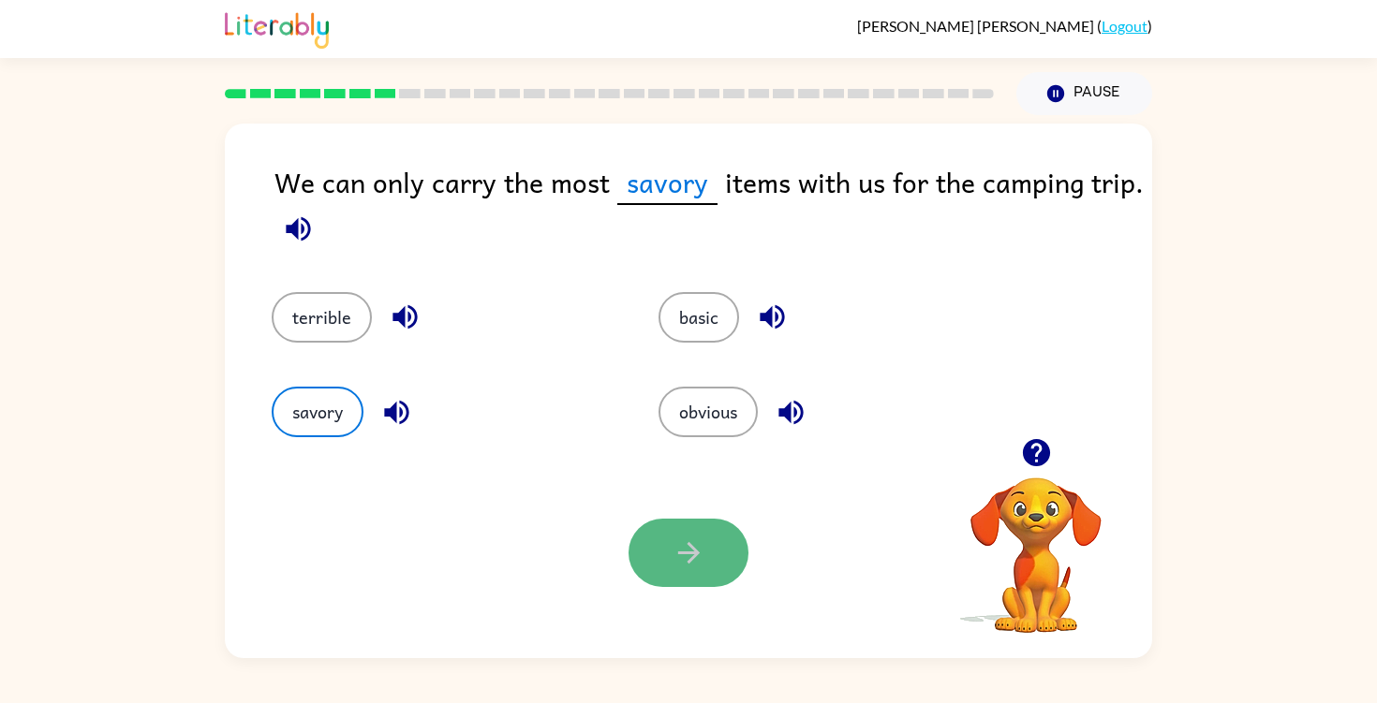
click at [708, 571] on button "button" at bounding box center [688, 553] width 120 height 68
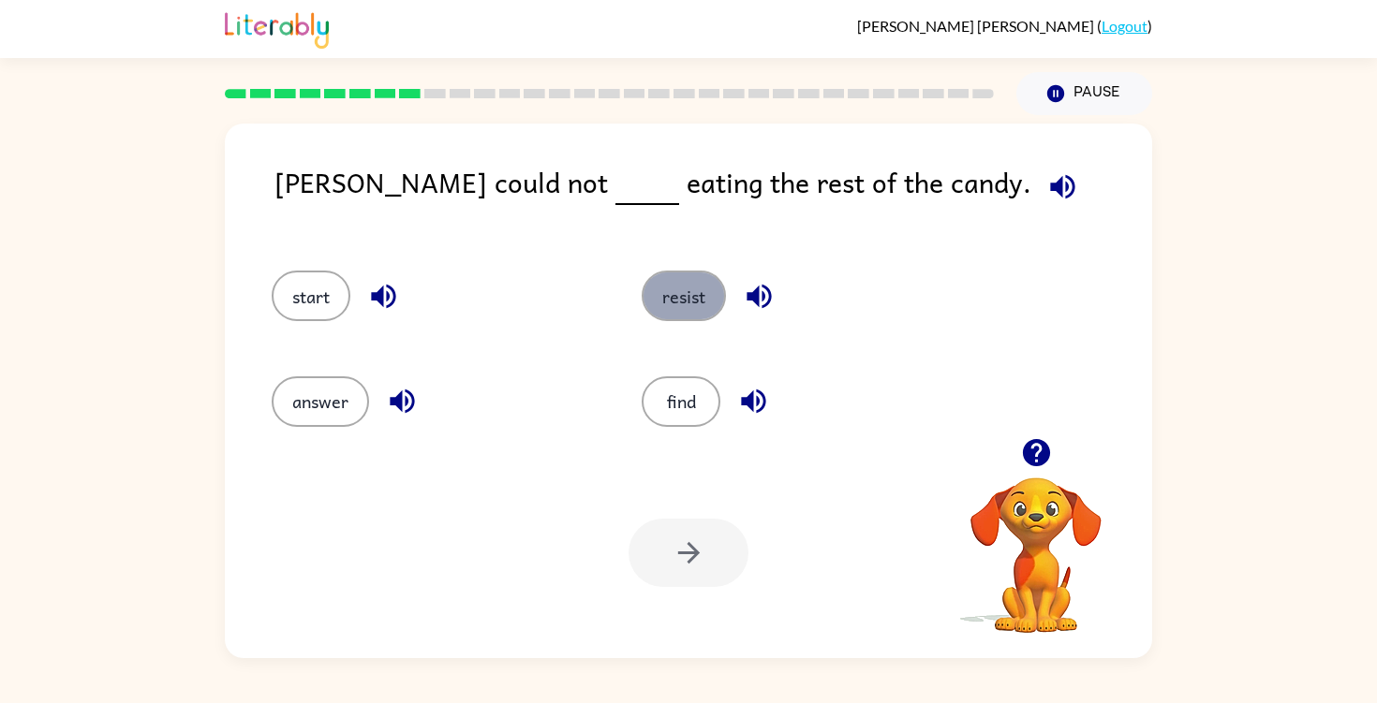
click at [677, 304] on button "resist" at bounding box center [683, 296] width 84 height 51
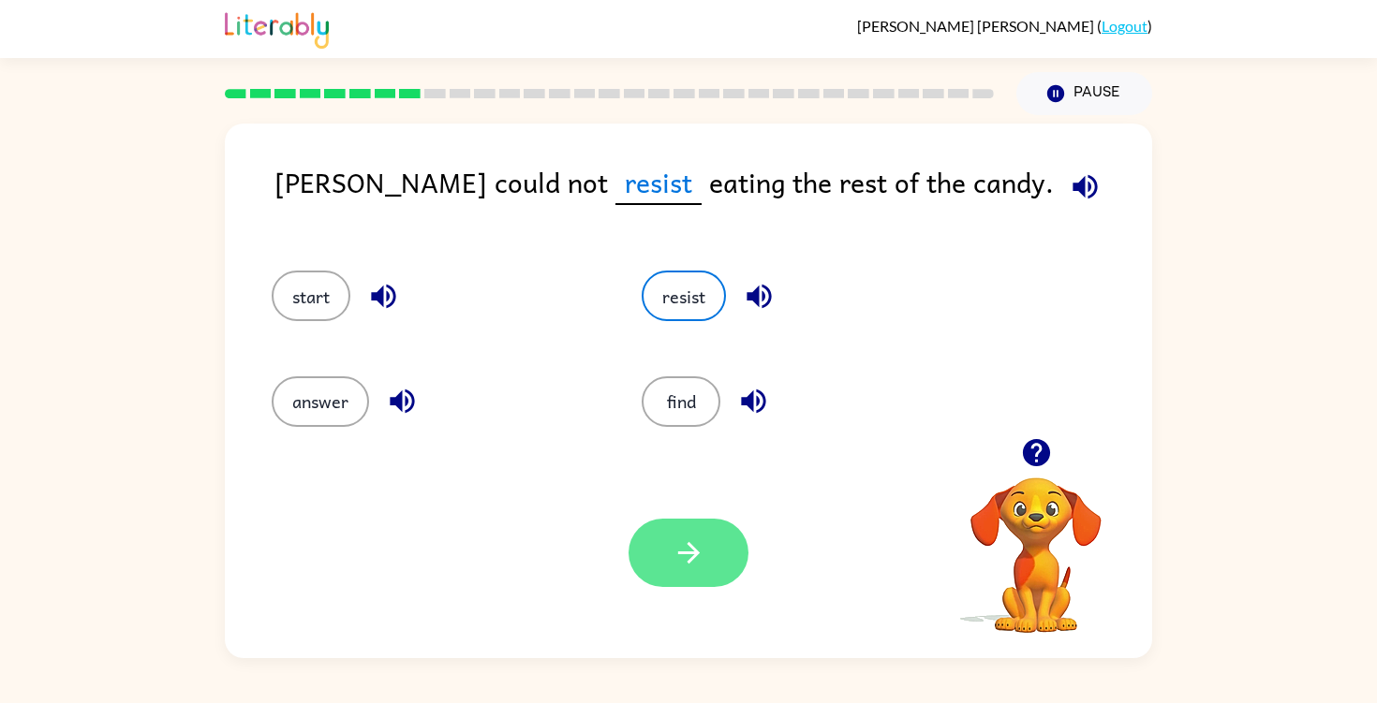
click at [700, 562] on icon "button" at bounding box center [688, 553] width 33 height 33
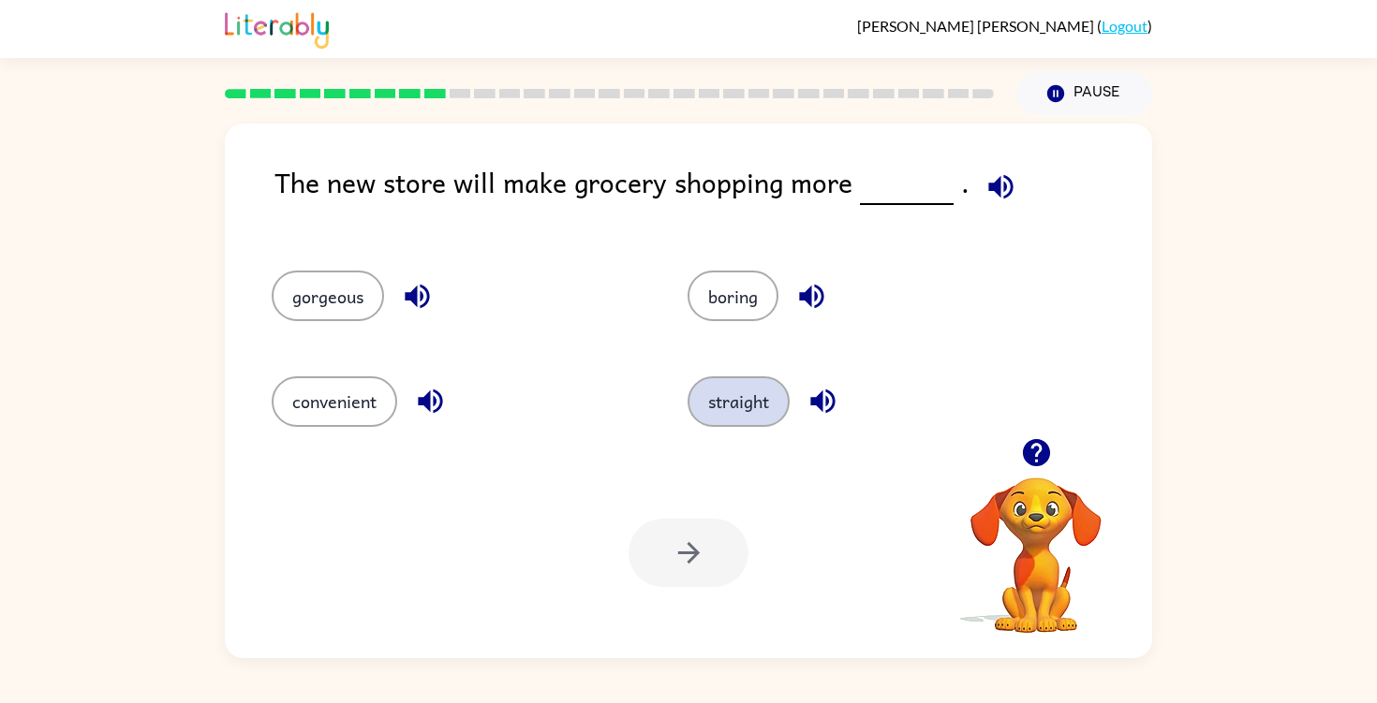
click at [740, 395] on button "straight" at bounding box center [738, 401] width 102 height 51
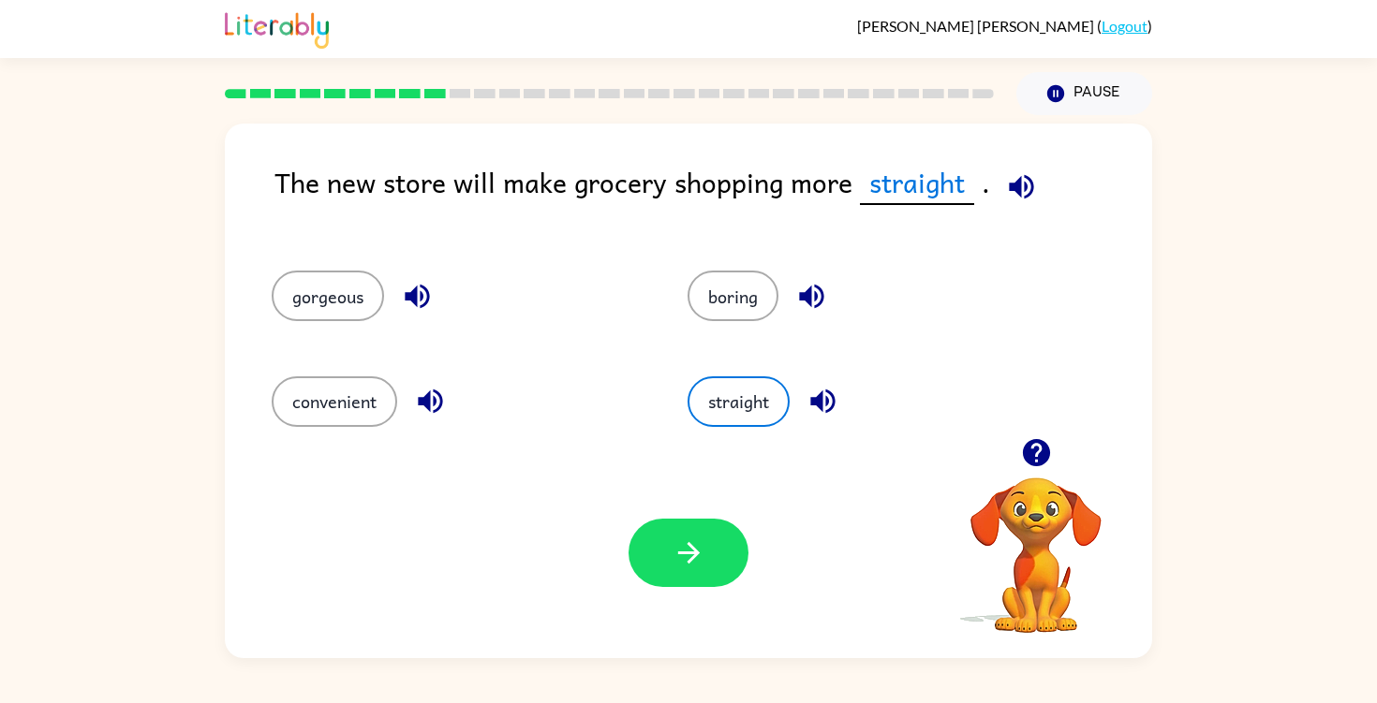
click at [723, 326] on div "boring" at bounding box center [860, 287] width 416 height 105
click at [723, 316] on button "boring" at bounding box center [732, 296] width 91 height 51
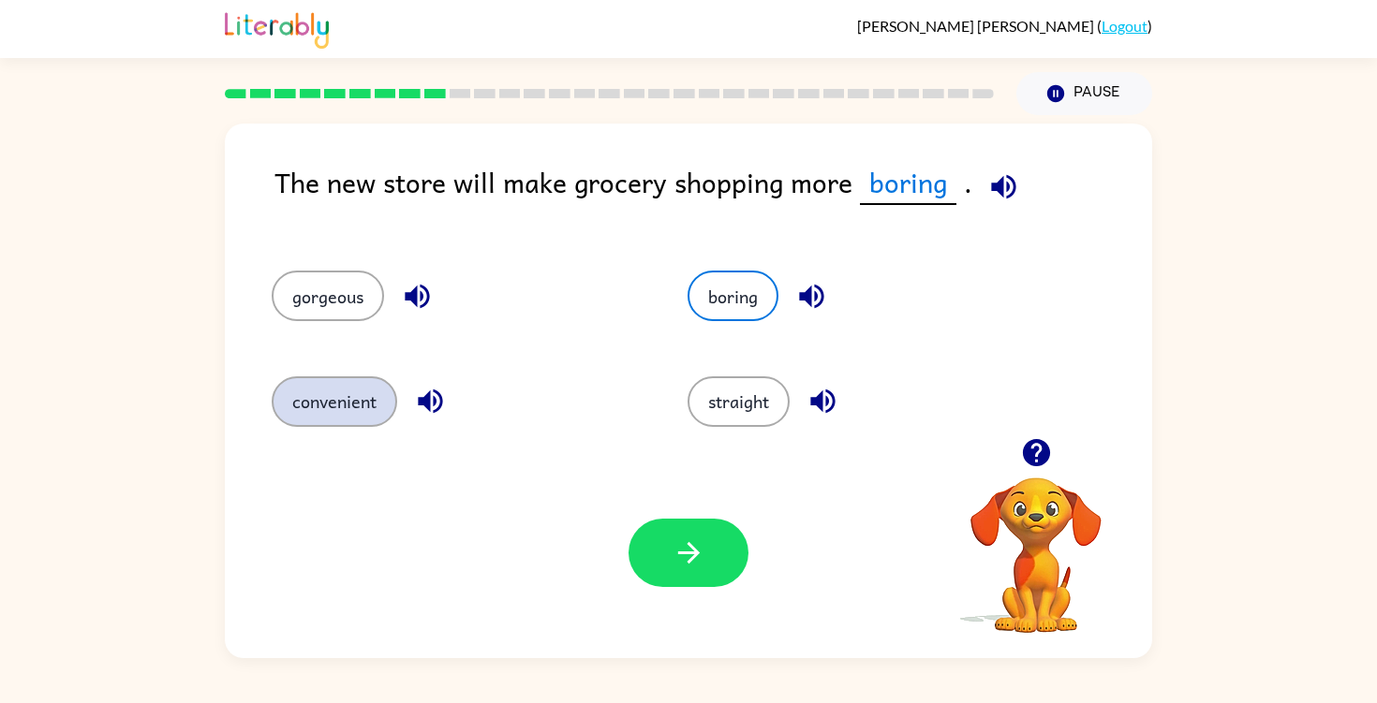
click at [369, 415] on button "convenient" at bounding box center [334, 401] width 125 height 51
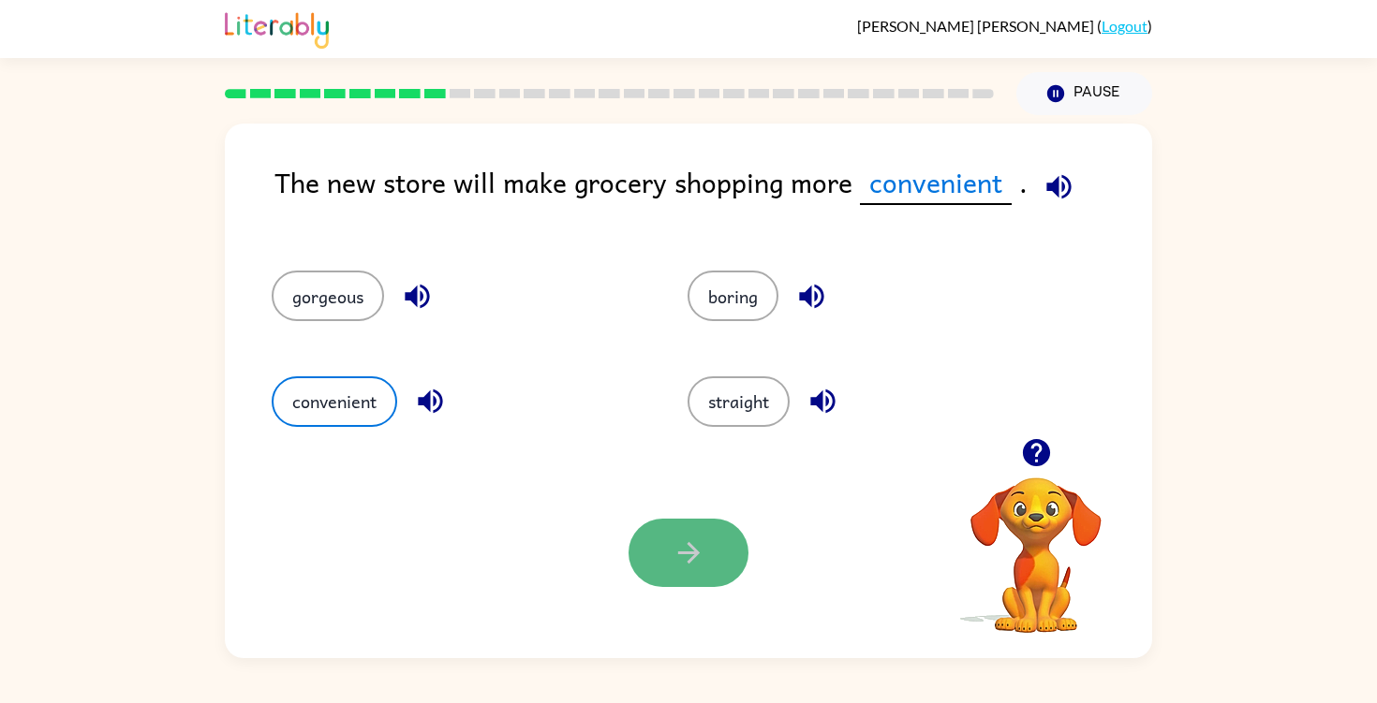
click at [672, 562] on icon "button" at bounding box center [688, 553] width 33 height 33
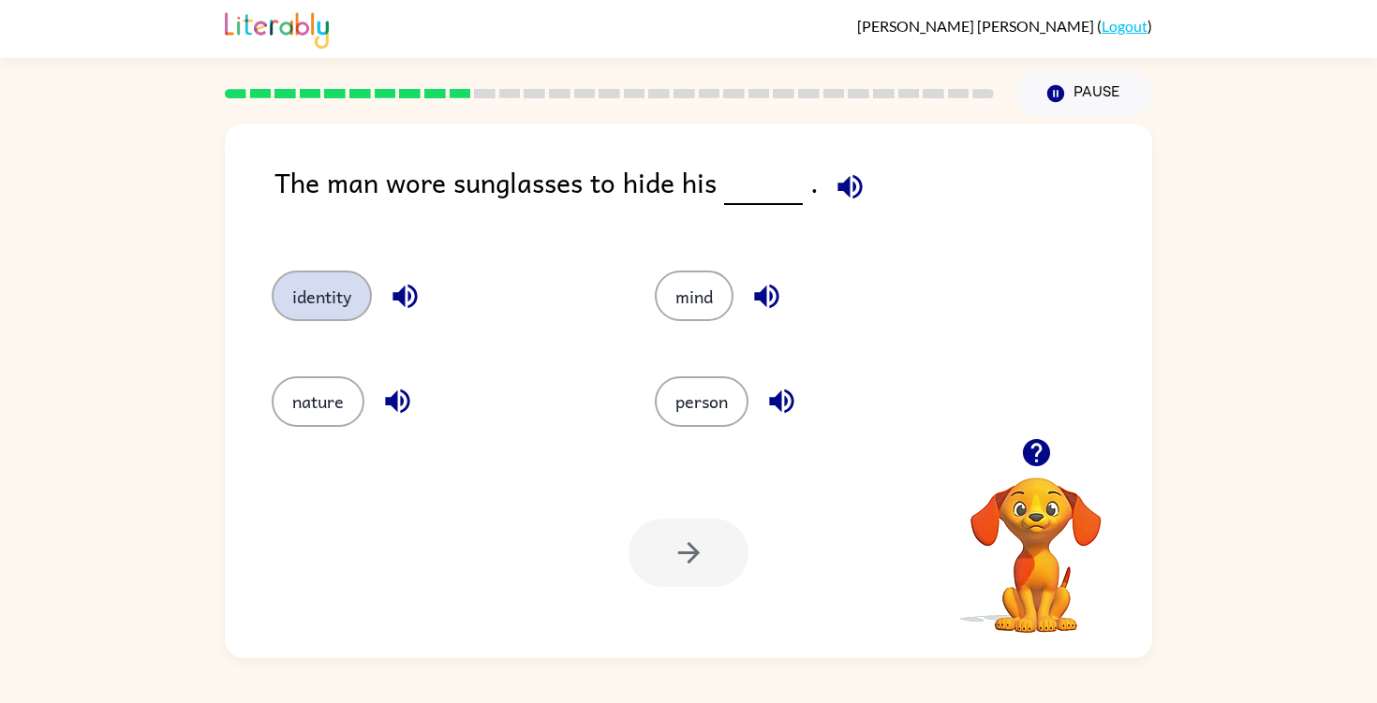
click at [324, 291] on button "identity" at bounding box center [322, 296] width 100 height 51
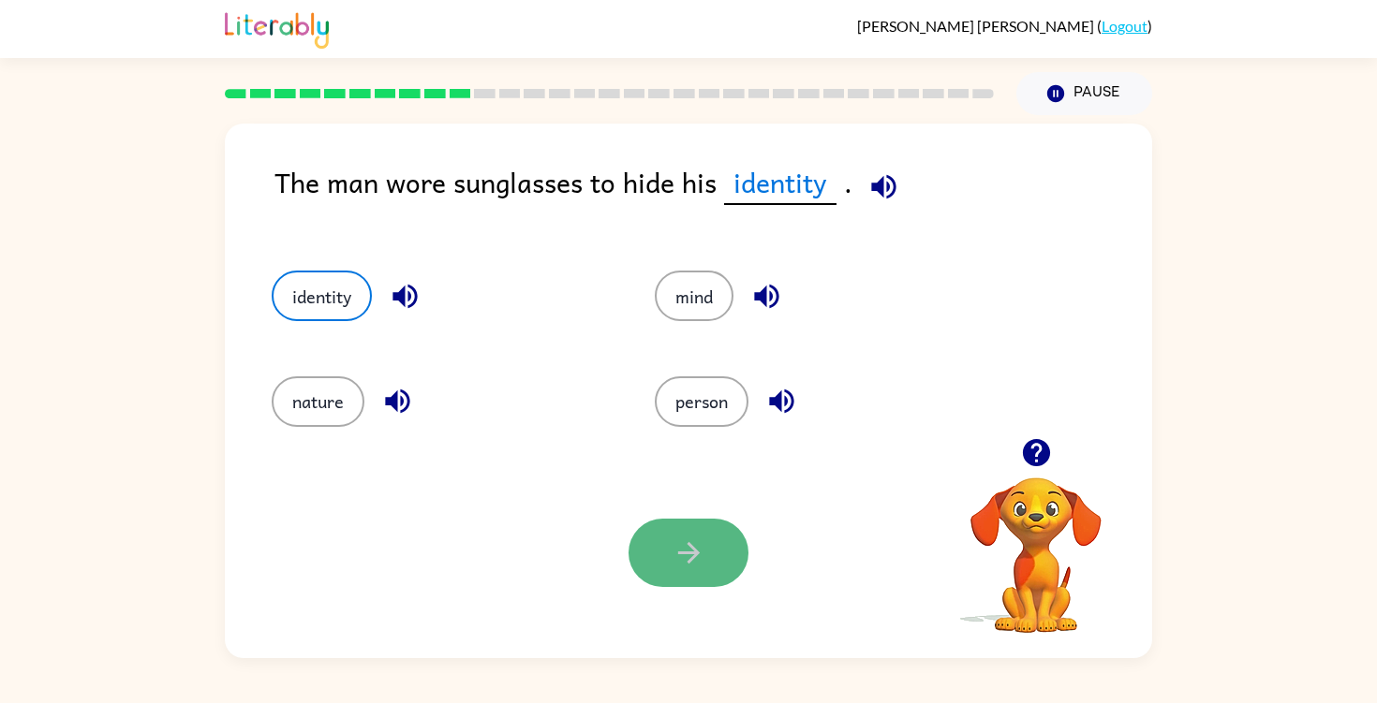
click at [663, 552] on button "button" at bounding box center [688, 553] width 120 height 68
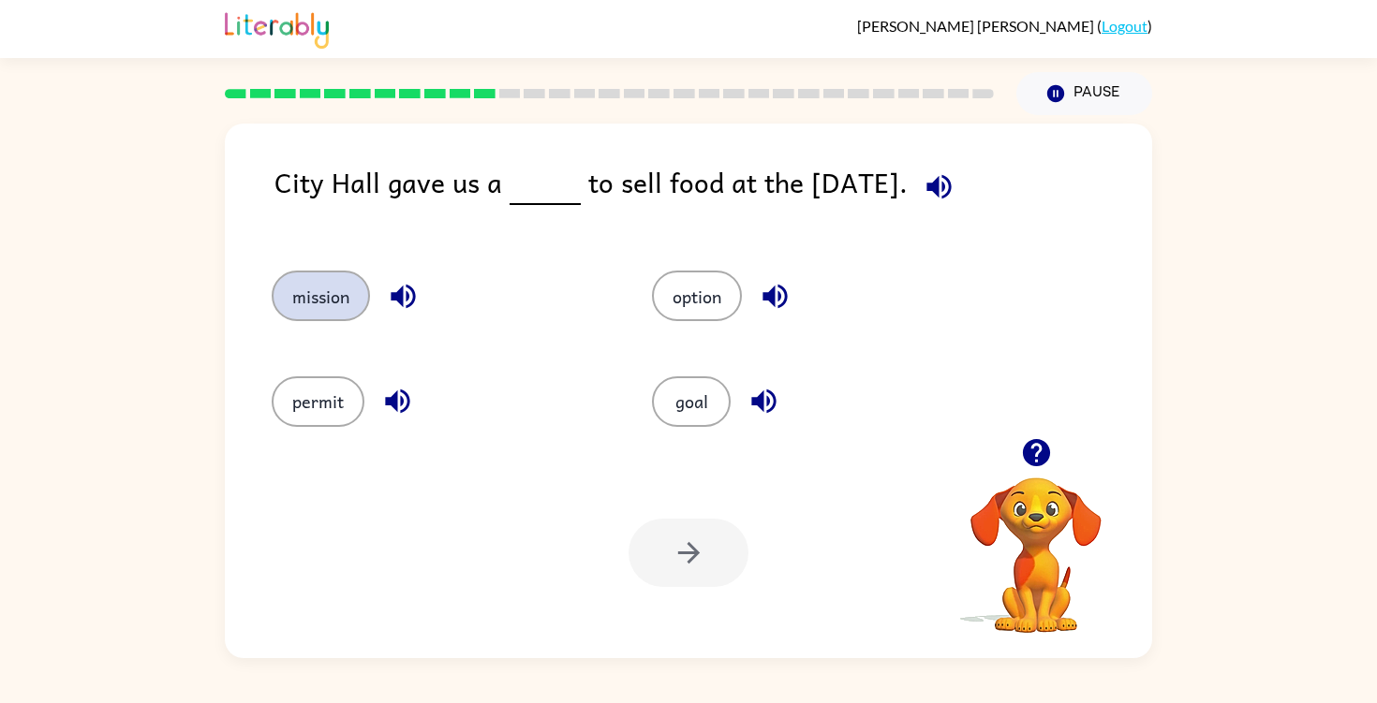
click at [339, 285] on button "mission" at bounding box center [321, 296] width 98 height 51
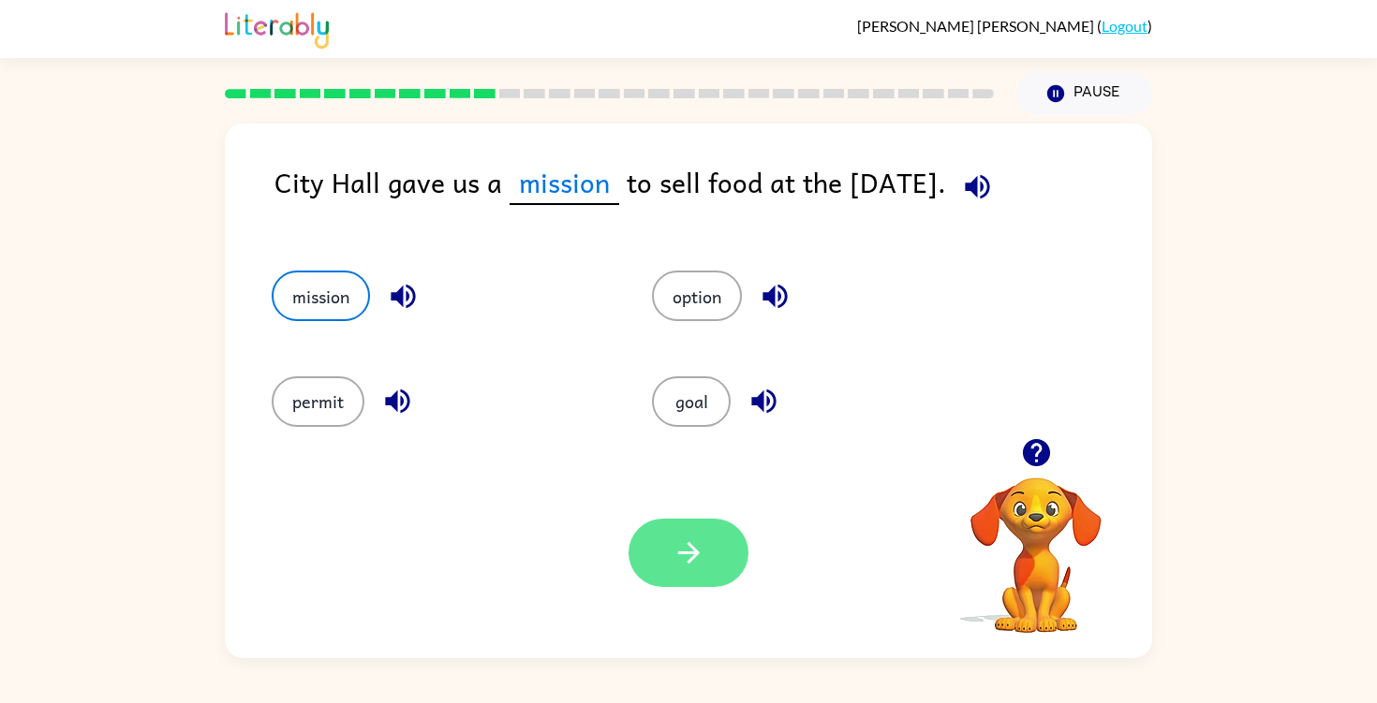
click at [717, 582] on button "button" at bounding box center [688, 553] width 120 height 68
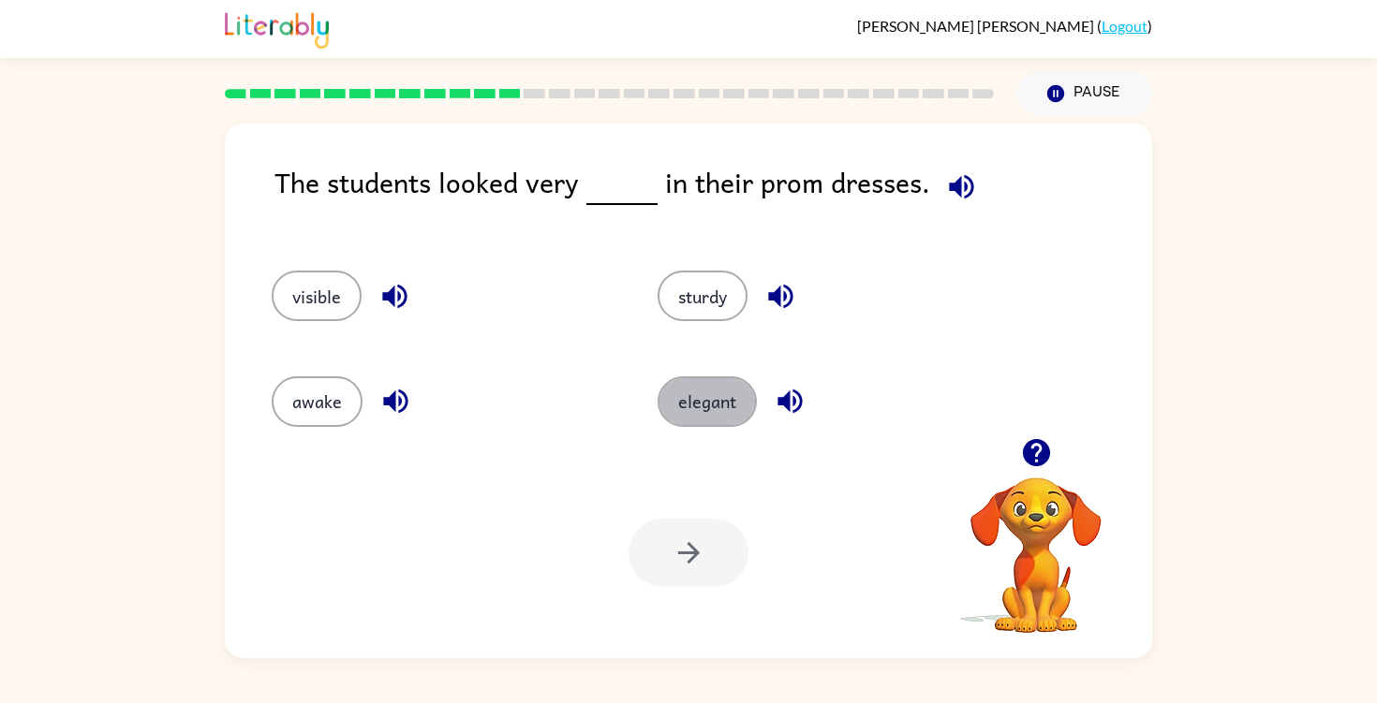
click at [708, 424] on button "elegant" at bounding box center [706, 401] width 99 height 51
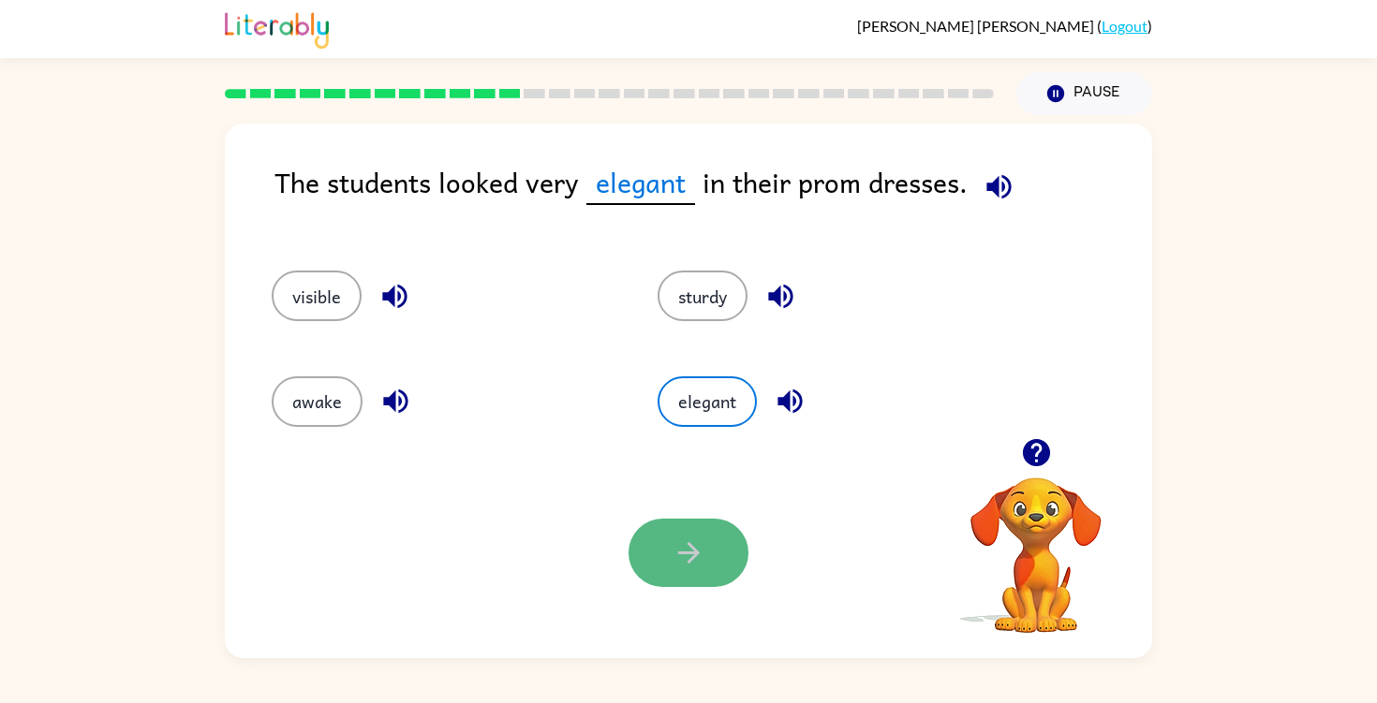
click at [690, 563] on icon "button" at bounding box center [688, 553] width 33 height 33
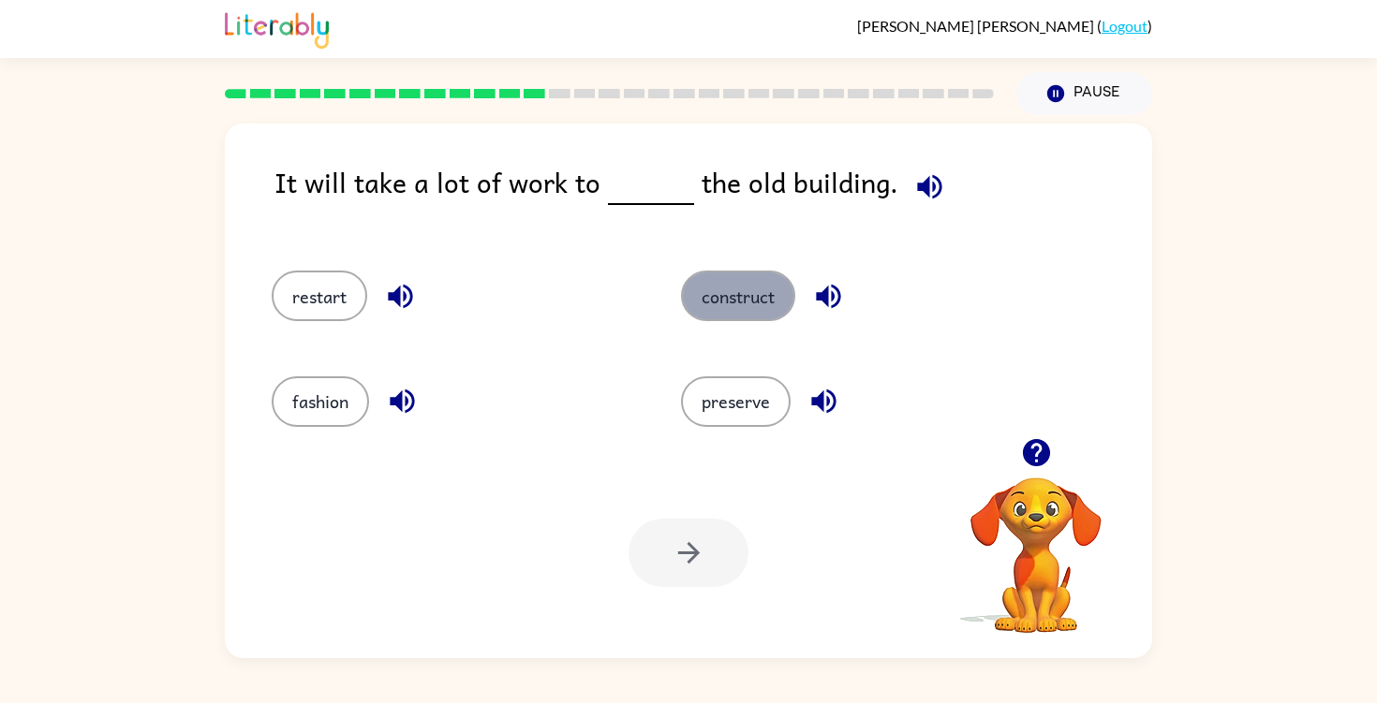
click at [743, 299] on button "construct" at bounding box center [738, 296] width 114 height 51
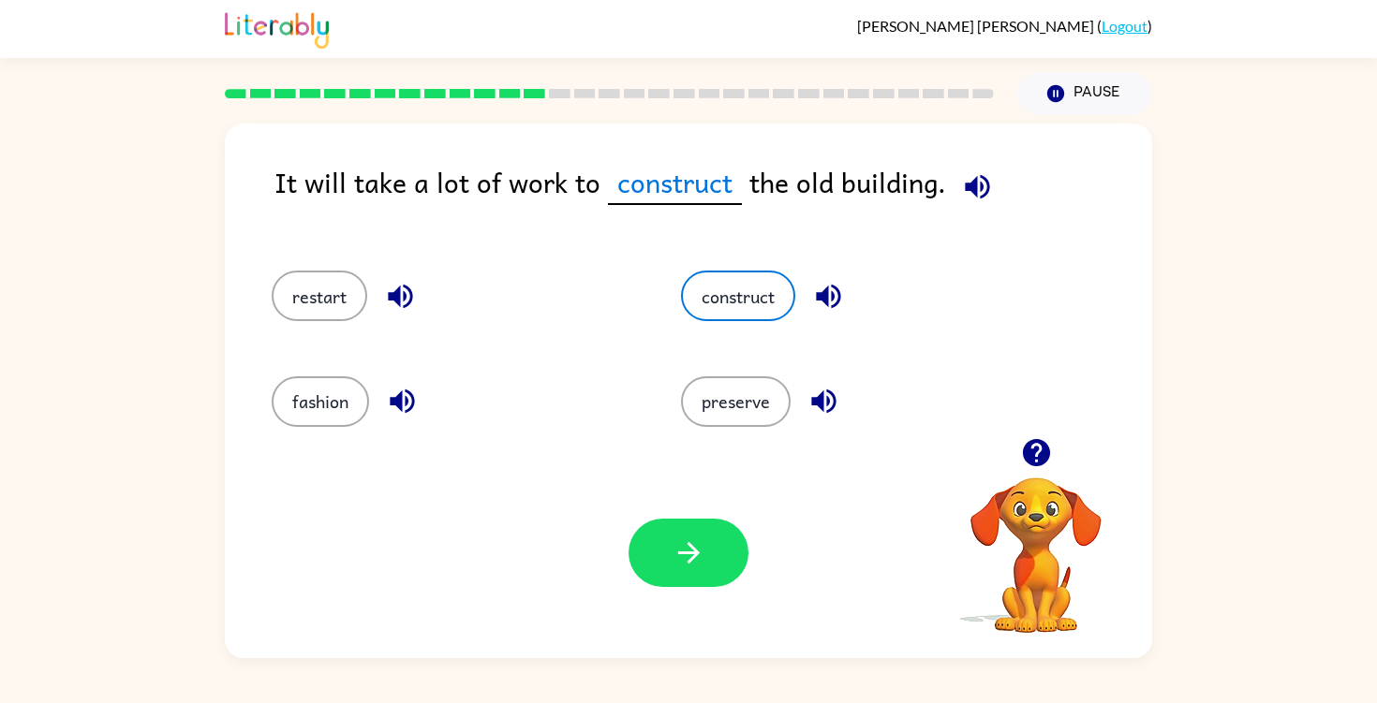
click at [750, 432] on div "preserve" at bounding box center [849, 393] width 409 height 105
click at [749, 420] on button "preserve" at bounding box center [736, 401] width 110 height 51
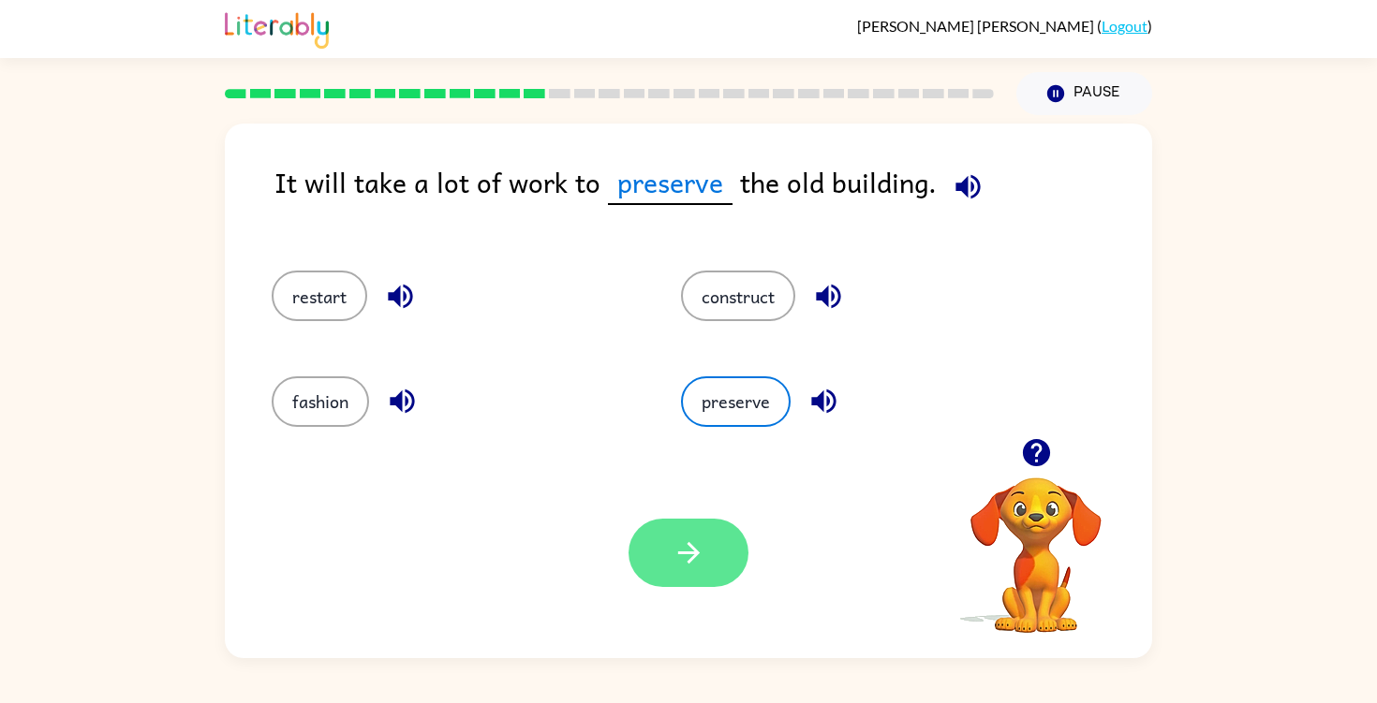
click at [686, 560] on icon "button" at bounding box center [688, 553] width 33 height 33
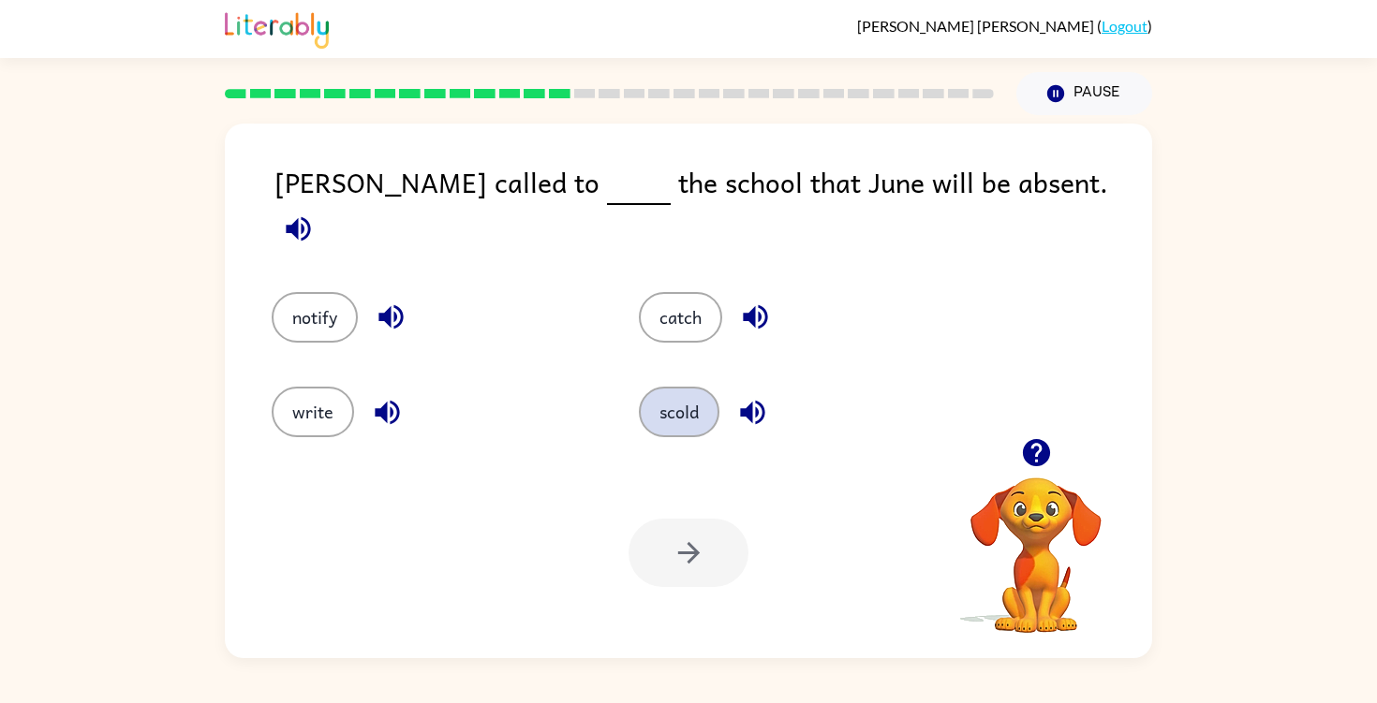
click at [665, 403] on button "scold" at bounding box center [679, 412] width 81 height 51
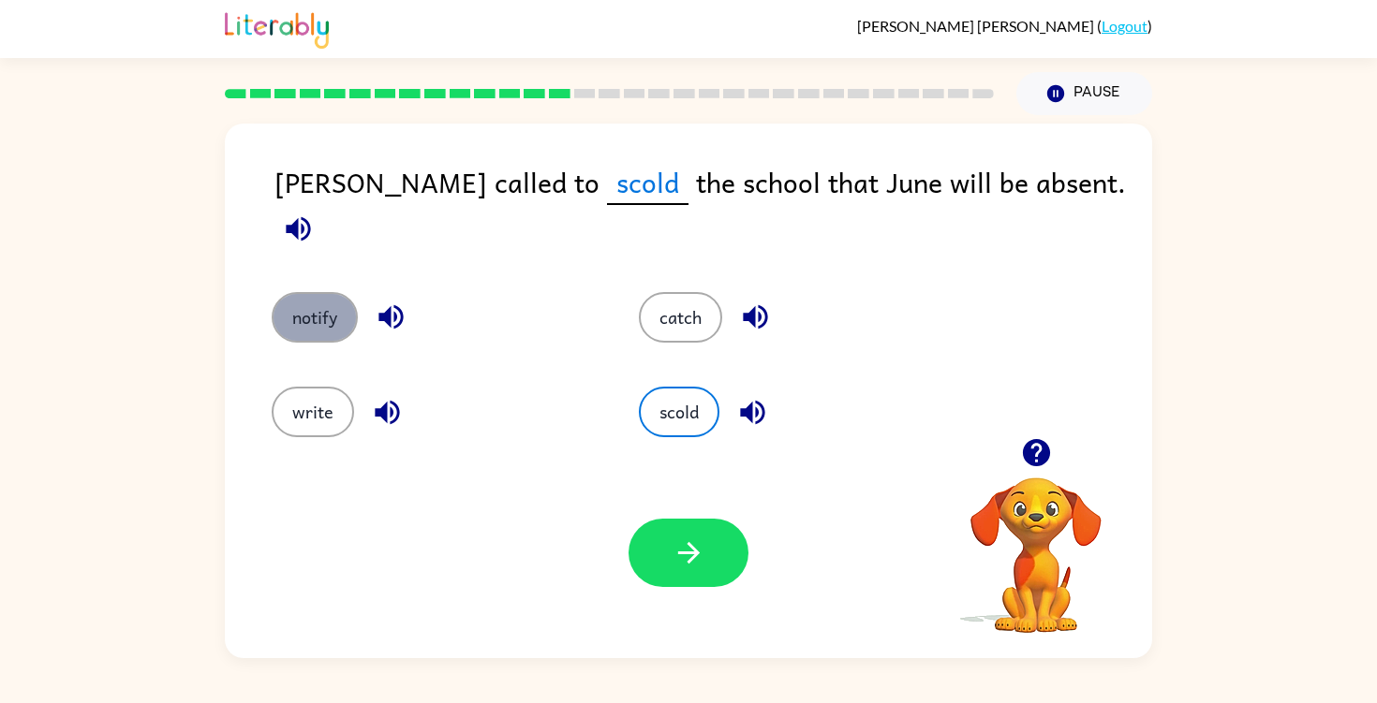
click at [331, 294] on button "notify" at bounding box center [315, 317] width 86 height 51
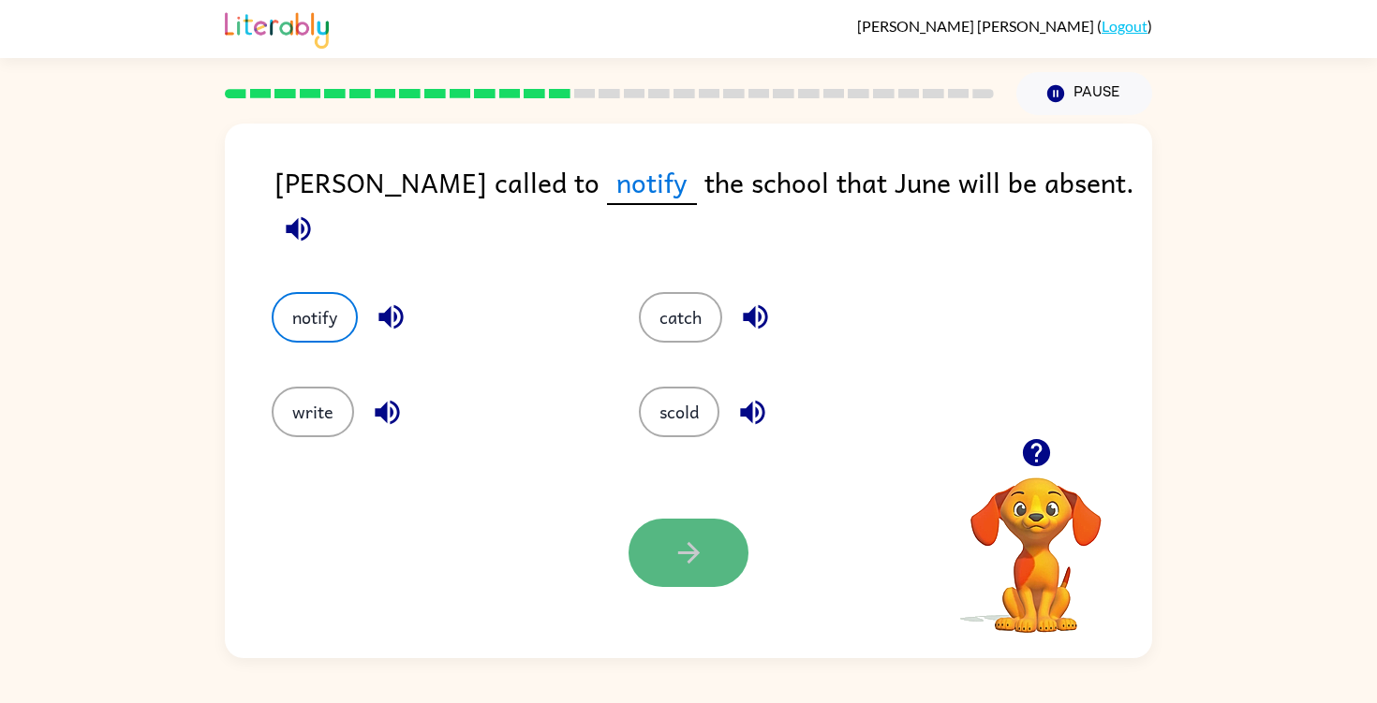
click at [690, 570] on button "button" at bounding box center [688, 553] width 120 height 68
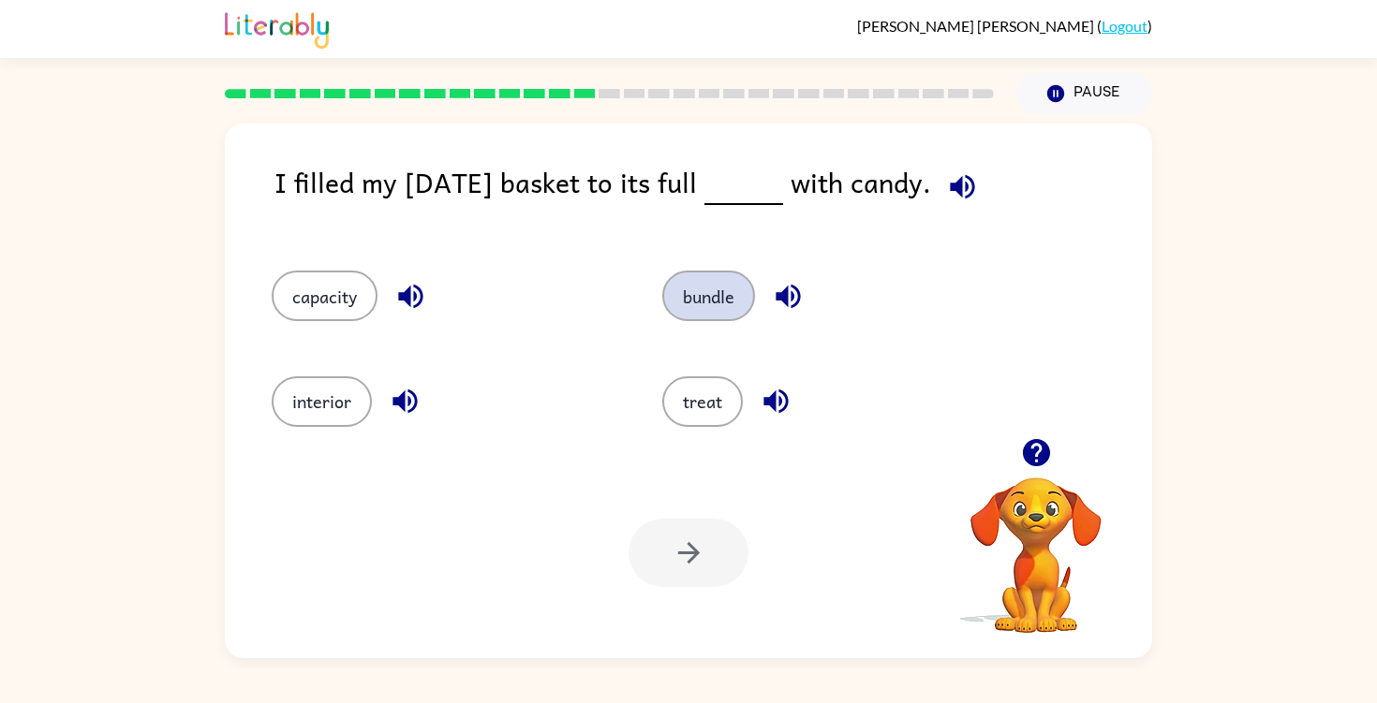
click at [683, 290] on button "bundle" at bounding box center [708, 296] width 93 height 51
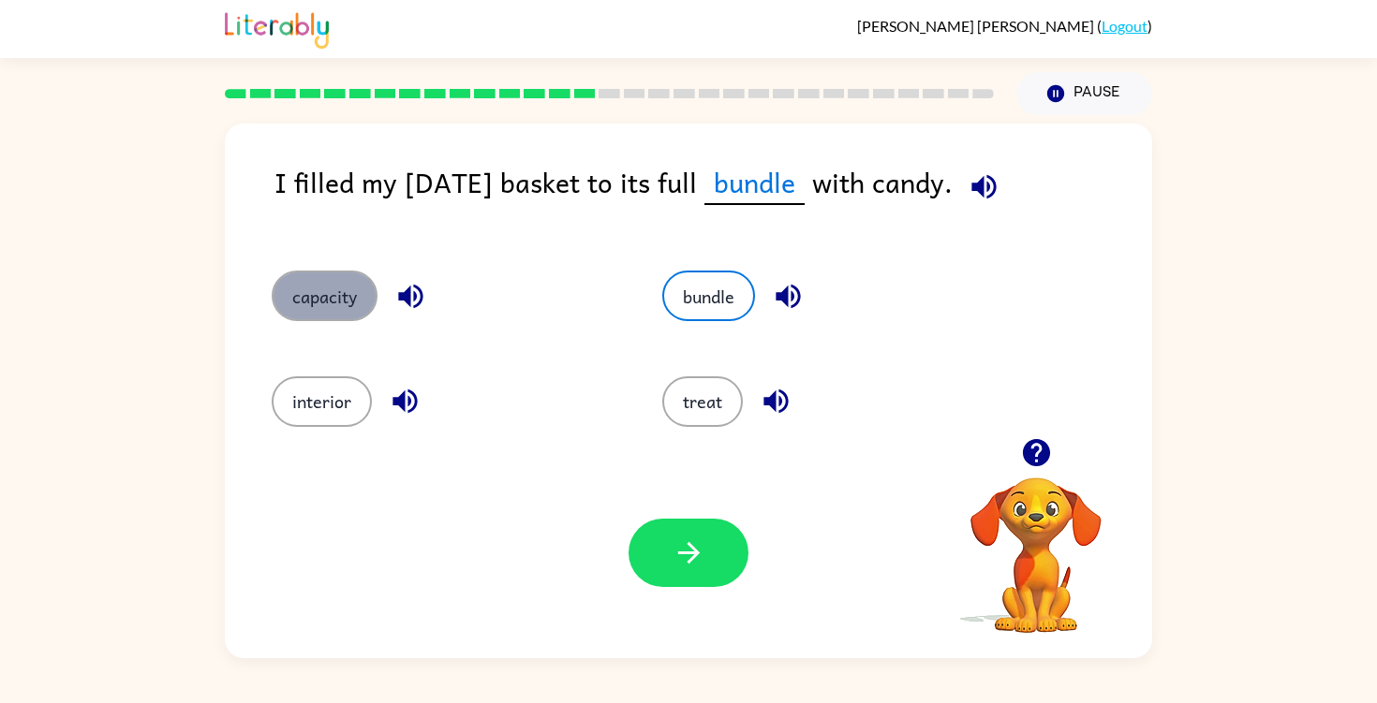
click at [347, 301] on button "capacity" at bounding box center [325, 296] width 106 height 51
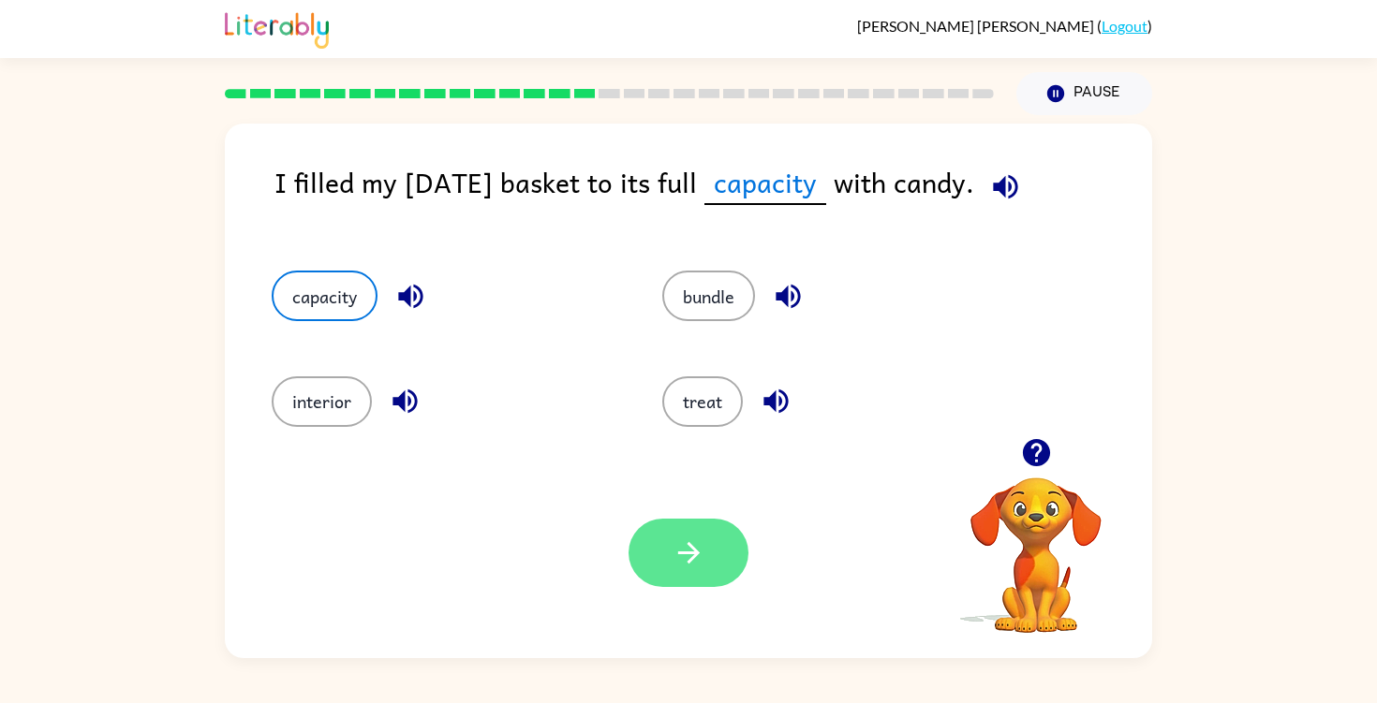
click at [722, 566] on button "button" at bounding box center [688, 553] width 120 height 68
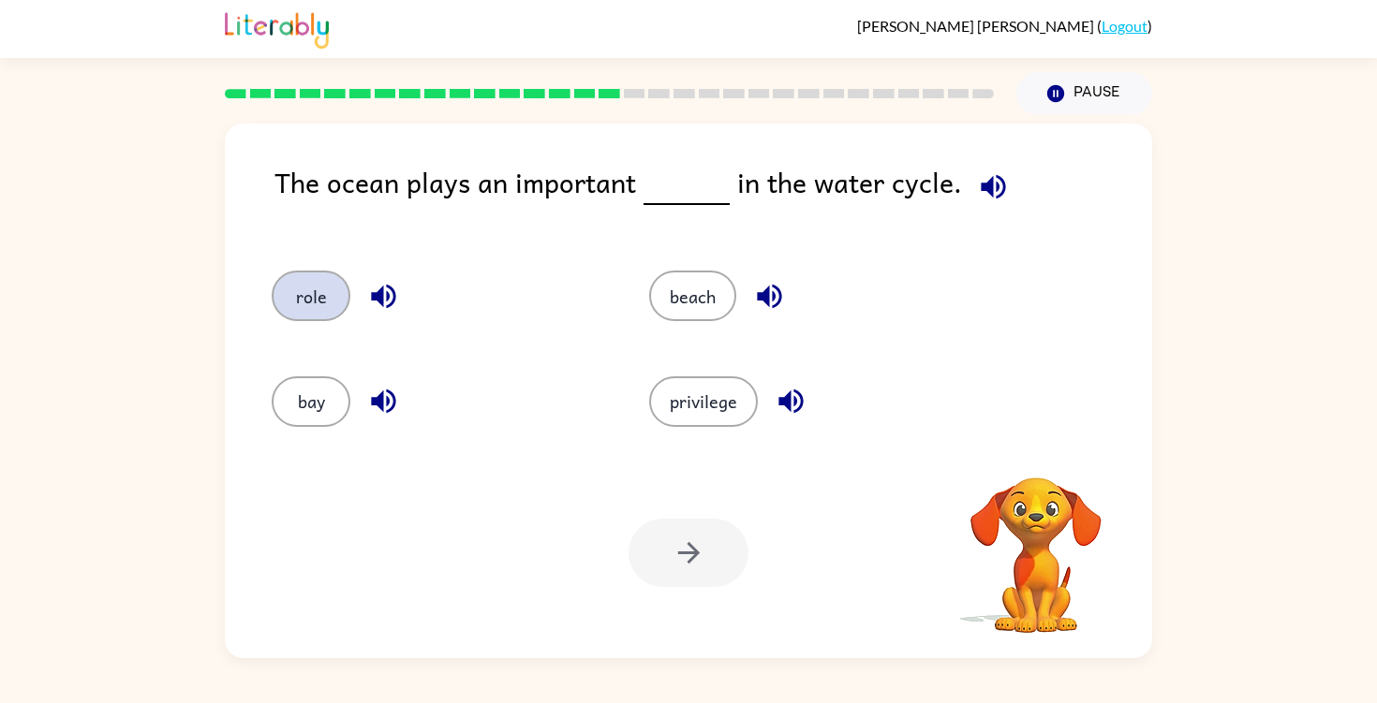
click at [314, 291] on button "role" at bounding box center [311, 296] width 79 height 51
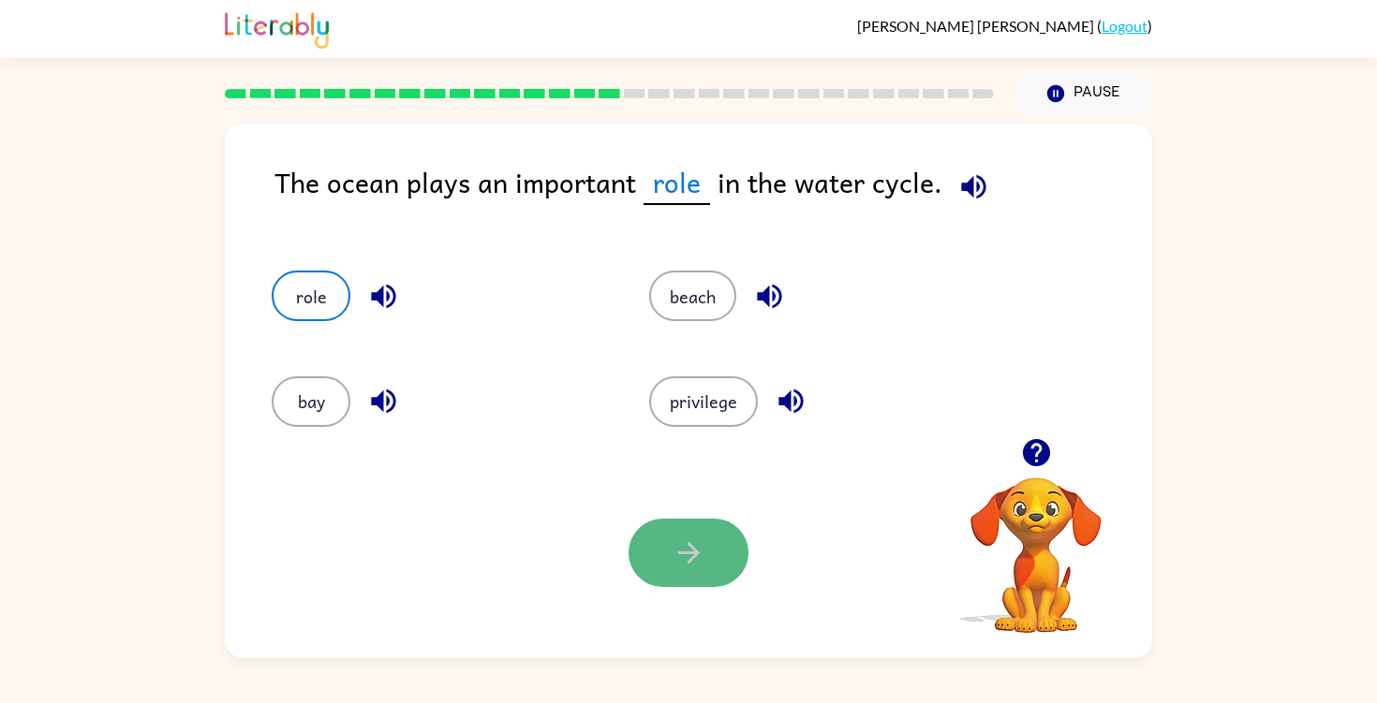
click at [666, 523] on button "button" at bounding box center [688, 553] width 120 height 68
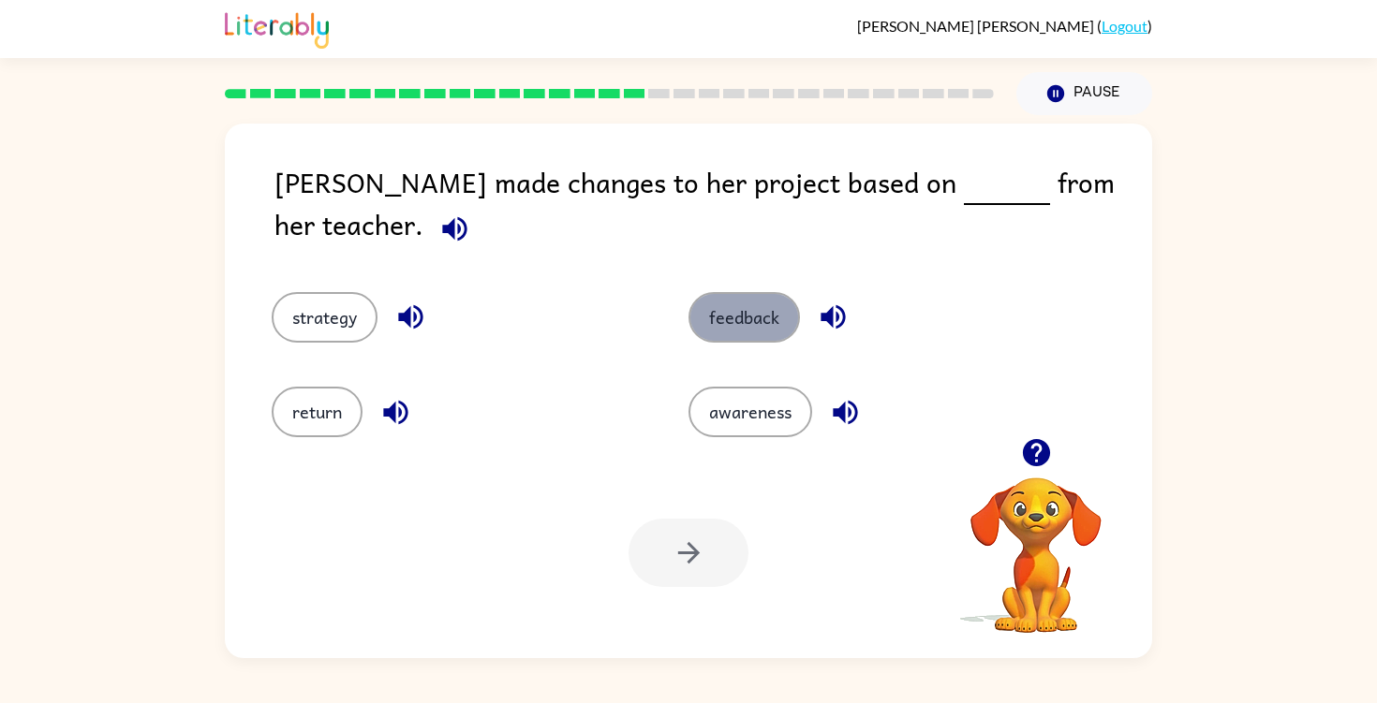
click at [777, 296] on button "feedback" at bounding box center [743, 317] width 111 height 51
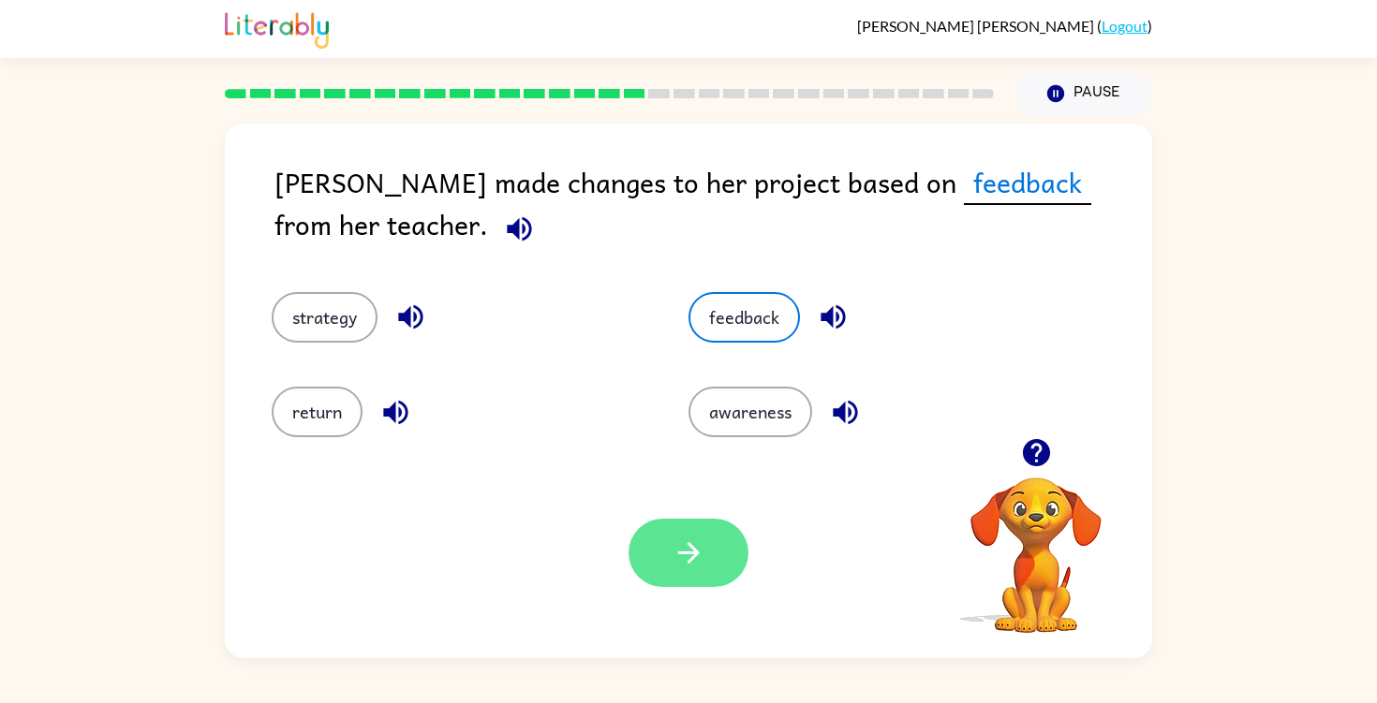
click at [686, 553] on icon "button" at bounding box center [688, 553] width 22 height 22
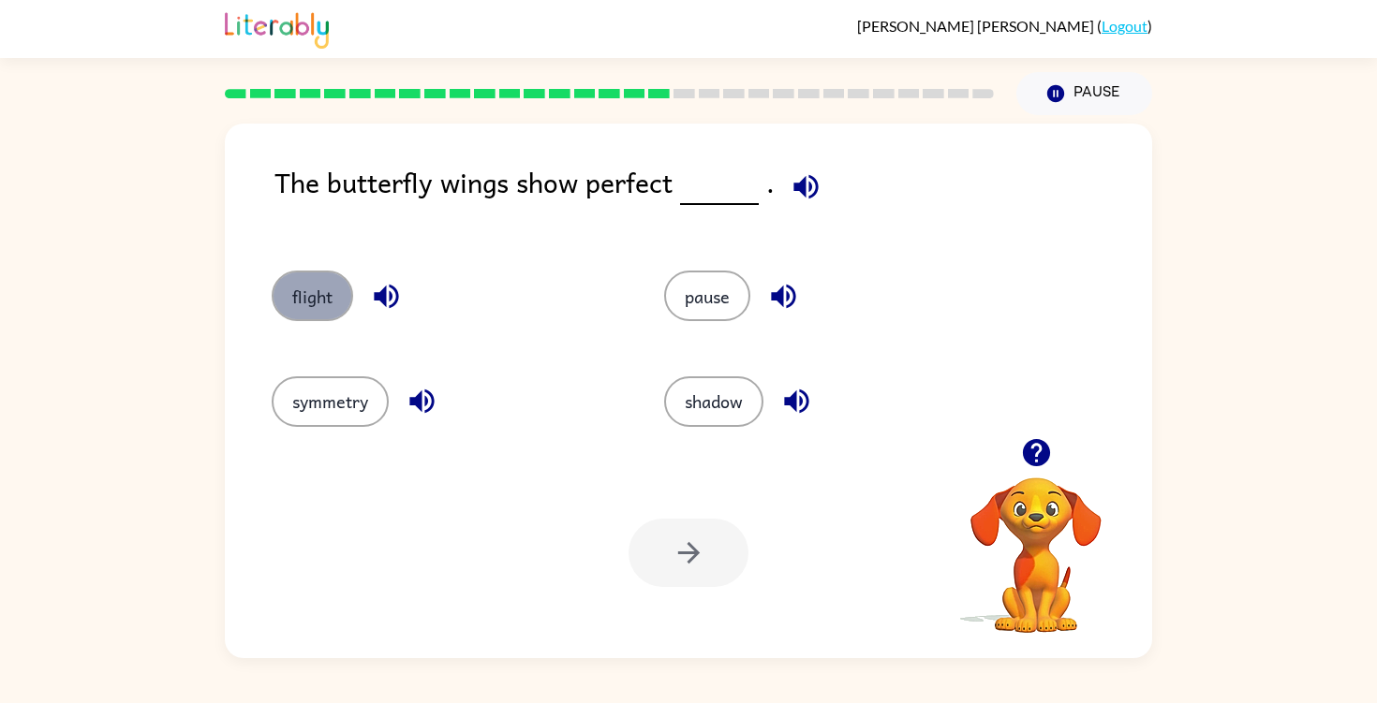
click at [315, 280] on button "flight" at bounding box center [312, 296] width 81 height 51
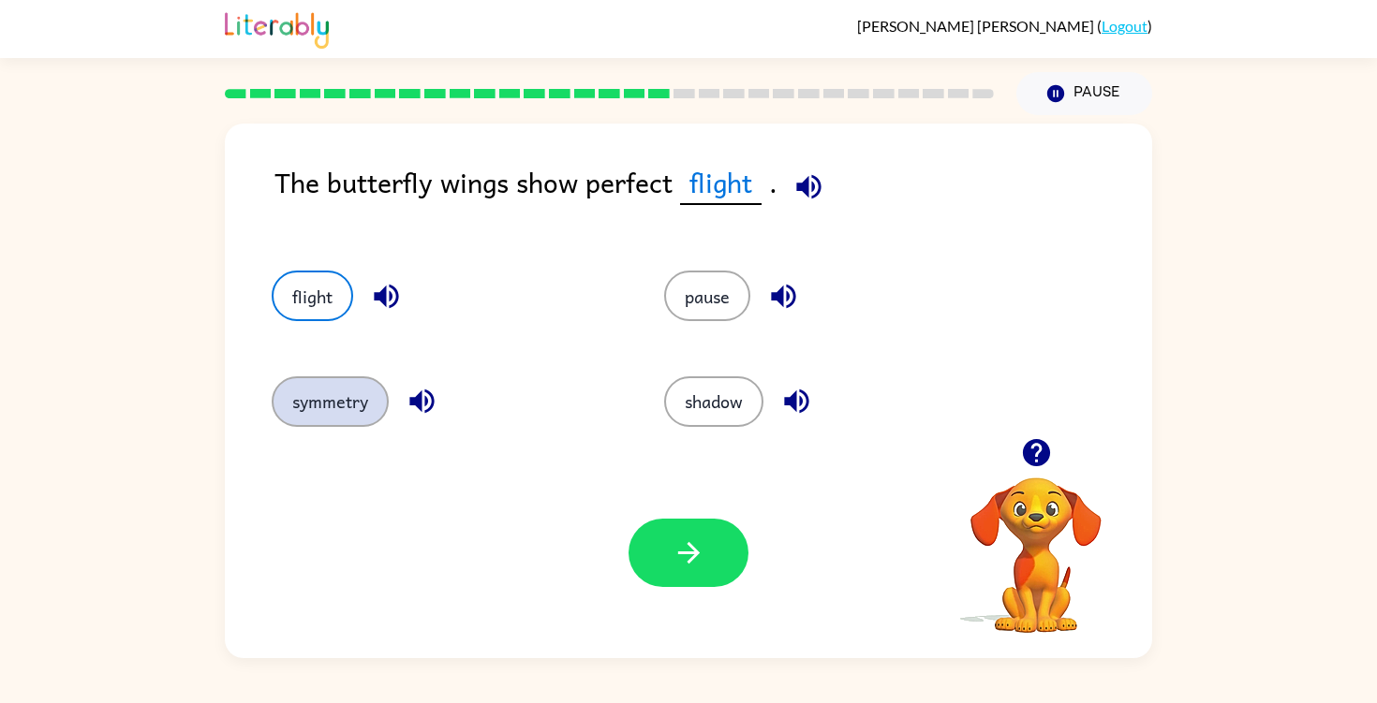
click at [334, 402] on button "symmetry" at bounding box center [330, 401] width 117 height 51
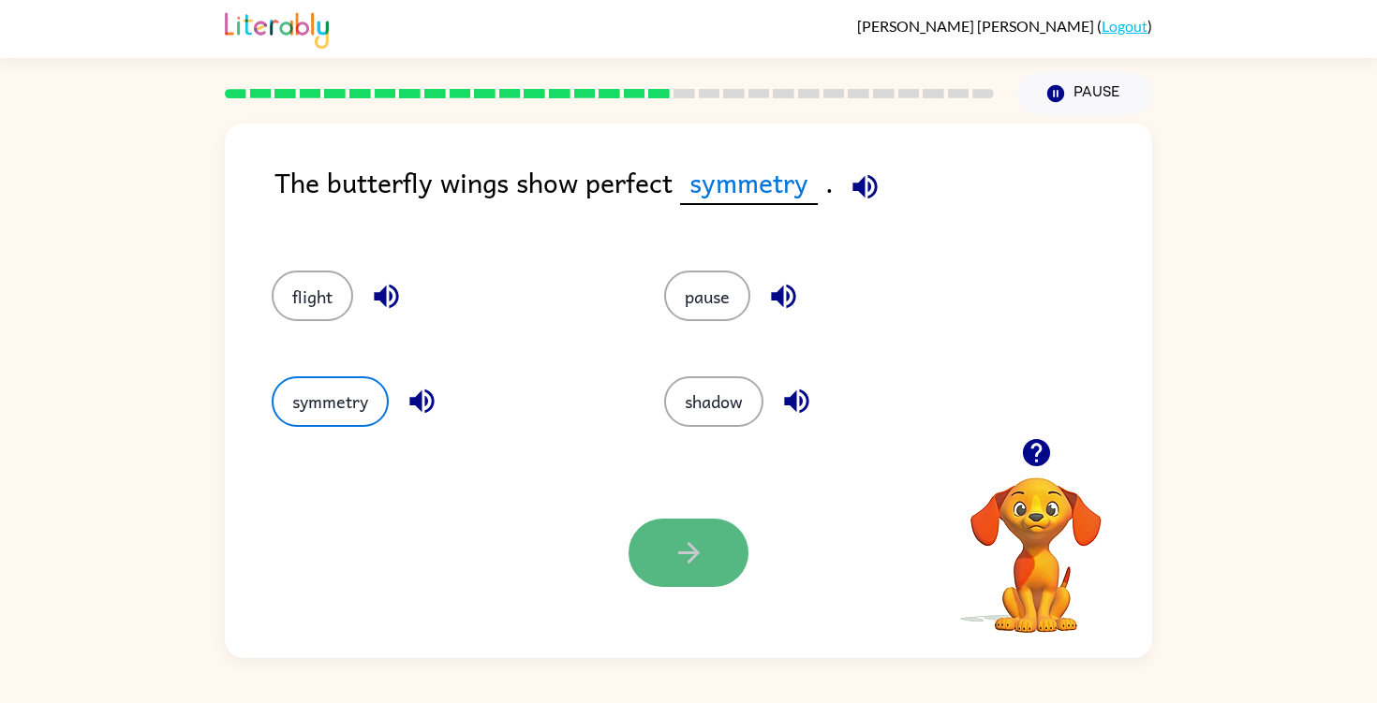
click at [682, 553] on icon "button" at bounding box center [688, 553] width 22 height 22
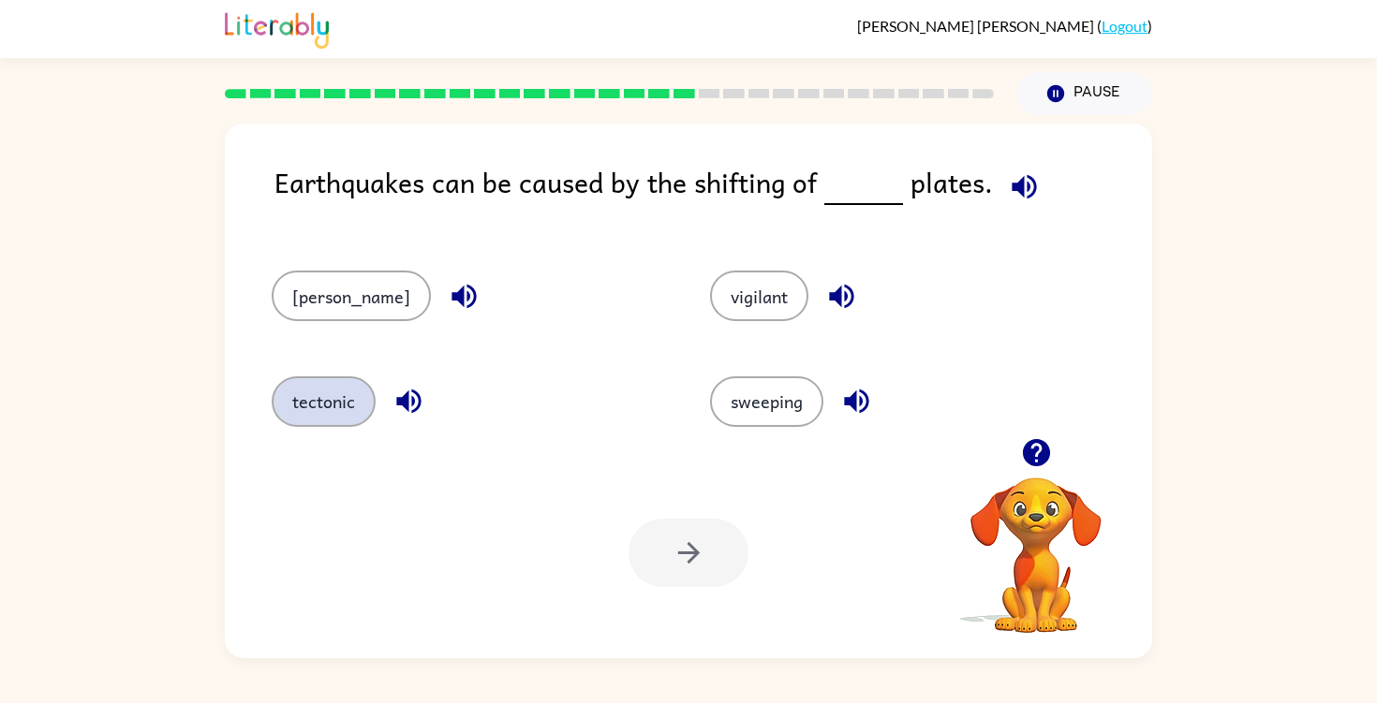
click at [363, 405] on button "tectonic" at bounding box center [324, 401] width 104 height 51
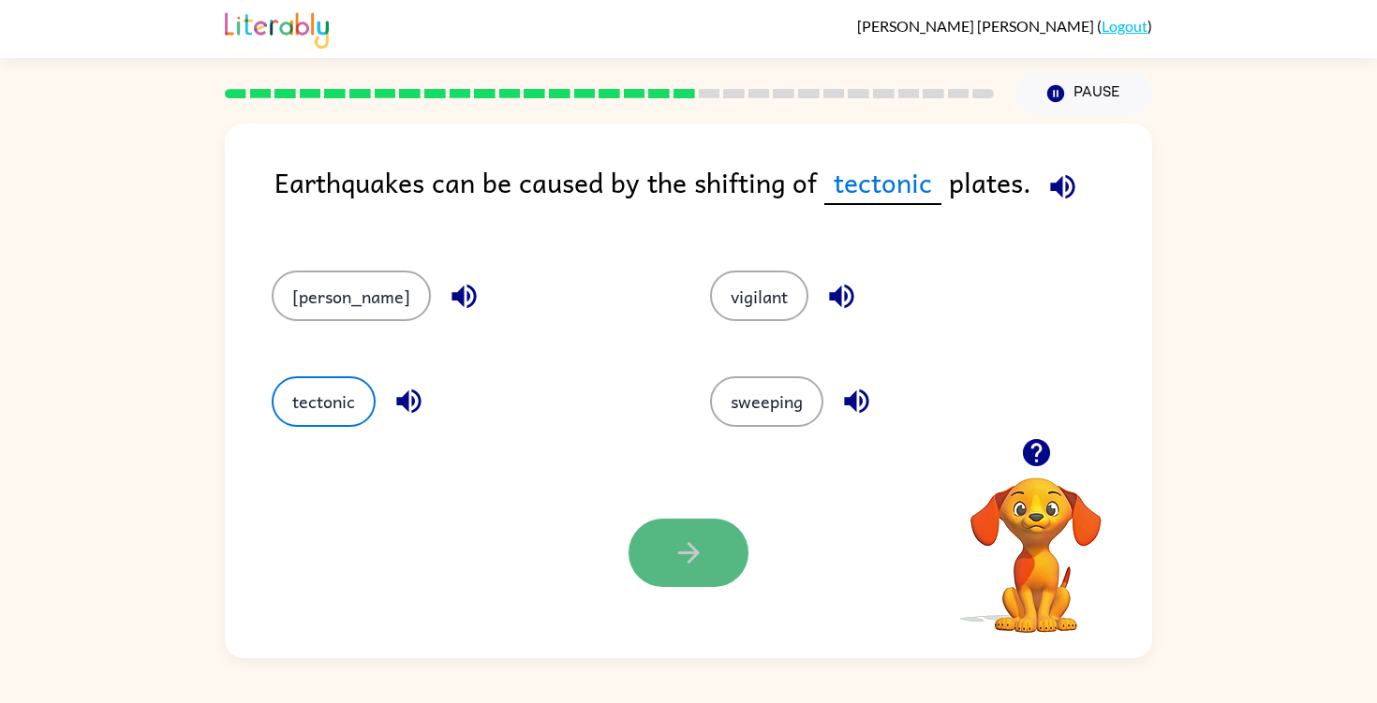
click at [690, 556] on icon "button" at bounding box center [688, 553] width 33 height 33
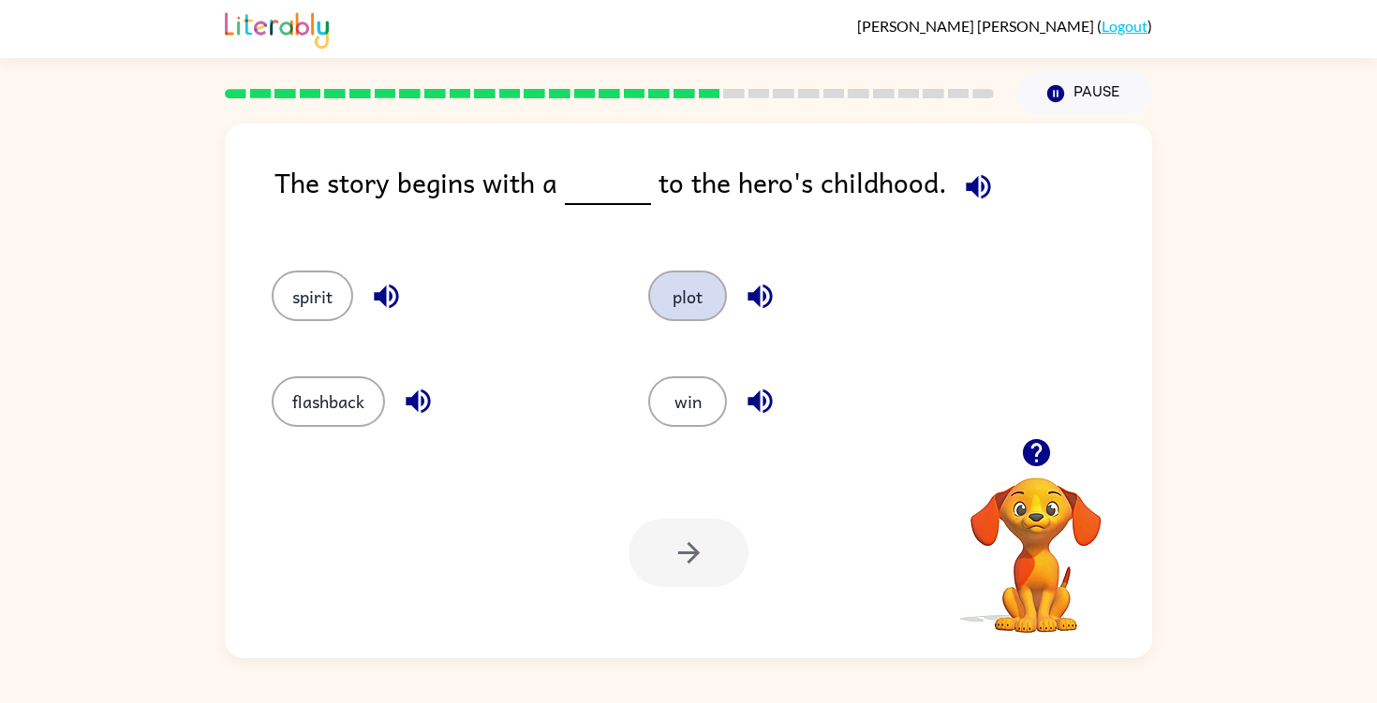
click at [684, 307] on button "plot" at bounding box center [687, 296] width 79 height 51
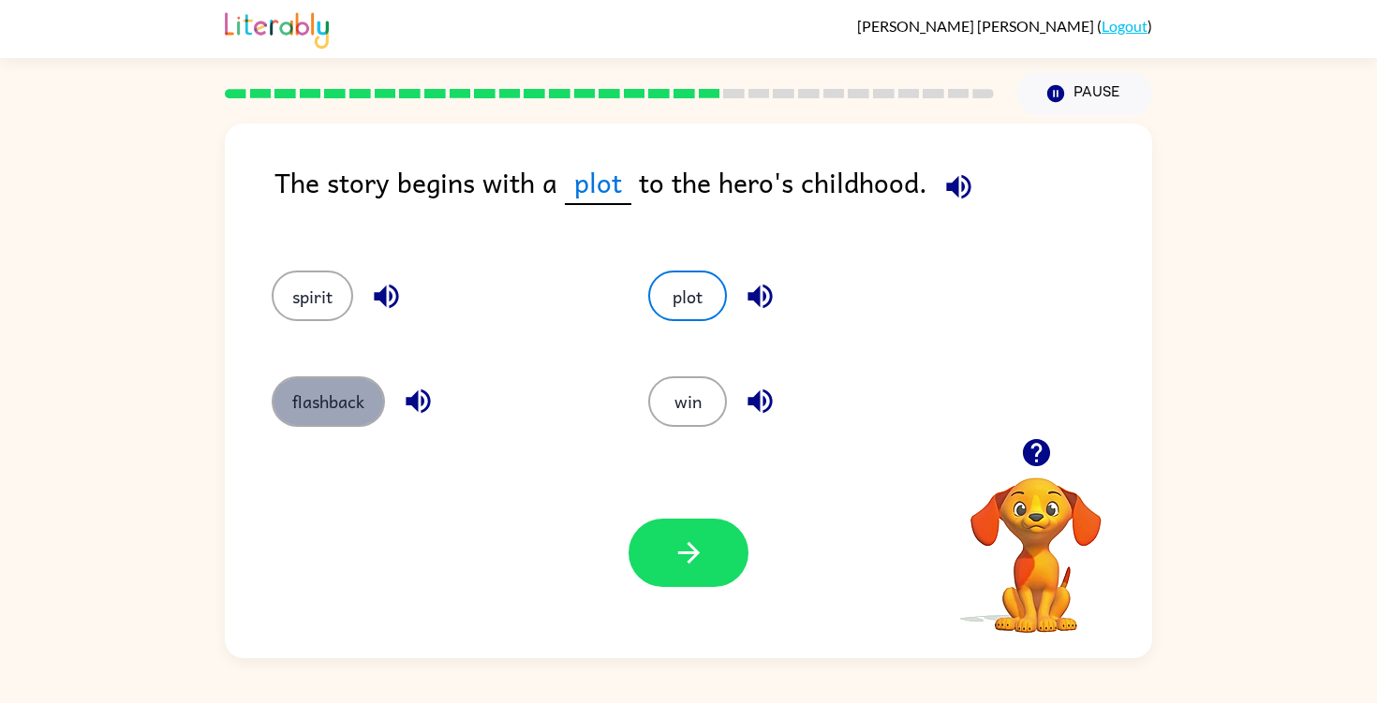
click at [365, 405] on button "flashback" at bounding box center [328, 401] width 113 height 51
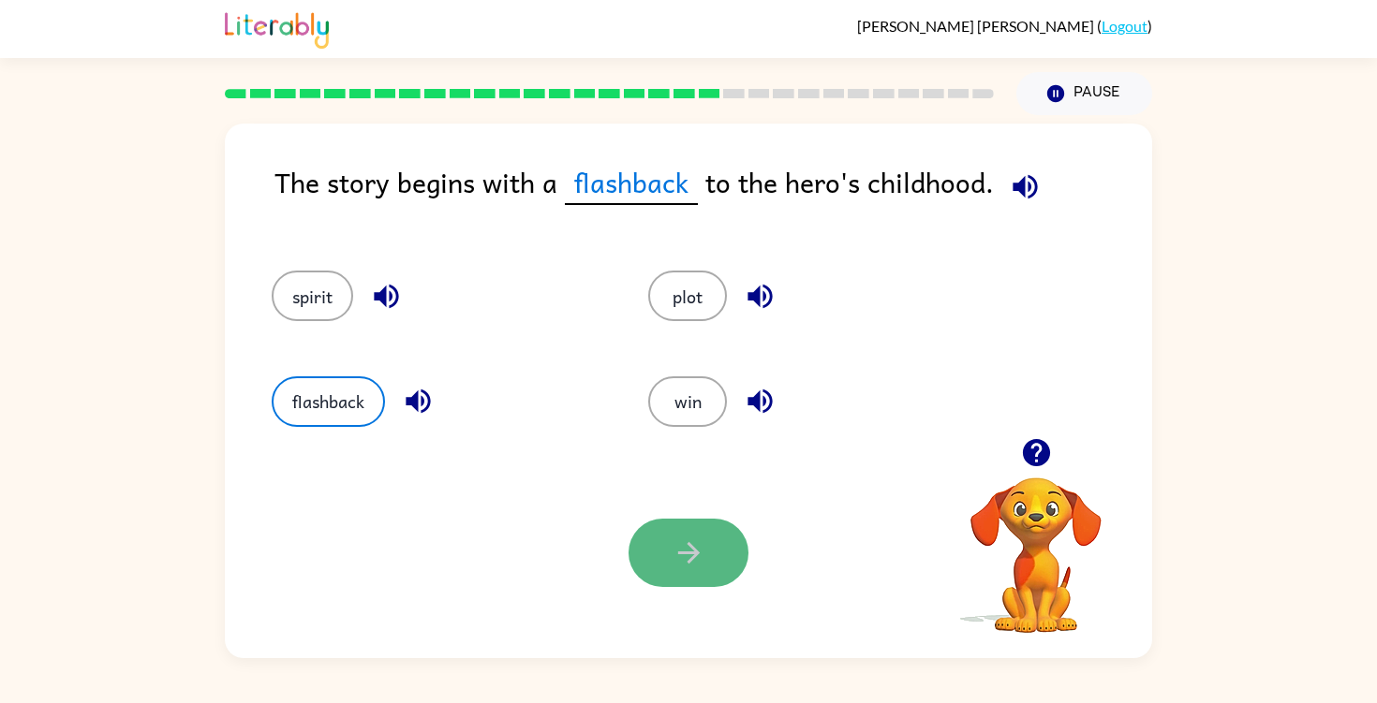
click at [684, 557] on icon "button" at bounding box center [688, 553] width 33 height 33
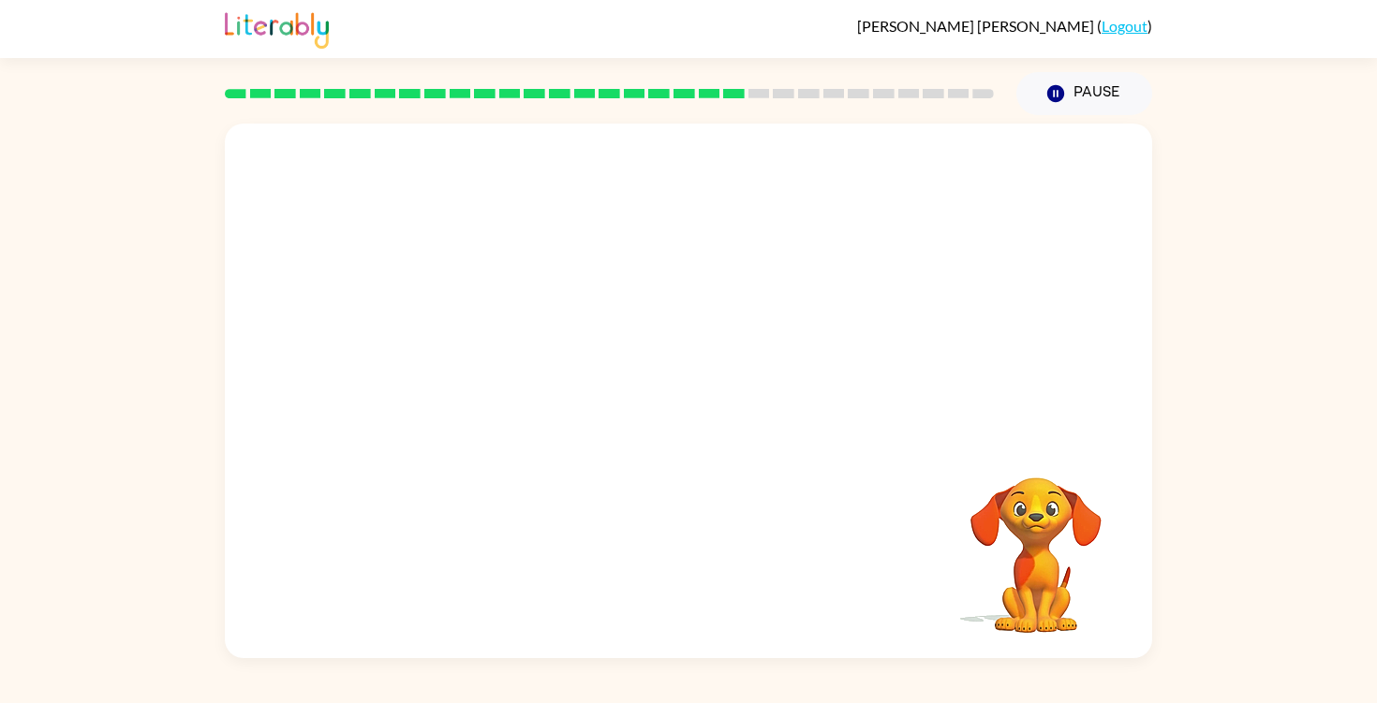
click at [526, 376] on video "Your browser must support playing .mp4 files to use Literably. Please try using…" at bounding box center [688, 281] width 927 height 315
click at [519, 379] on video "Your browser must support playing .mp4 files to use Literably. Please try using…" at bounding box center [688, 281] width 927 height 315
click at [517, 381] on video "Your browser must support playing .mp4 files to use Literably. Please try using…" at bounding box center [688, 281] width 927 height 315
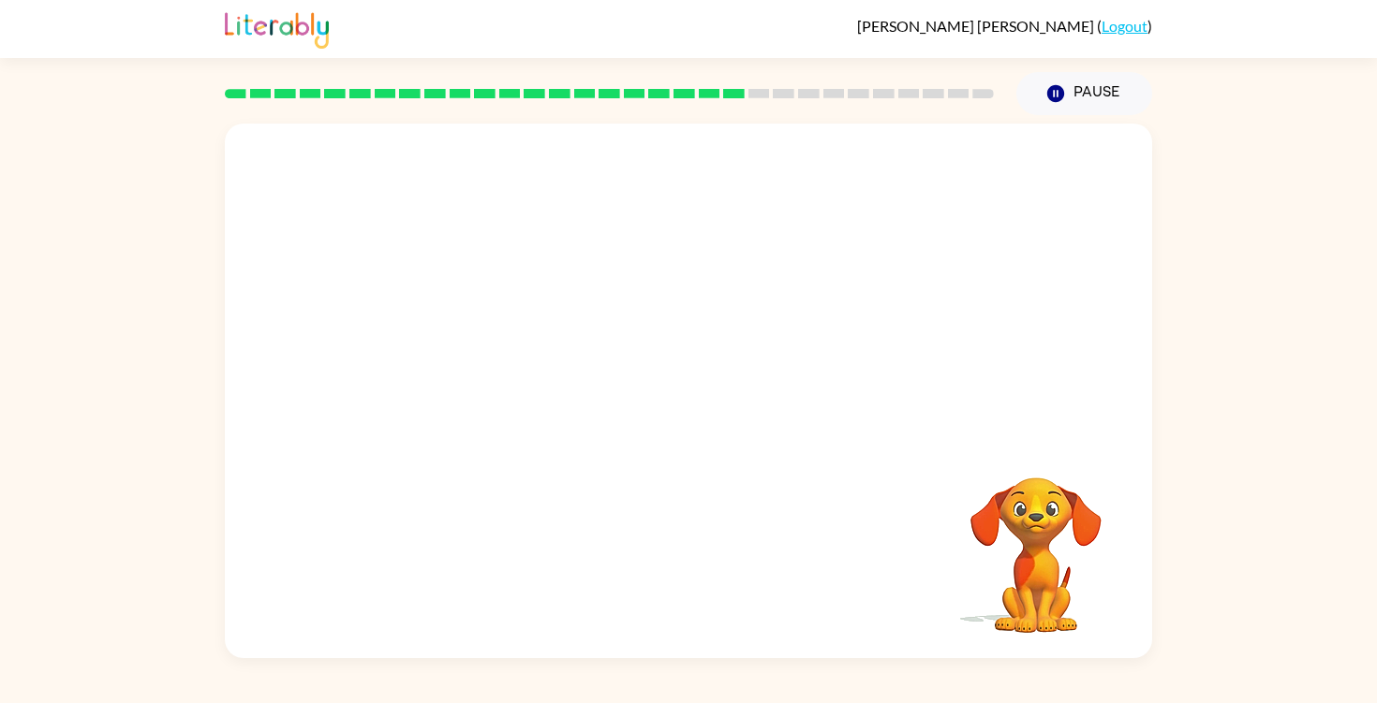
click at [517, 381] on video "Your browser must support playing .mp4 files to use Literably. Please try using…" at bounding box center [688, 281] width 927 height 315
click at [667, 384] on div at bounding box center [688, 400] width 120 height 68
click at [667, 392] on div at bounding box center [688, 400] width 120 height 68
click at [660, 409] on div at bounding box center [688, 400] width 120 height 68
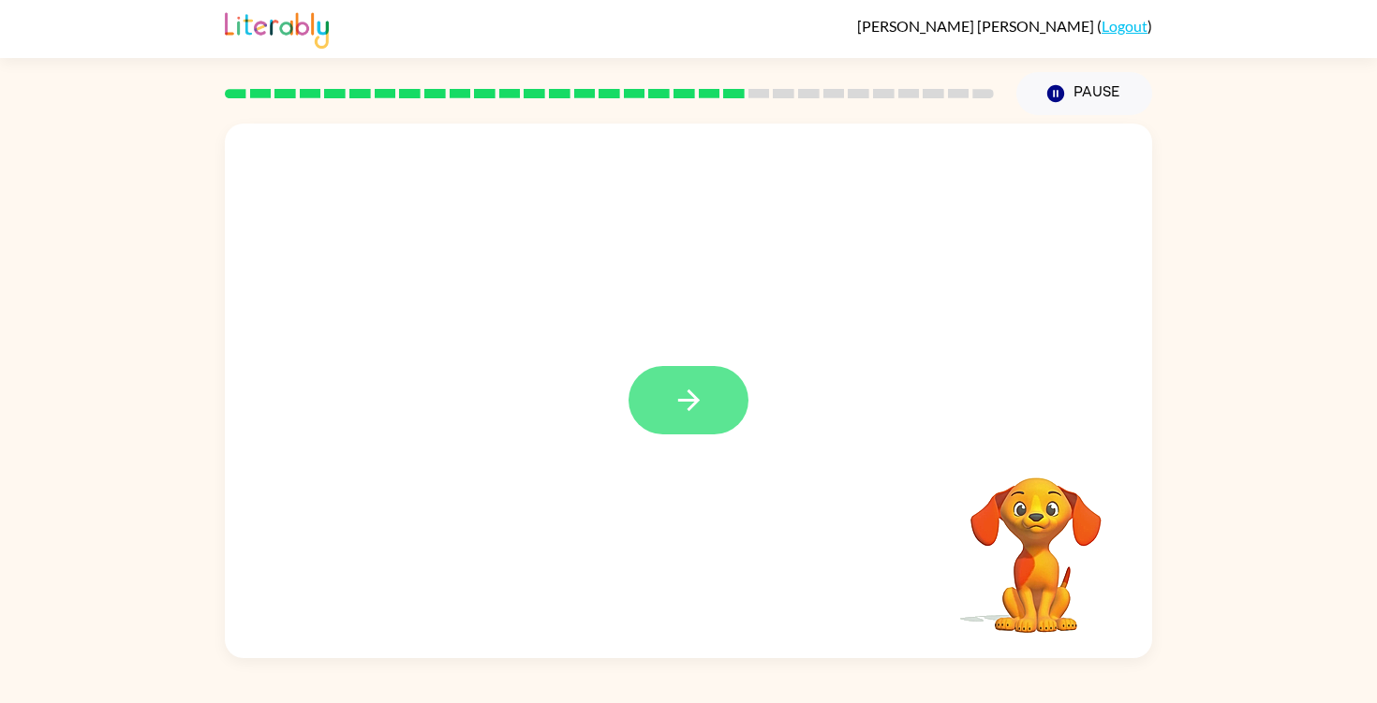
click at [660, 410] on button "button" at bounding box center [688, 400] width 120 height 68
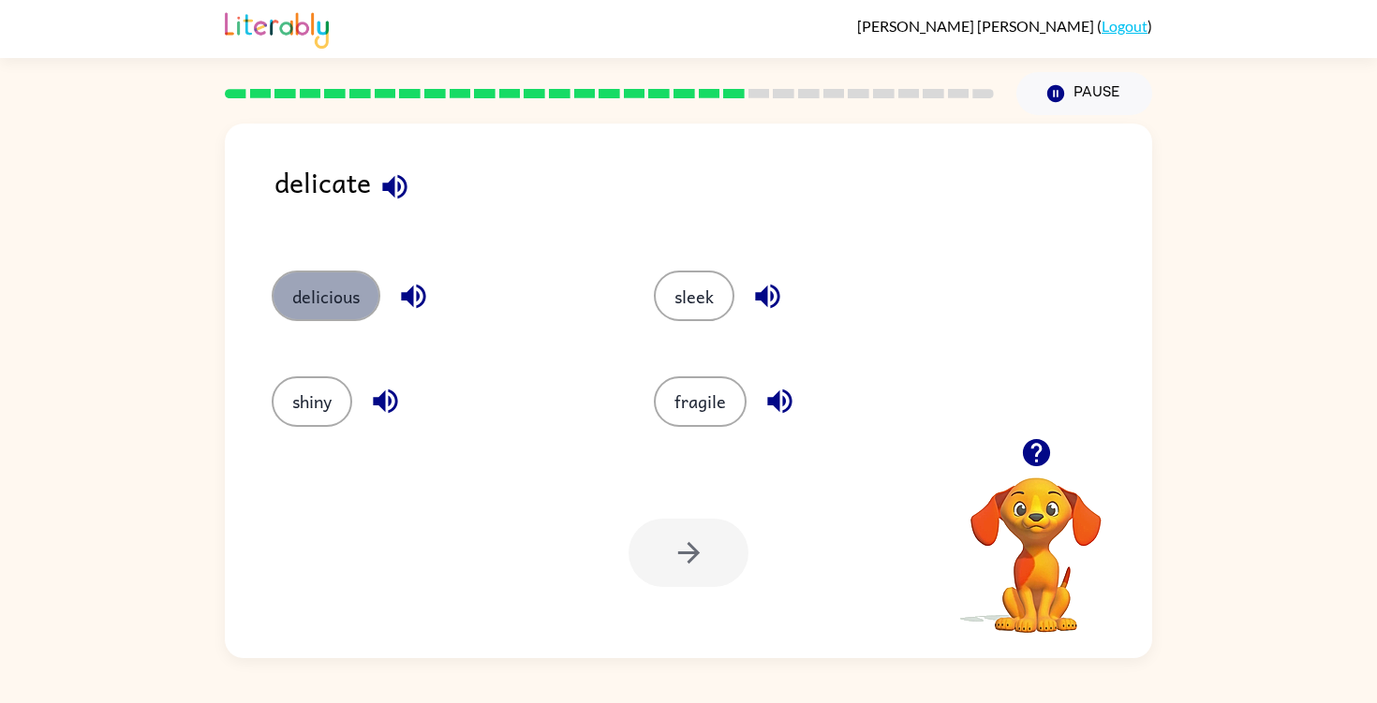
click at [319, 300] on button "delicious" at bounding box center [326, 296] width 109 height 51
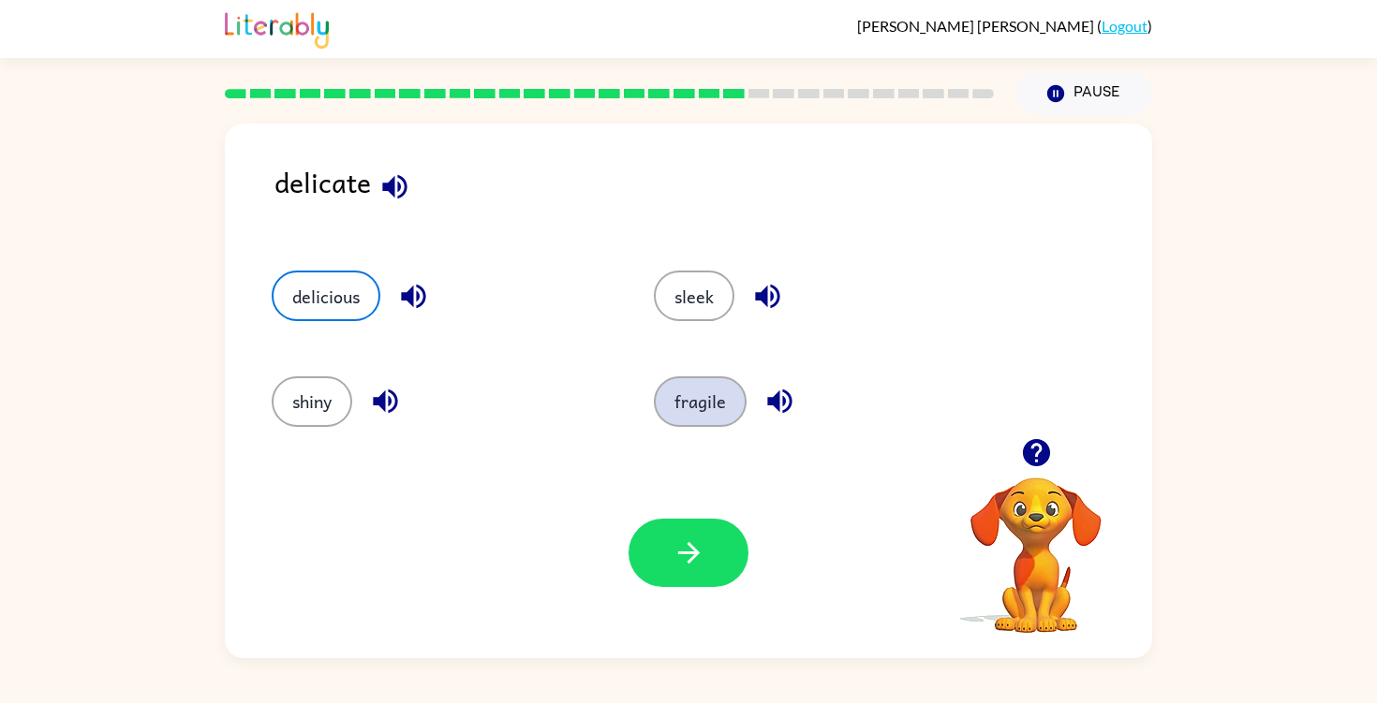
click at [689, 399] on button "fragile" at bounding box center [700, 401] width 93 height 51
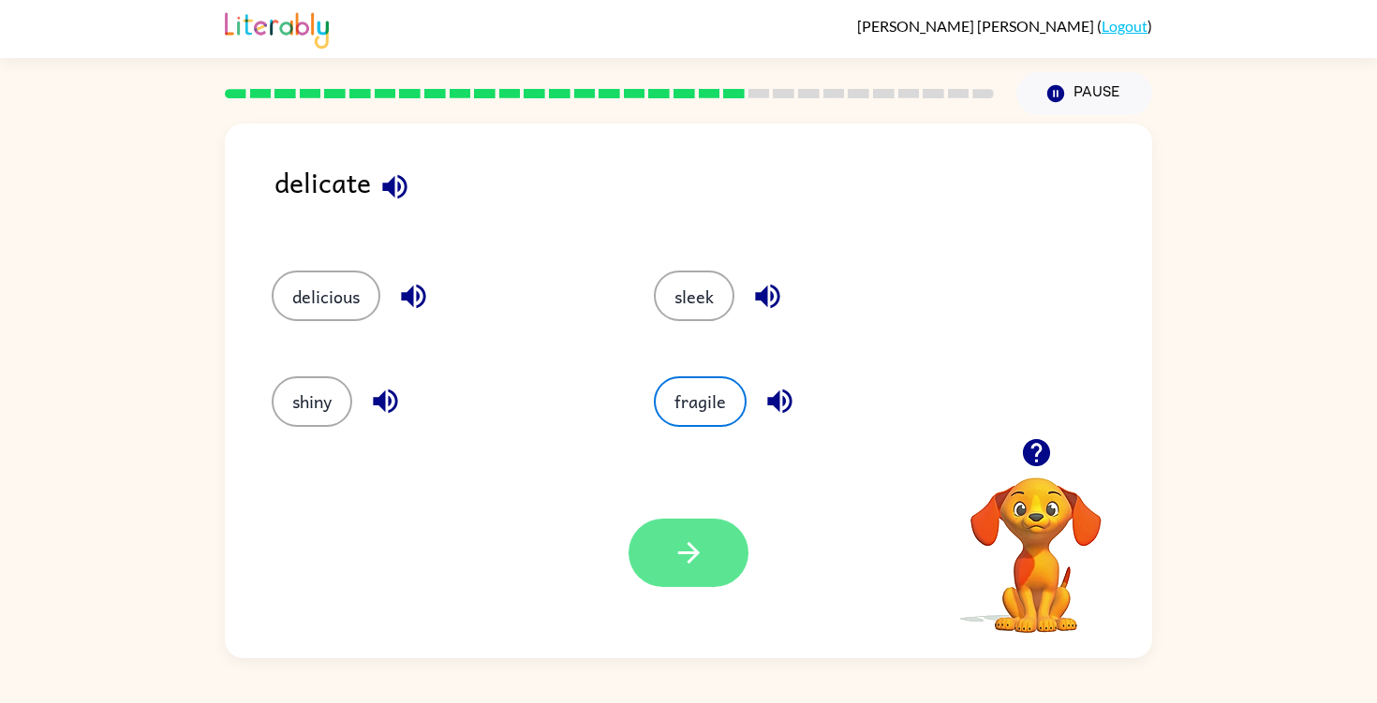
click at [686, 531] on button "button" at bounding box center [688, 553] width 120 height 68
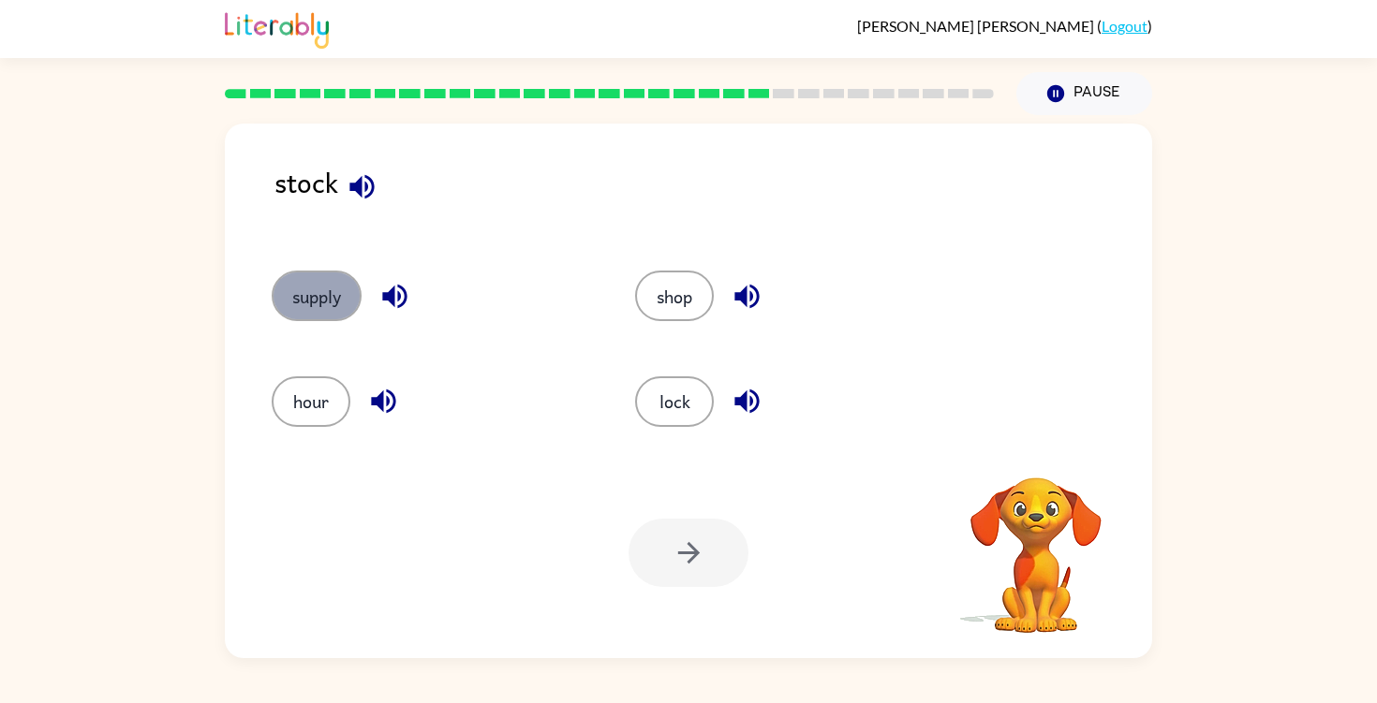
click at [346, 299] on button "supply" at bounding box center [317, 296] width 90 height 51
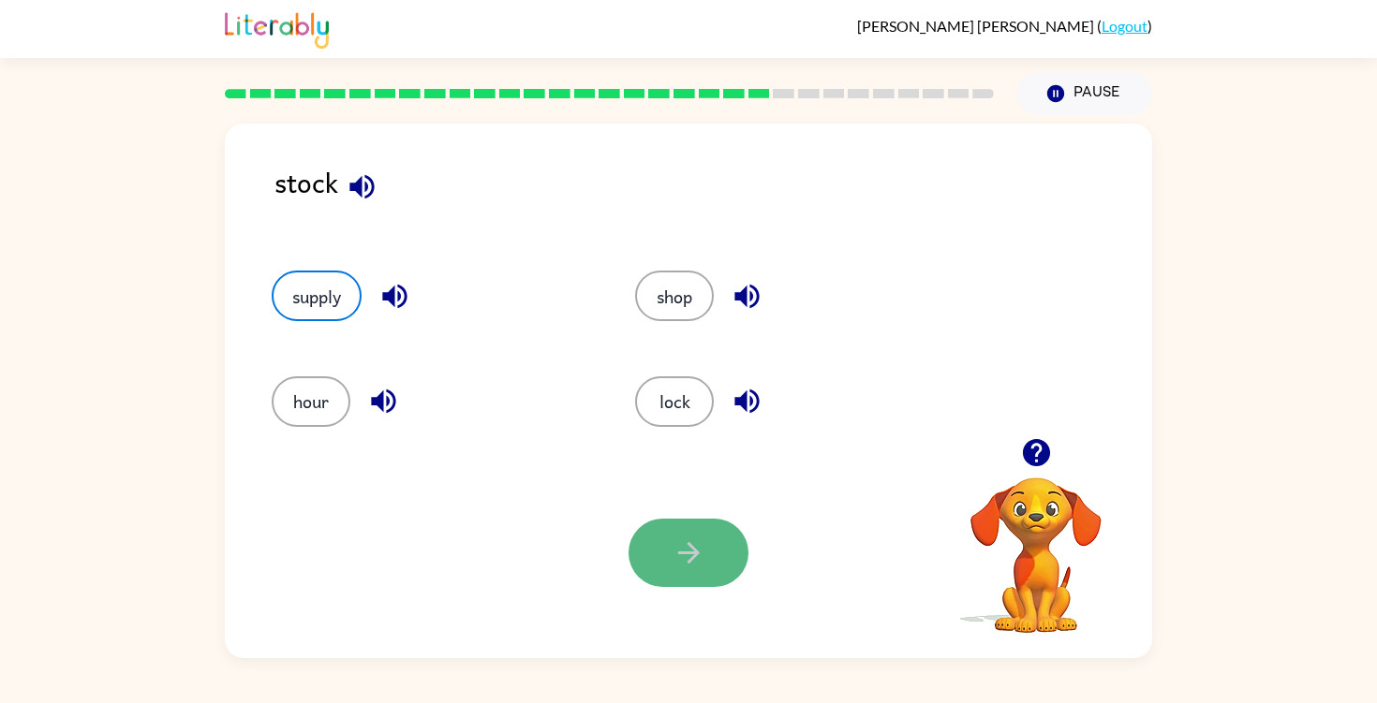
click at [687, 559] on icon "button" at bounding box center [688, 553] width 33 height 33
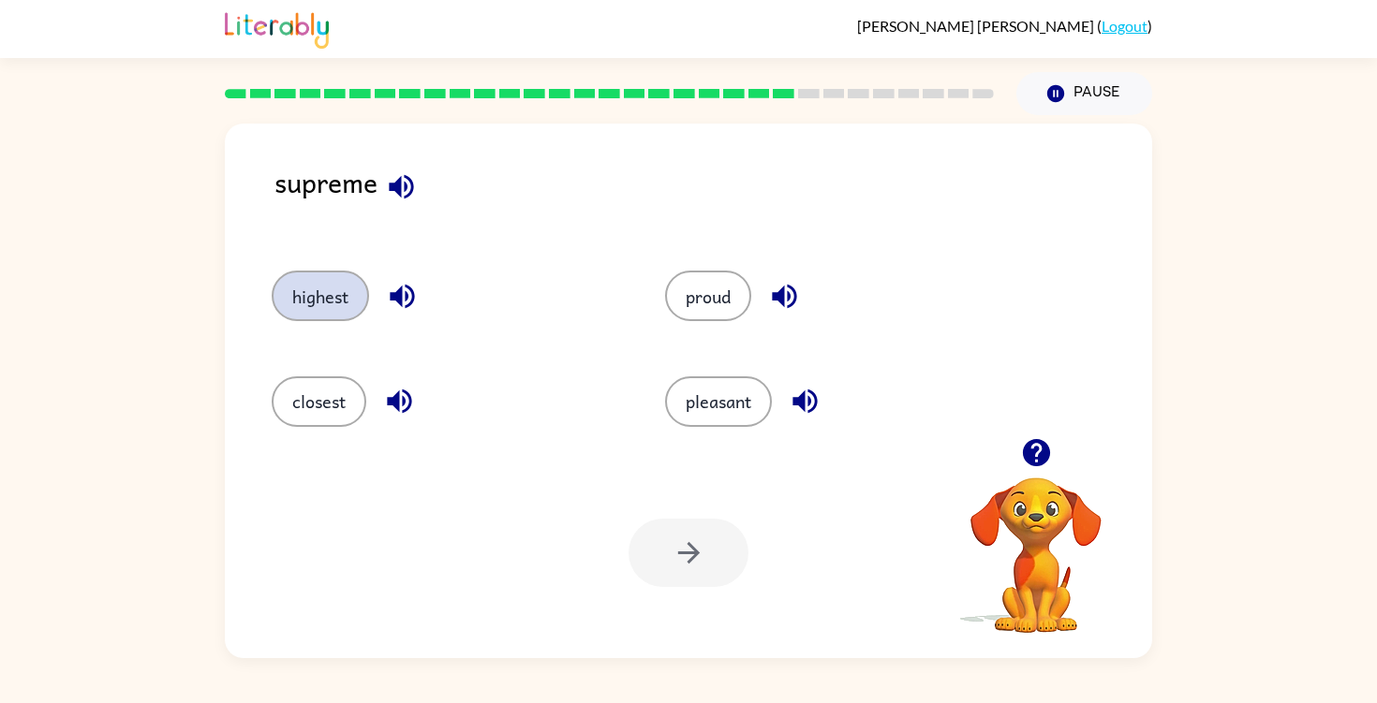
click at [331, 292] on button "highest" at bounding box center [320, 296] width 97 height 51
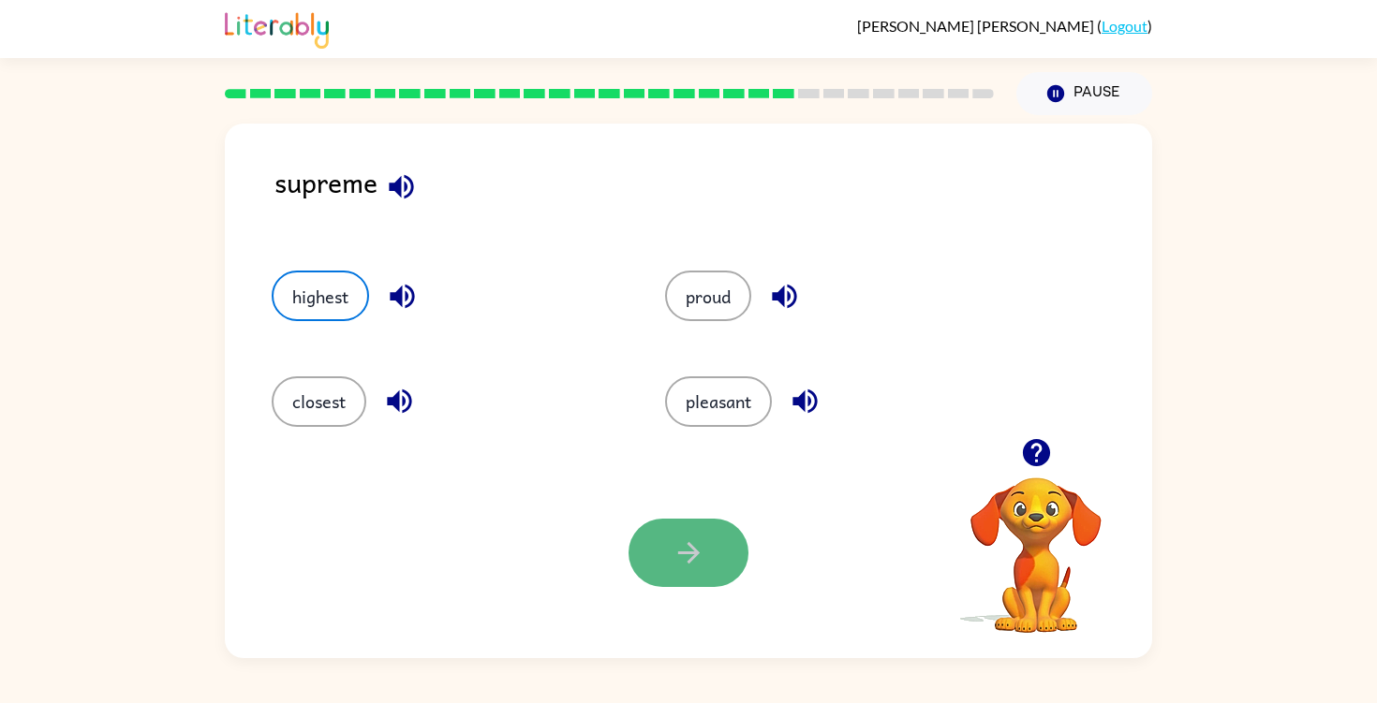
click at [686, 532] on button "button" at bounding box center [688, 553] width 120 height 68
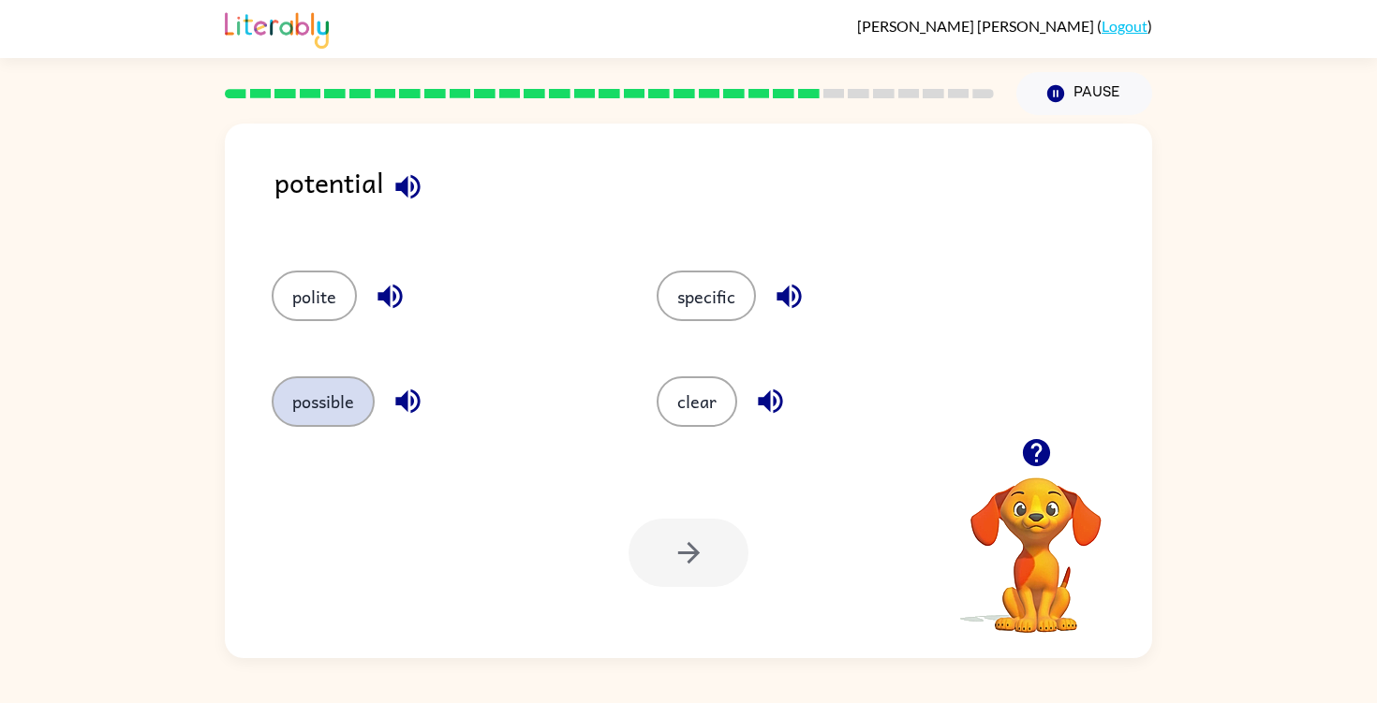
click at [308, 420] on button "possible" at bounding box center [323, 401] width 103 height 51
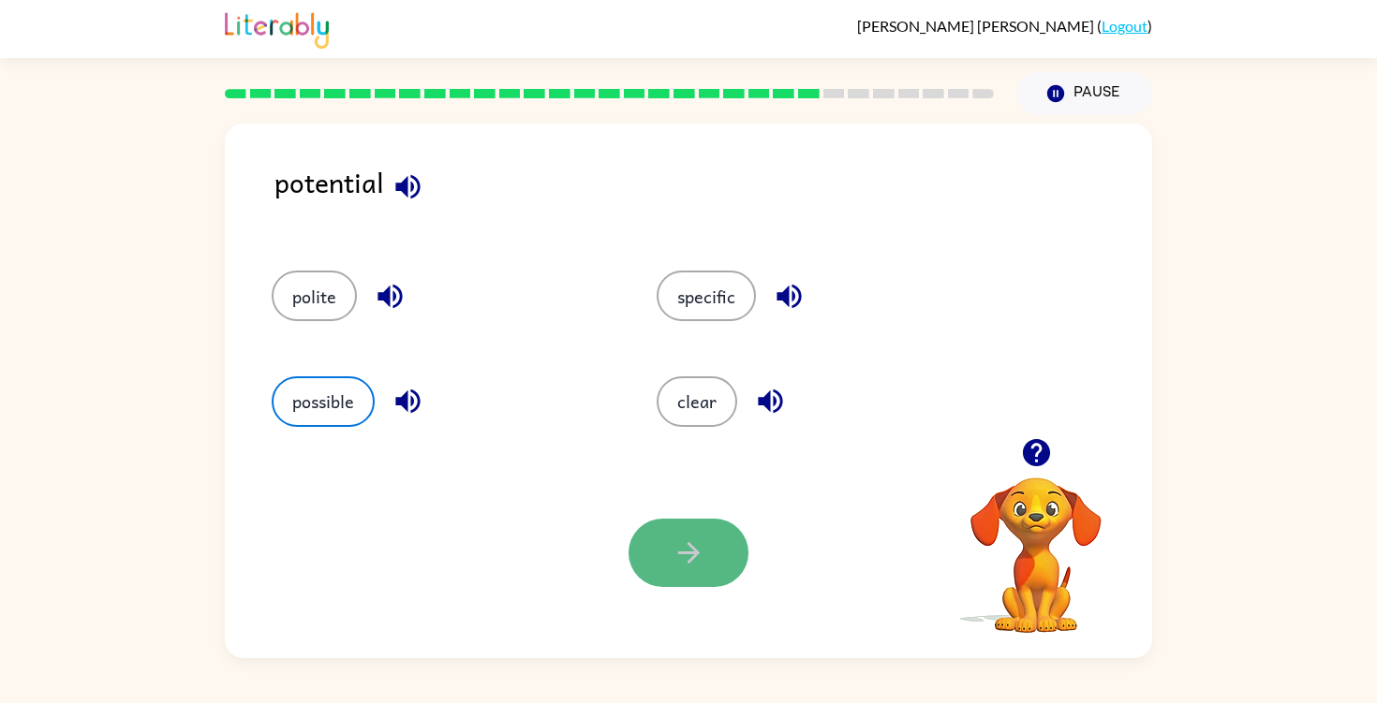
click at [668, 562] on button "button" at bounding box center [688, 553] width 120 height 68
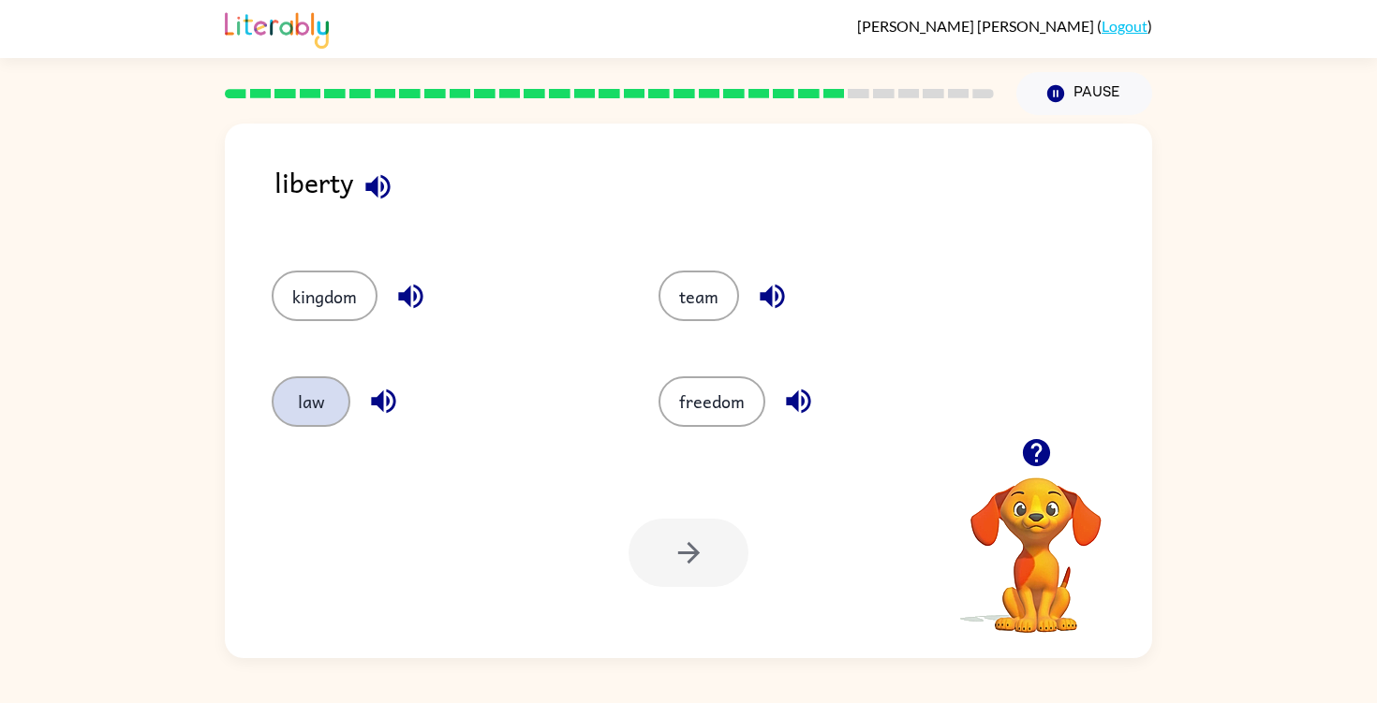
click at [308, 399] on button "law" at bounding box center [311, 401] width 79 height 51
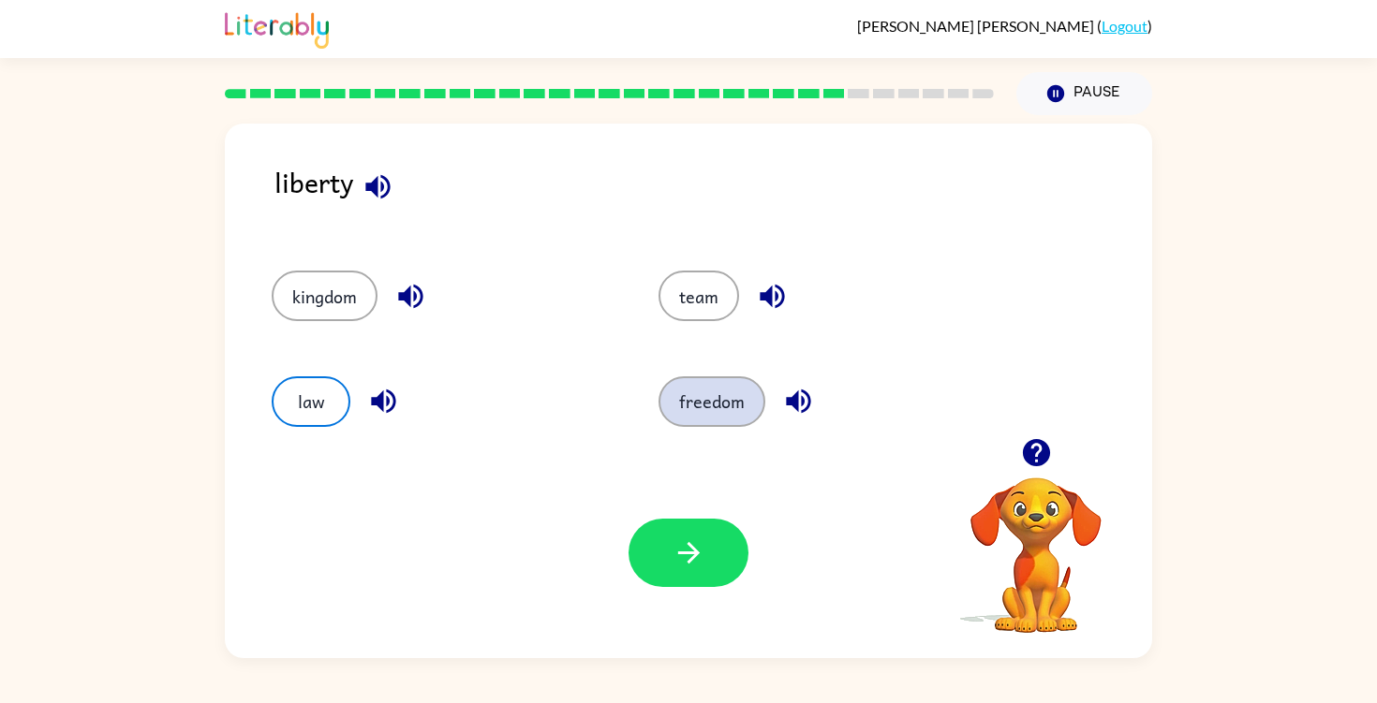
click at [688, 387] on button "freedom" at bounding box center [711, 401] width 107 height 51
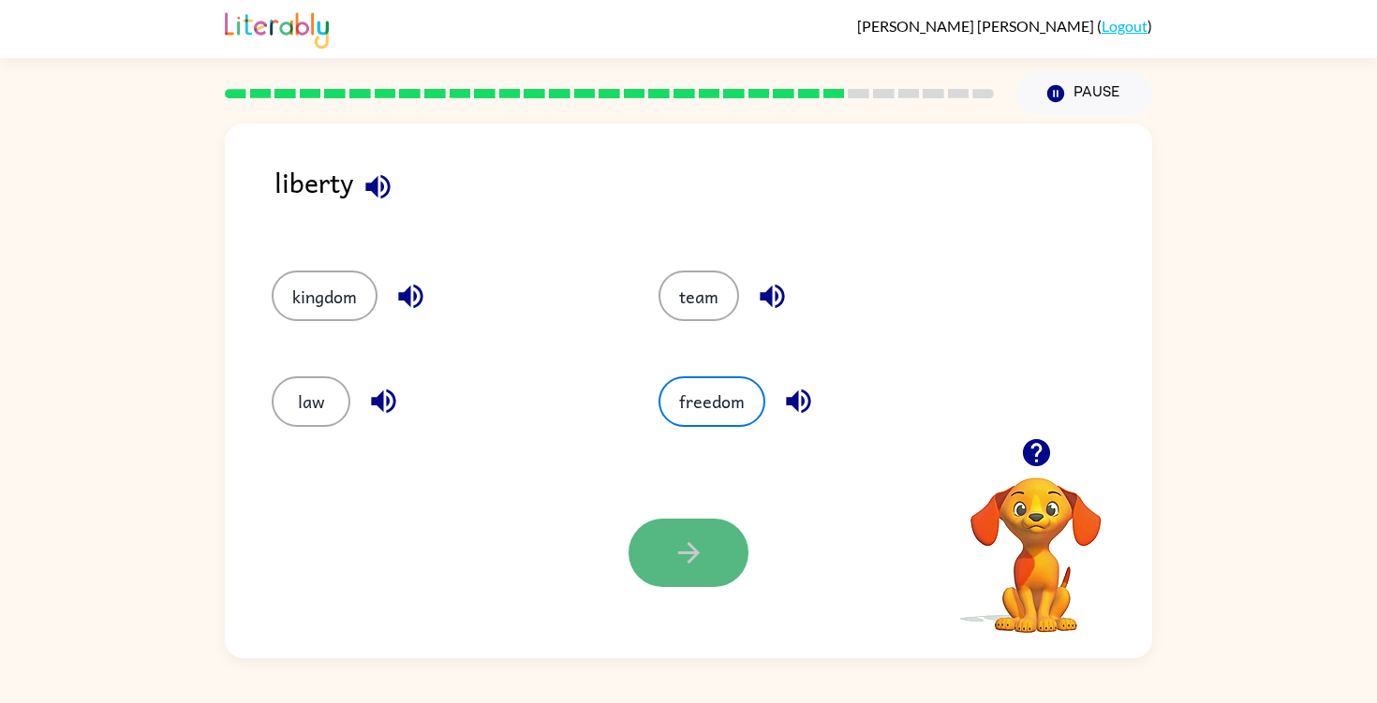
click at [690, 563] on icon "button" at bounding box center [688, 553] width 33 height 33
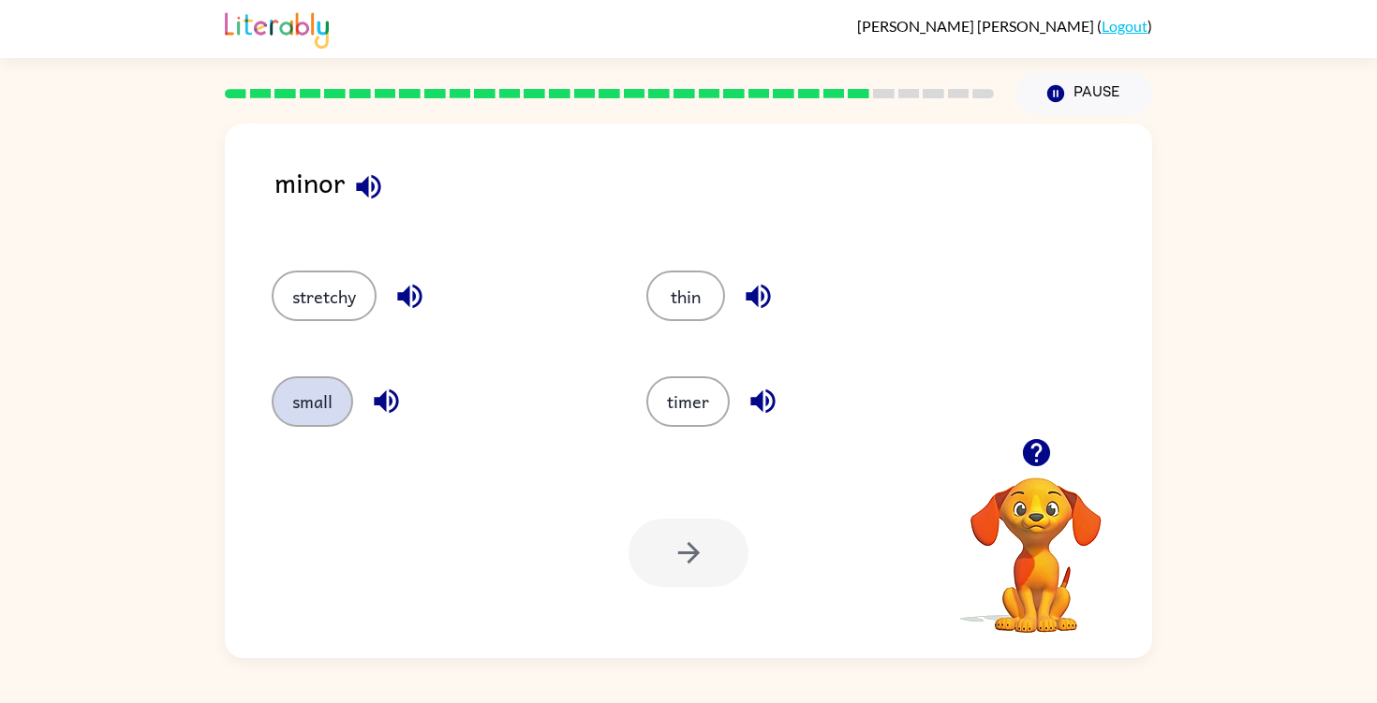
click at [286, 403] on button "small" at bounding box center [312, 401] width 81 height 51
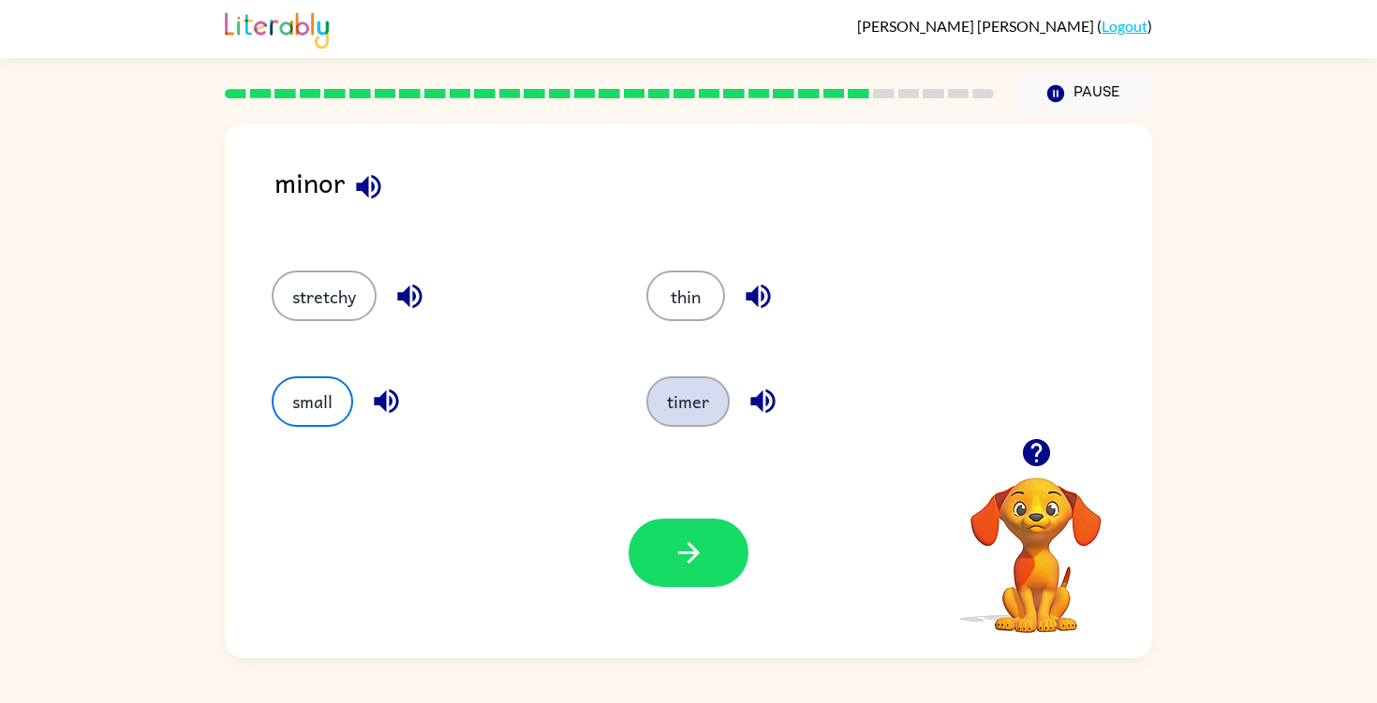
click at [671, 399] on button "timer" at bounding box center [687, 401] width 83 height 51
click at [686, 293] on button "thin" at bounding box center [685, 296] width 79 height 51
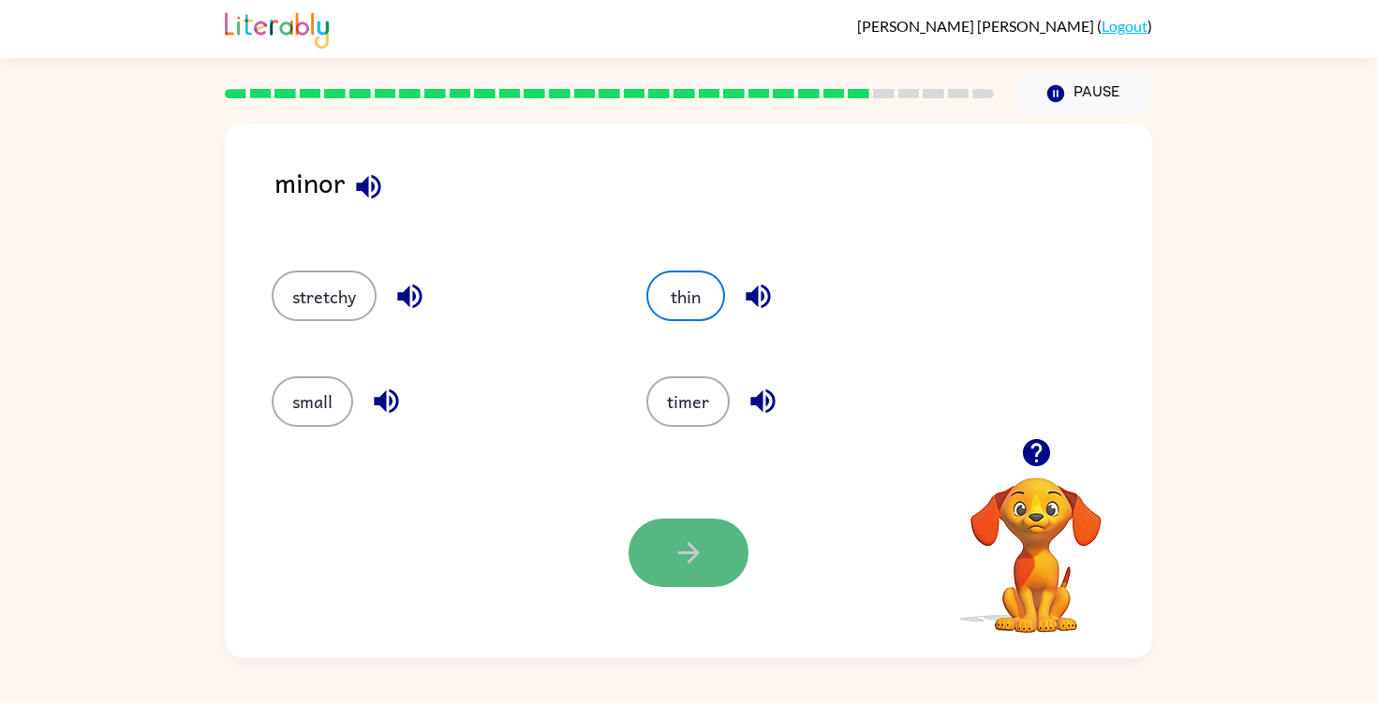
click at [698, 552] on icon "button" at bounding box center [688, 553] width 33 height 33
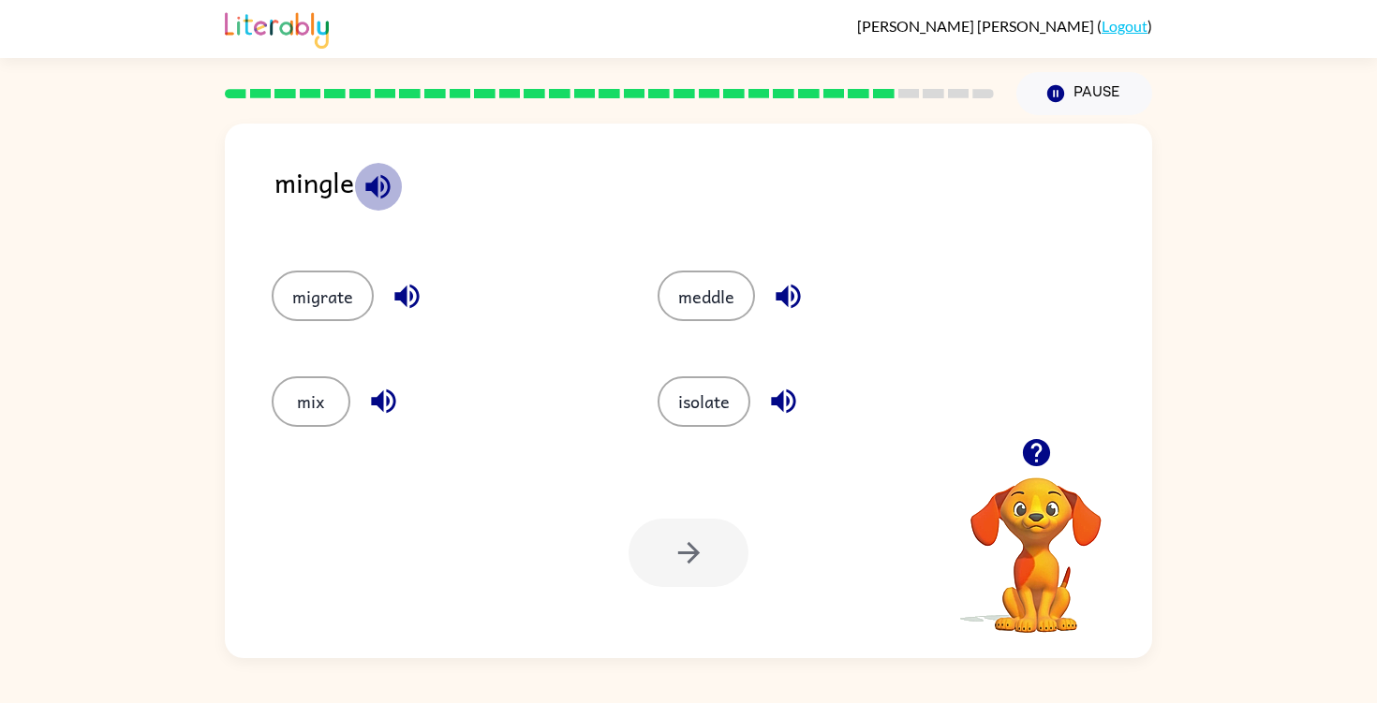
click at [373, 199] on icon "button" at bounding box center [377, 186] width 33 height 33
click at [328, 324] on div "migrate" at bounding box center [429, 287] width 386 height 105
click at [332, 311] on button "migrate" at bounding box center [323, 296] width 102 height 51
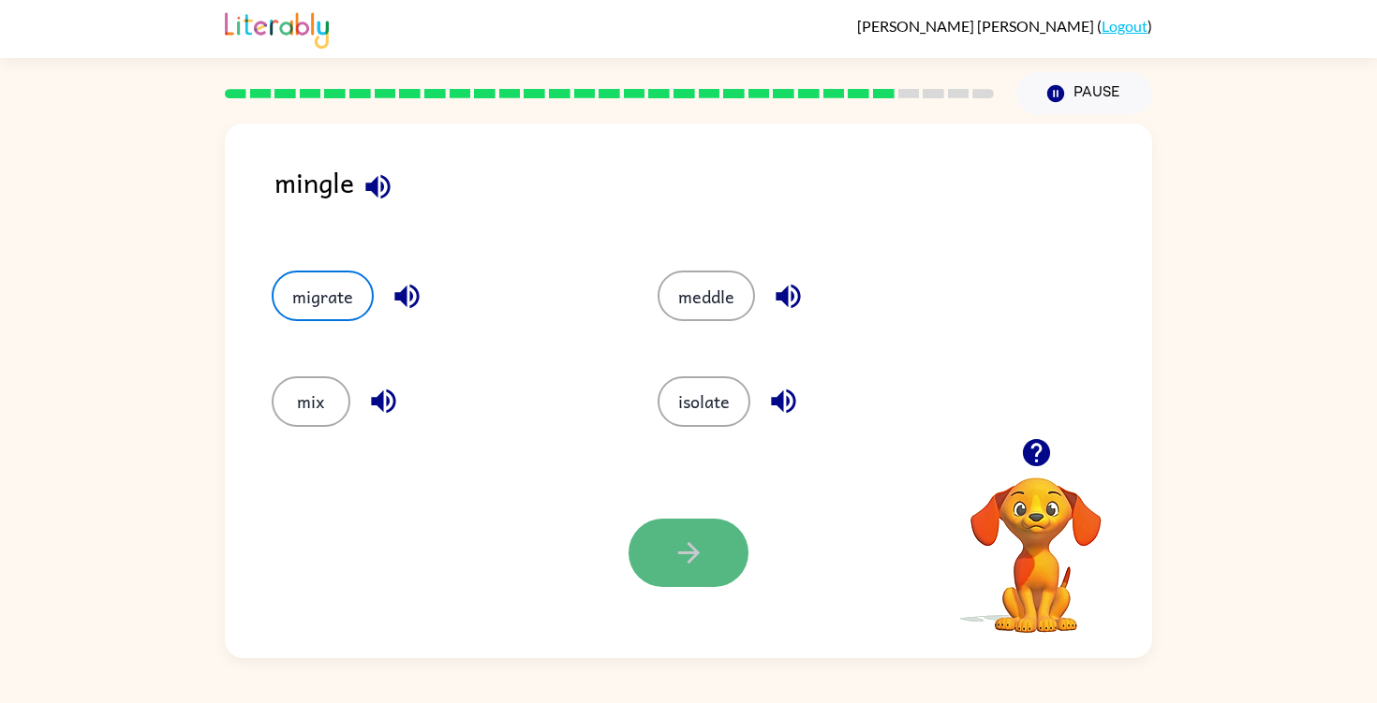
click at [731, 553] on button "button" at bounding box center [688, 553] width 120 height 68
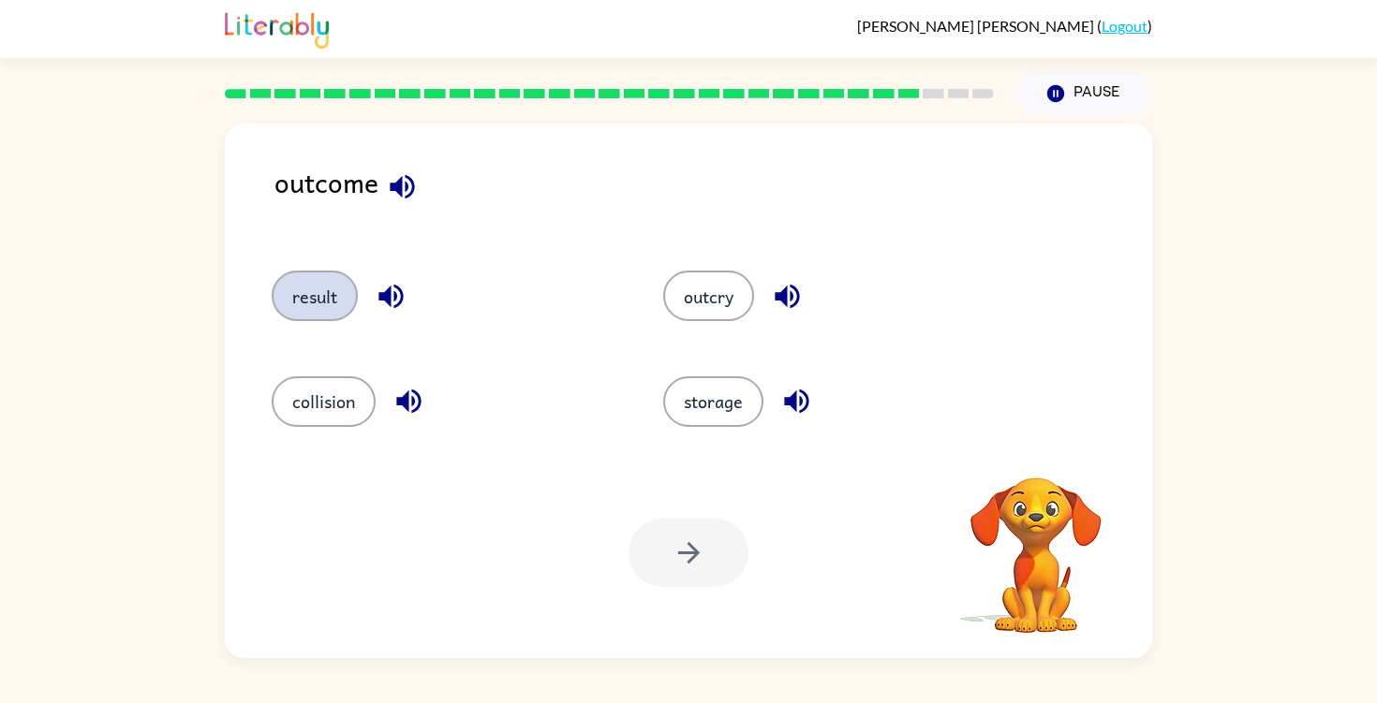
click at [335, 285] on button "result" at bounding box center [315, 296] width 86 height 51
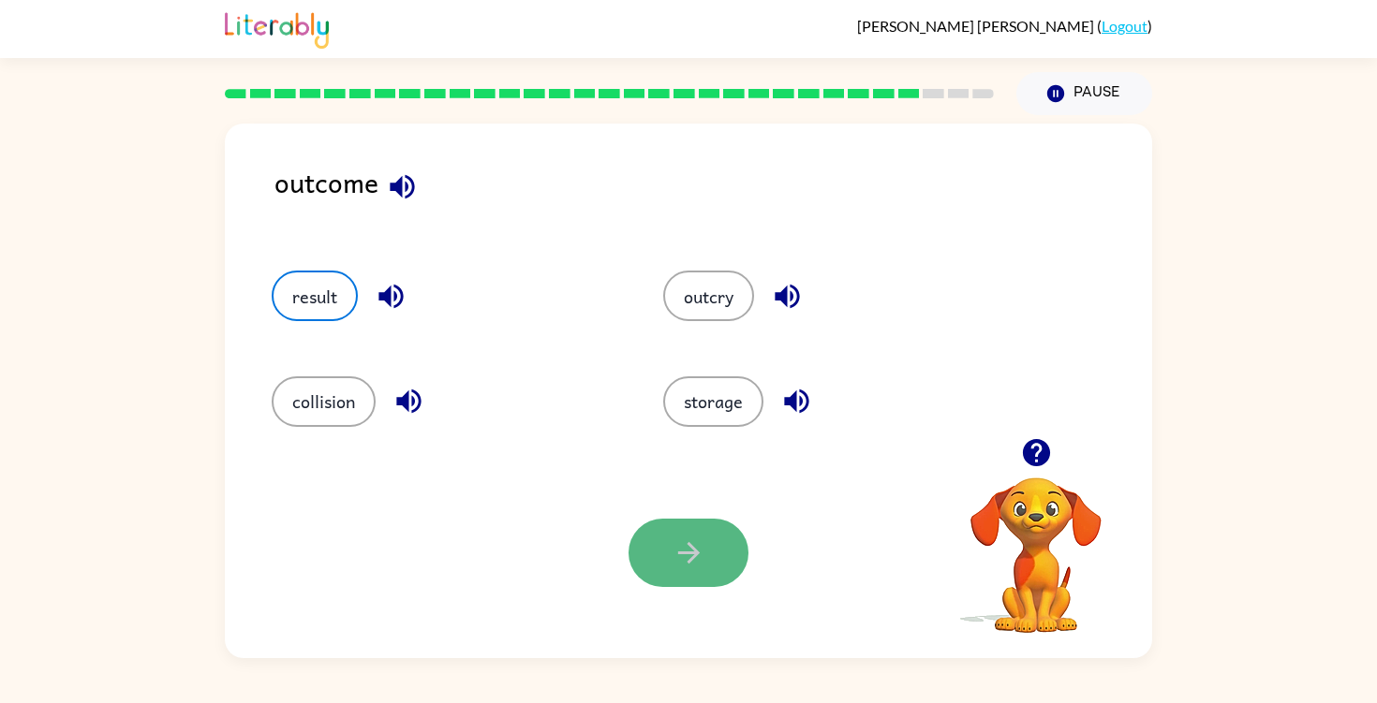
click at [689, 553] on icon "button" at bounding box center [688, 553] width 22 height 22
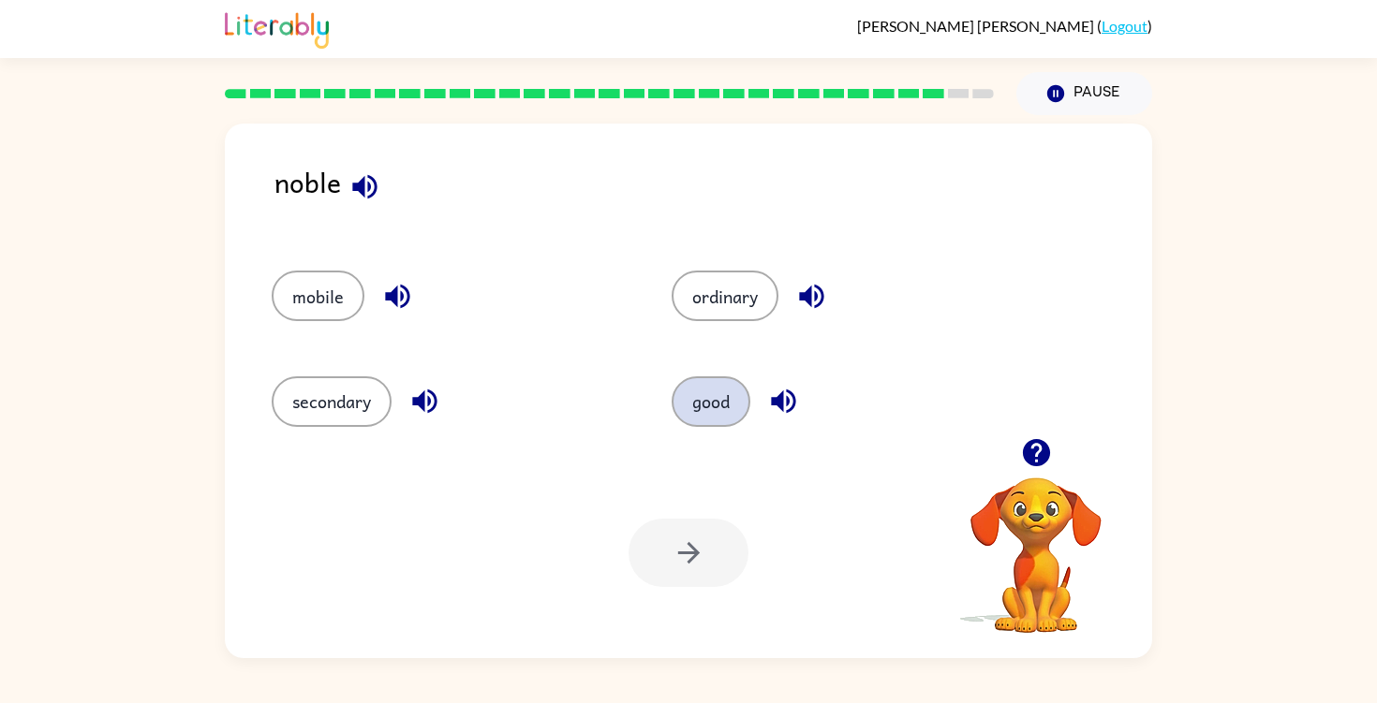
click at [717, 377] on button "good" at bounding box center [710, 401] width 79 height 51
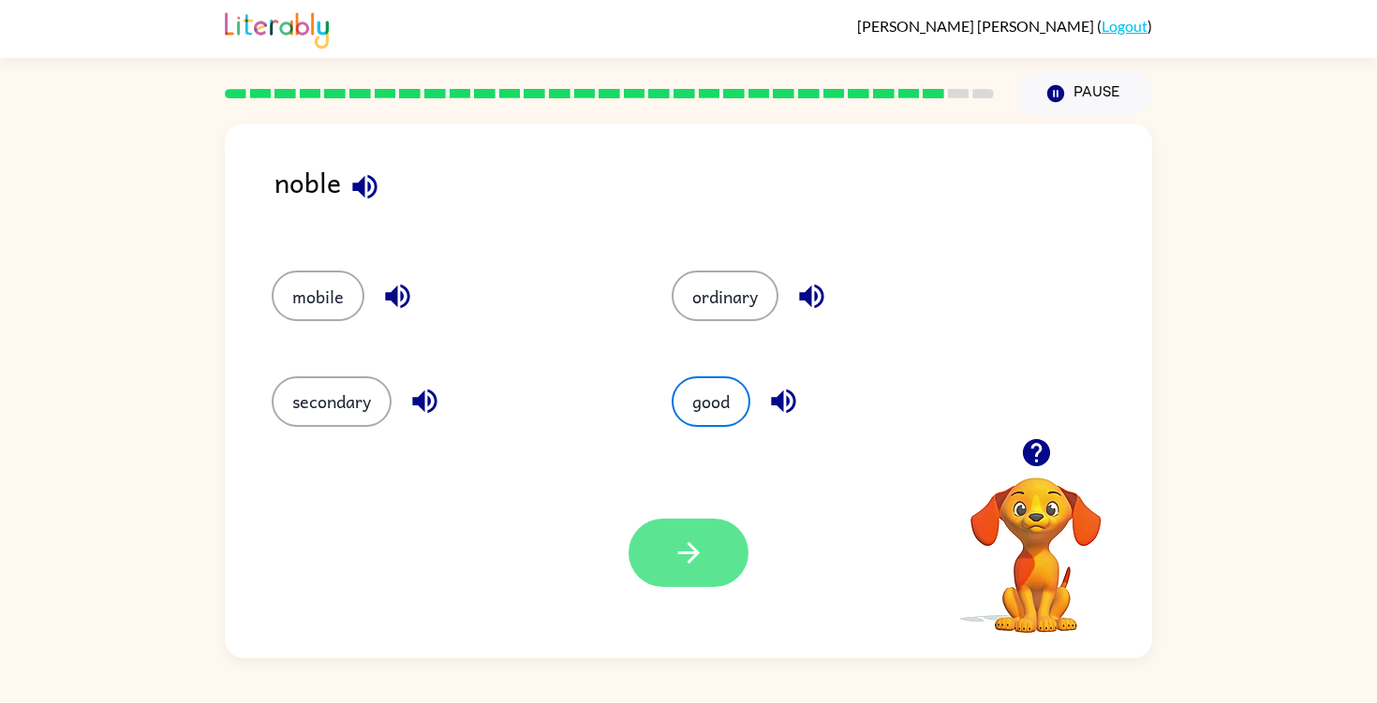
click at [697, 556] on icon "button" at bounding box center [688, 553] width 33 height 33
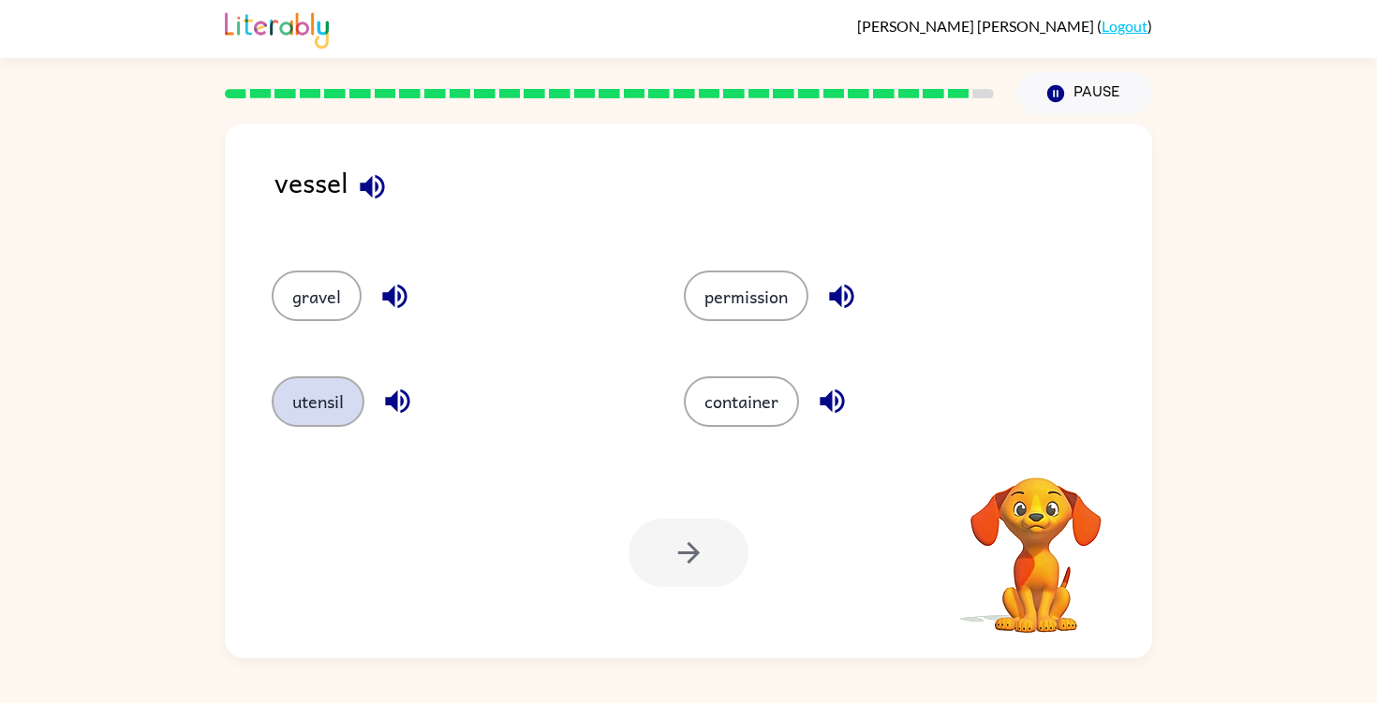
click at [348, 407] on button "utensil" at bounding box center [318, 401] width 93 height 51
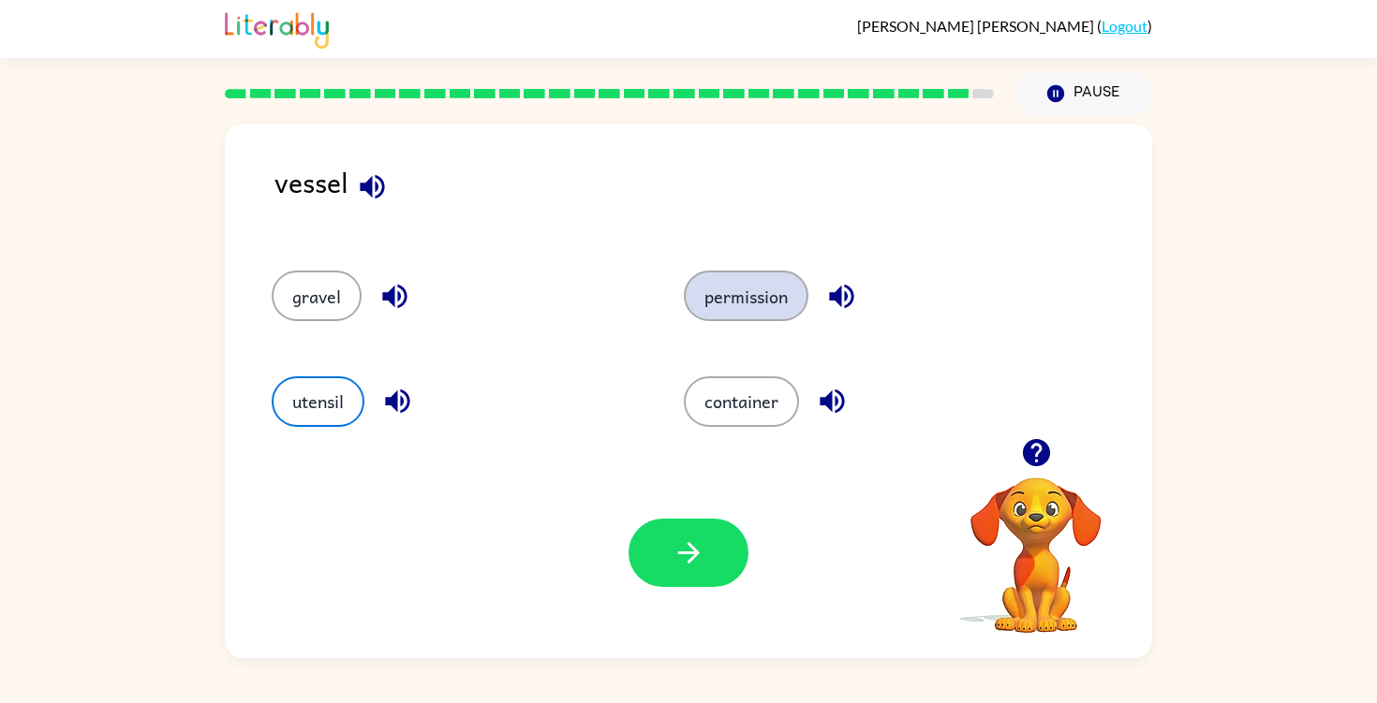
click at [715, 302] on button "permission" at bounding box center [746, 296] width 125 height 51
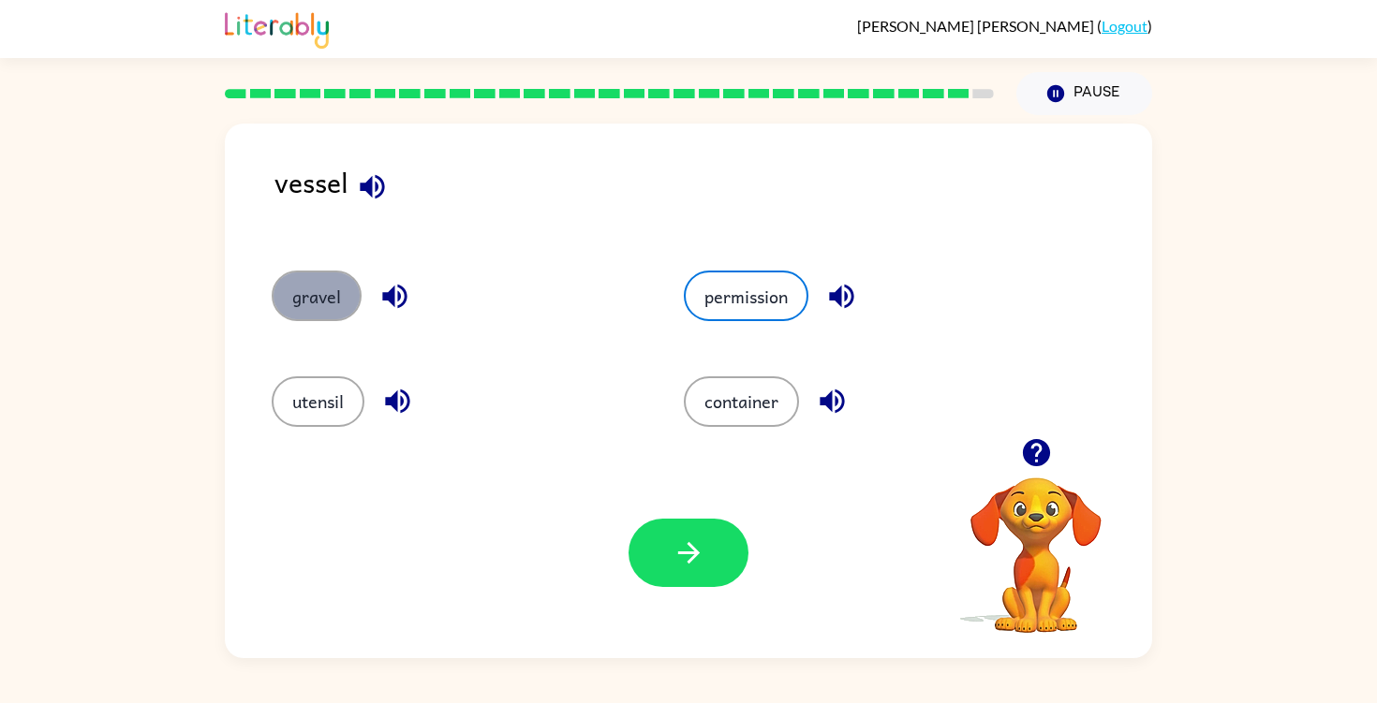
click at [321, 278] on button "gravel" at bounding box center [317, 296] width 90 height 51
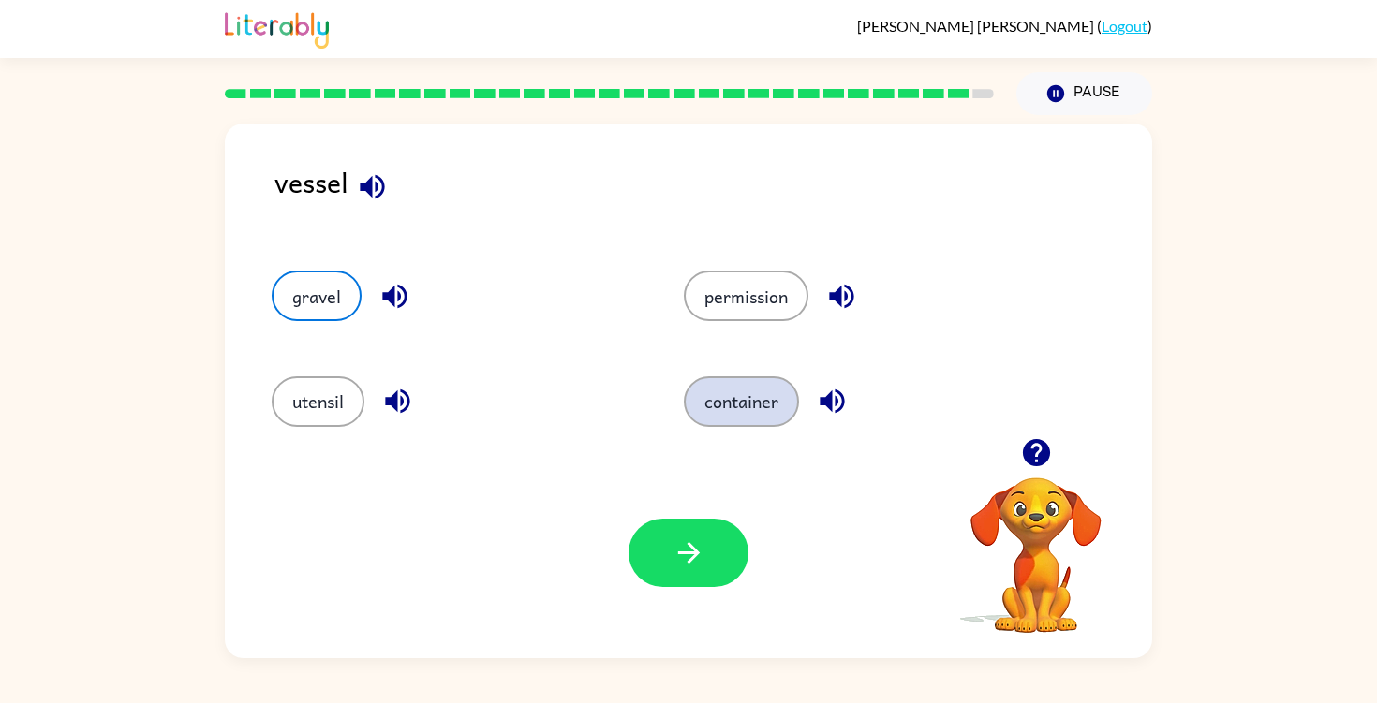
click at [711, 396] on button "container" at bounding box center [741, 401] width 115 height 51
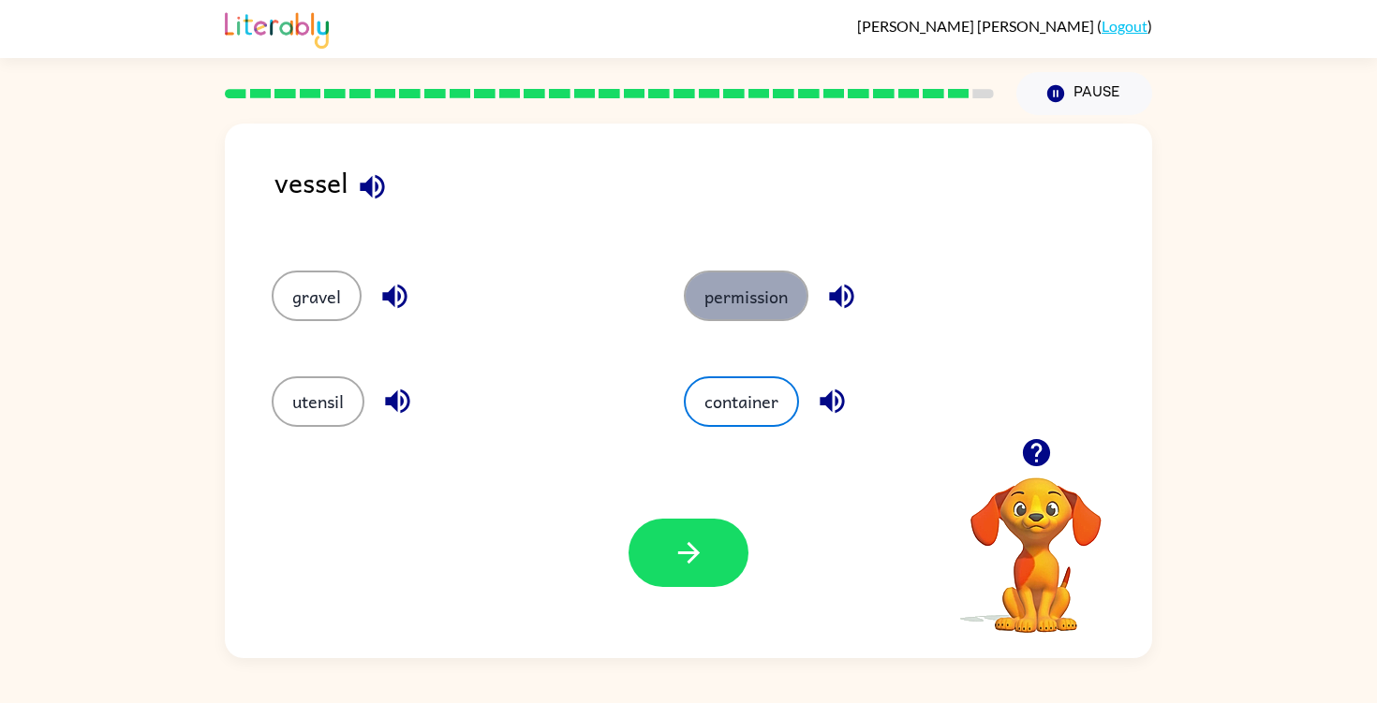
click at [723, 288] on button "permission" at bounding box center [746, 296] width 125 height 51
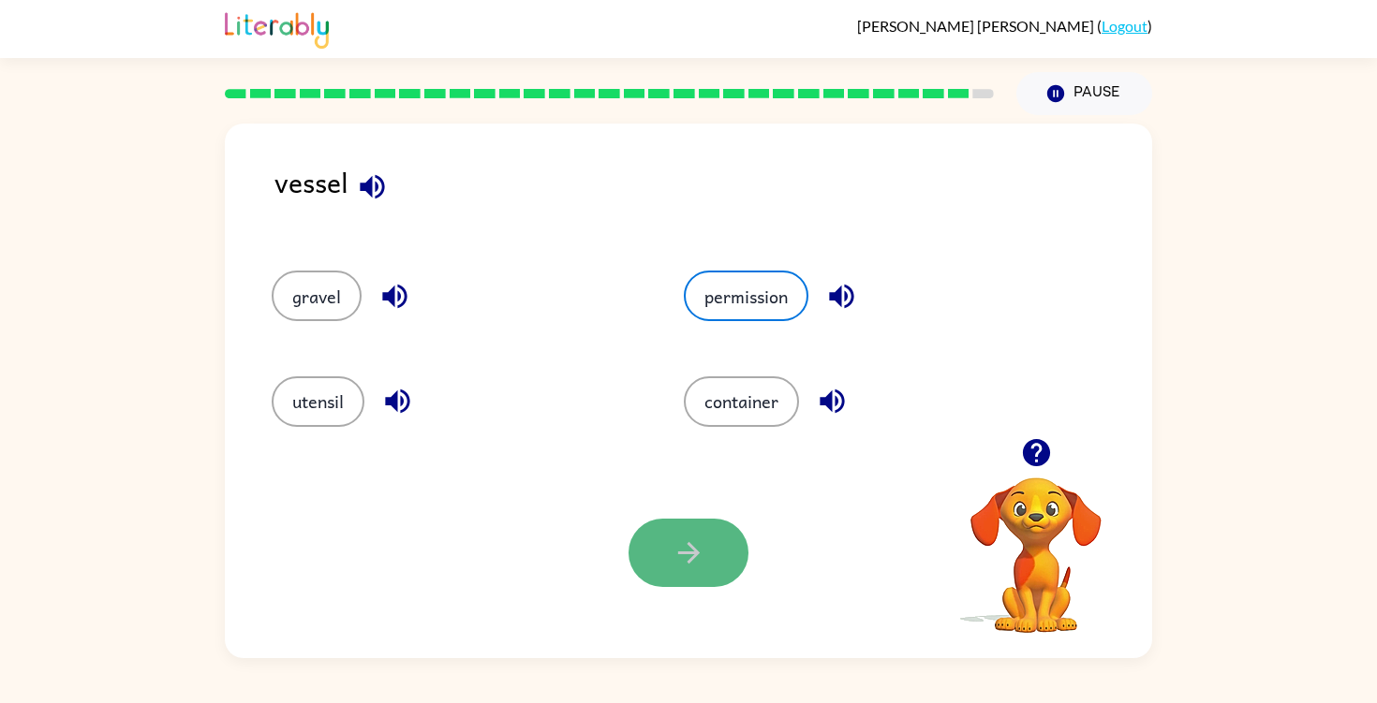
click at [670, 547] on button "button" at bounding box center [688, 553] width 120 height 68
